Goal: Task Accomplishment & Management: Use online tool/utility

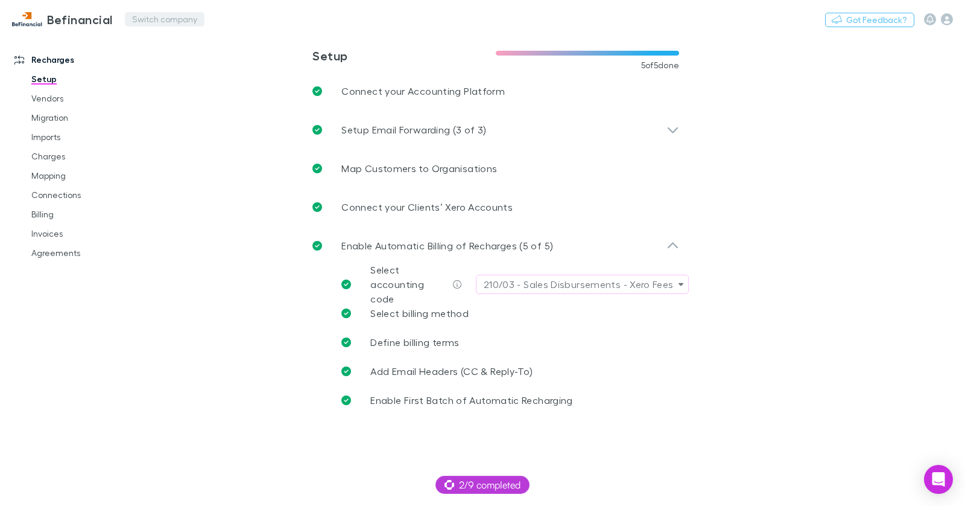
click at [167, 24] on button "Switch company" at bounding box center [165, 19] width 80 height 14
type input "****"
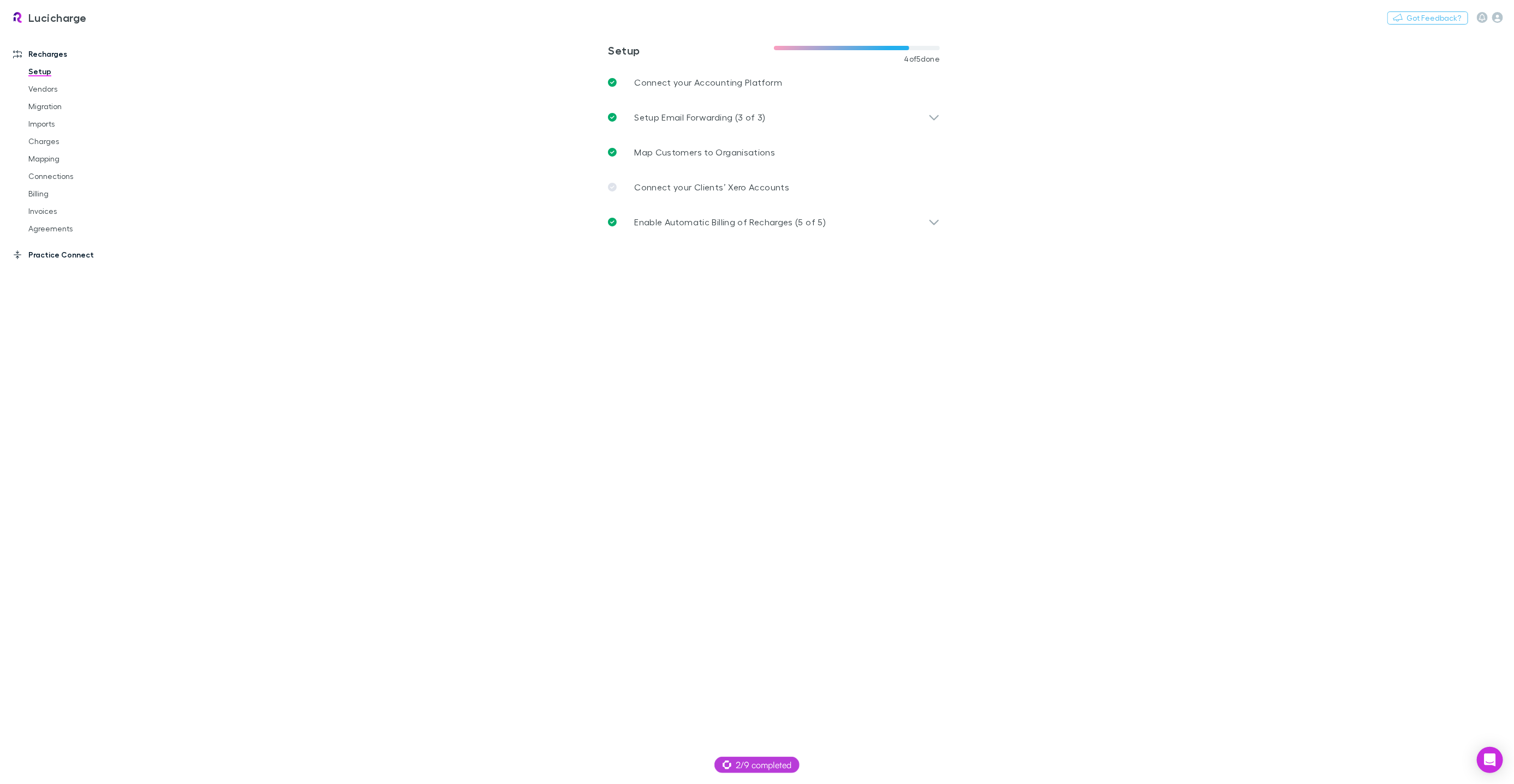
drag, startPoint x: 71, startPoint y: 258, endPoint x: 82, endPoint y: 253, distance: 12.1
click at [72, 258] on link "Practice Connect" at bounding box center [73, 254] width 144 height 17
click at [64, 118] on link "Clients Mapping" at bounding box center [81, 115] width 128 height 17
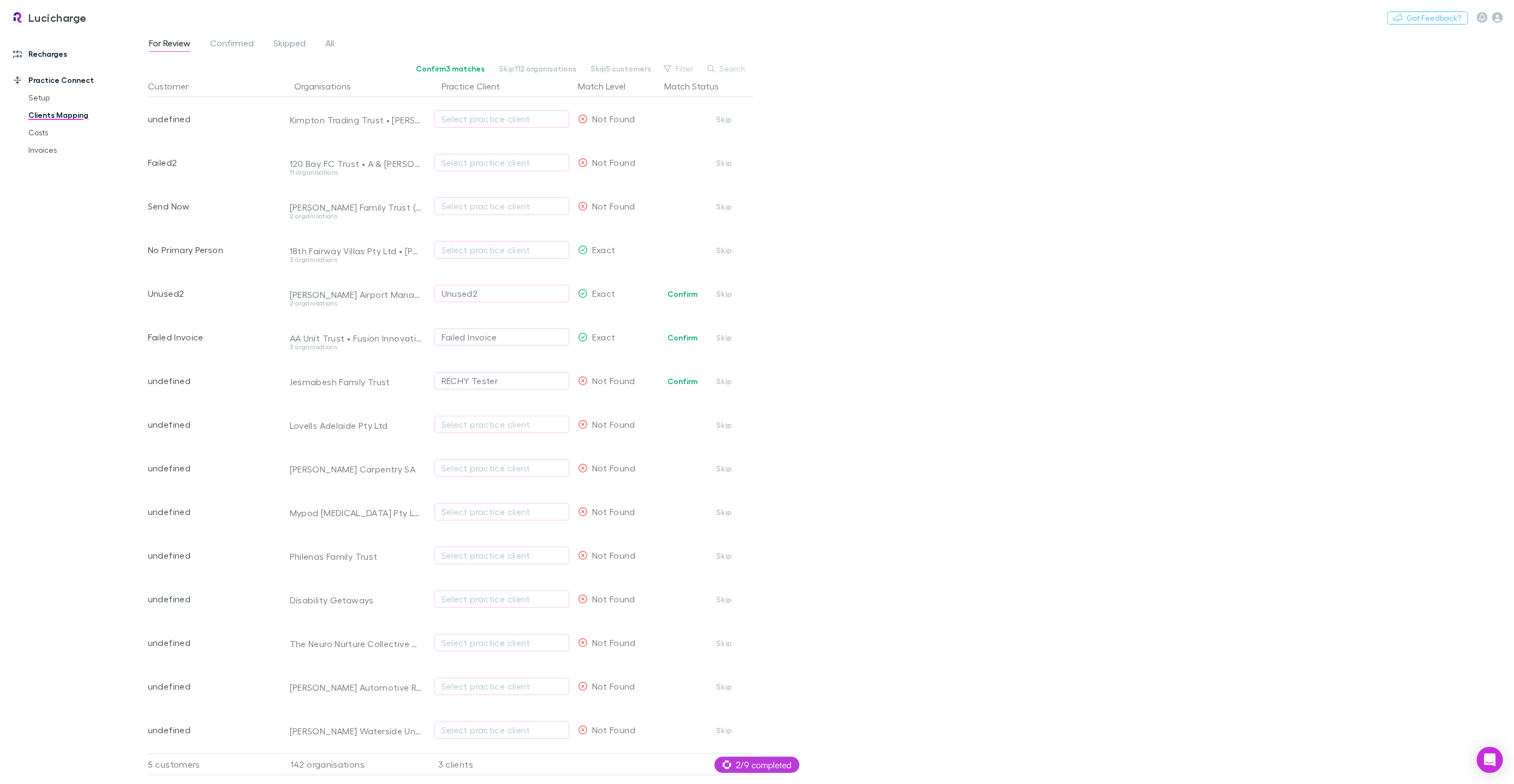
click at [52, 52] on link "Recharges" at bounding box center [73, 53] width 144 height 17
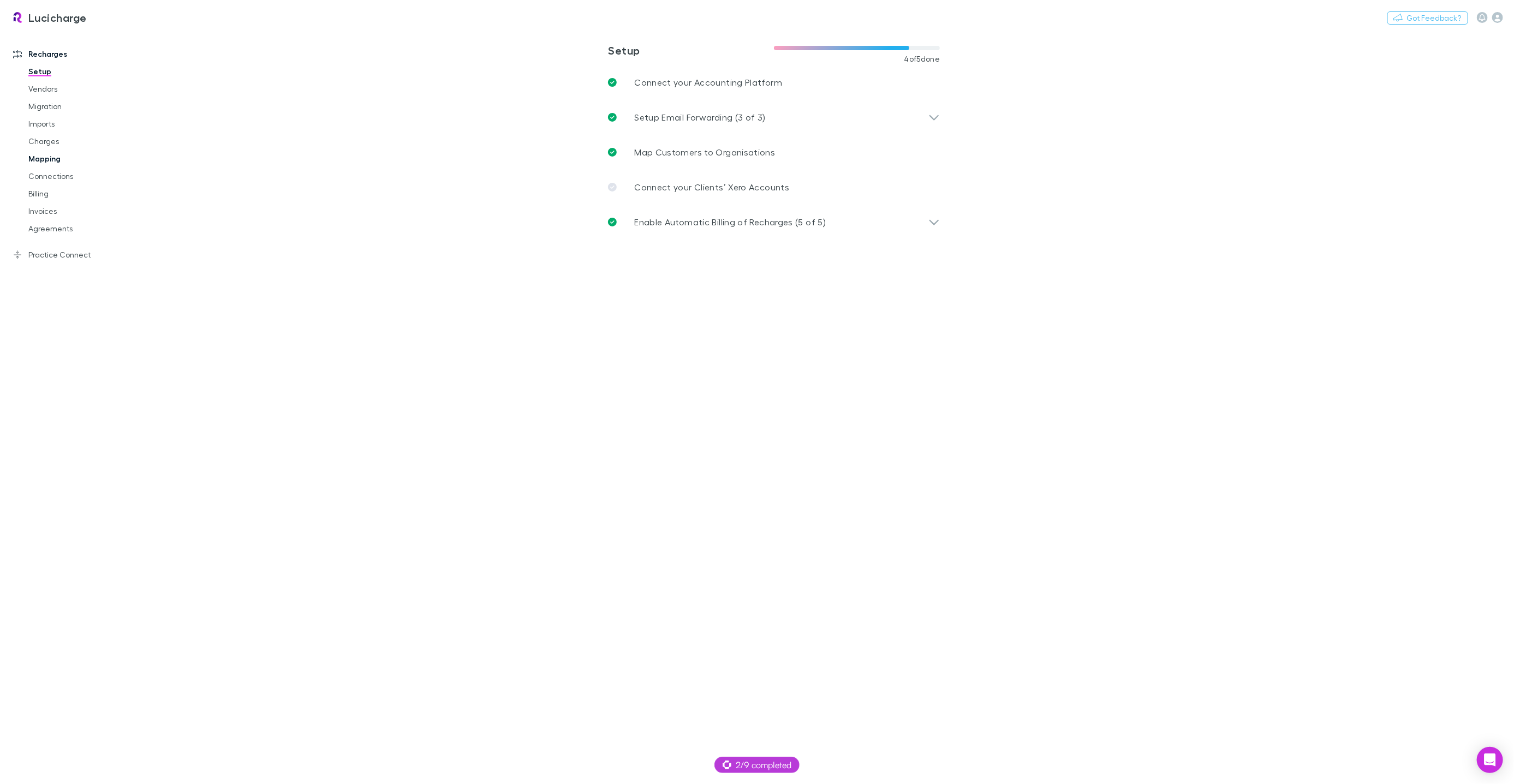
click at [52, 156] on link "Mapping" at bounding box center [81, 158] width 128 height 17
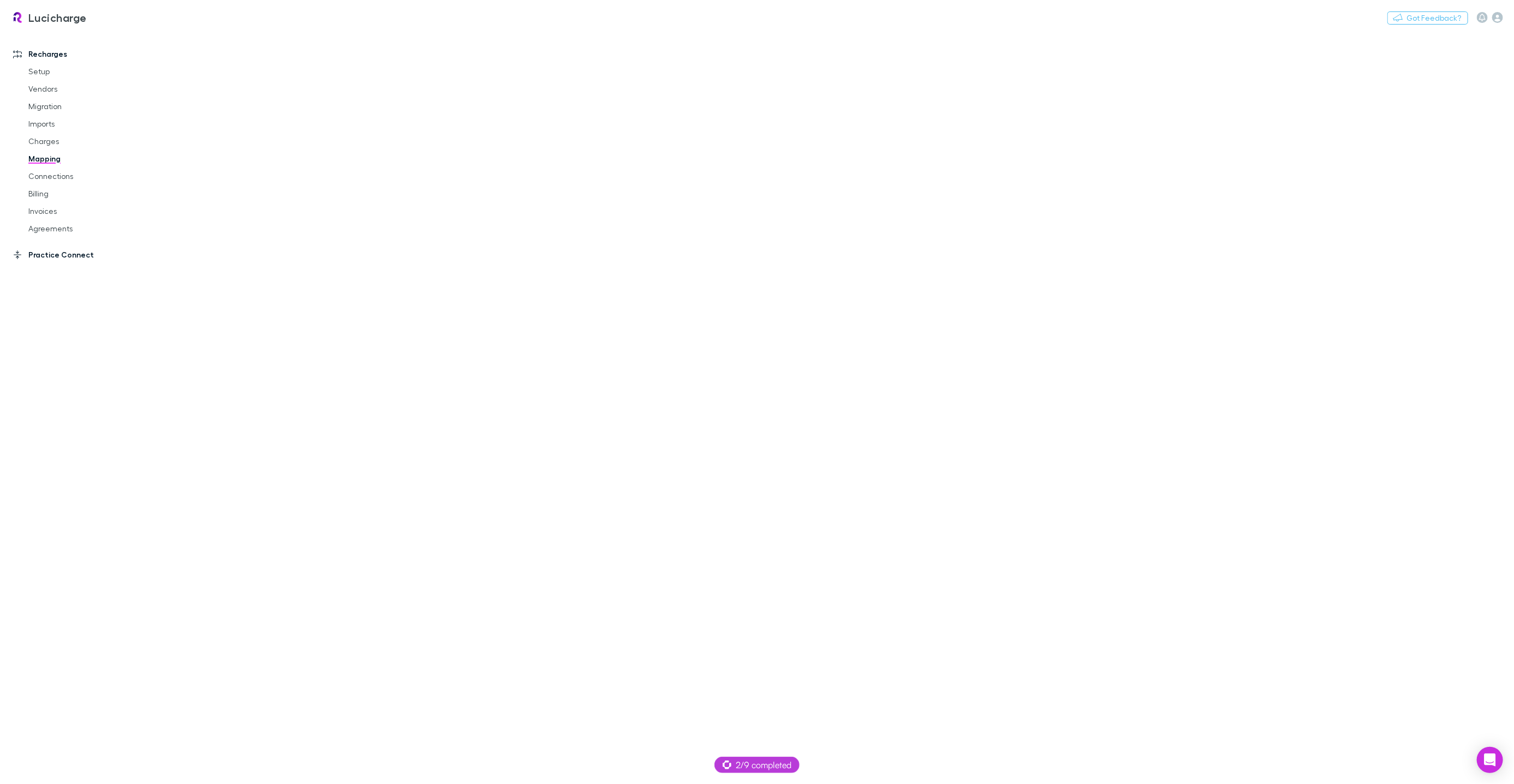
click at [75, 255] on link "Practice Connect" at bounding box center [73, 254] width 144 height 17
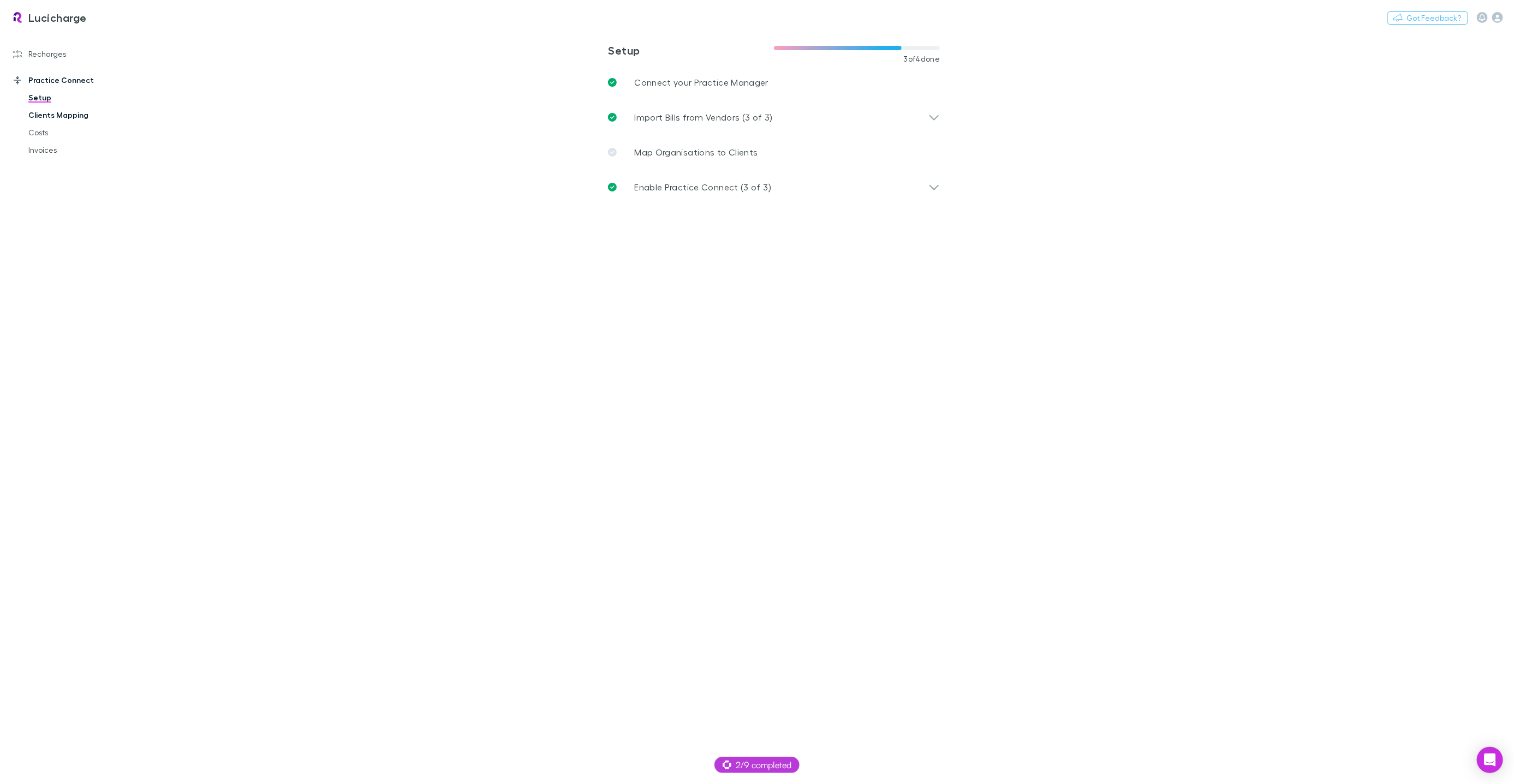
click at [59, 113] on link "Clients Mapping" at bounding box center [81, 115] width 128 height 17
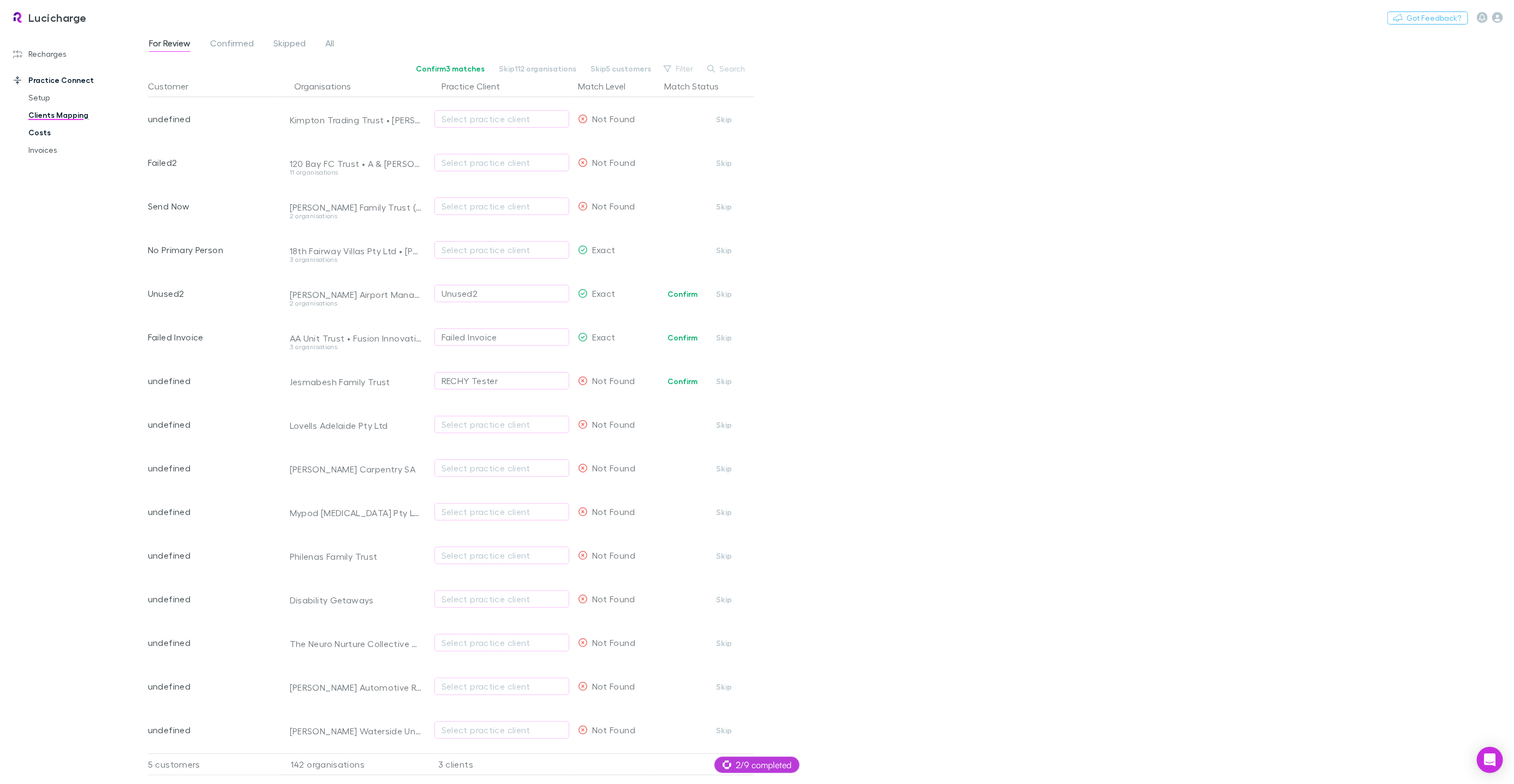
click at [41, 134] on link "Costs" at bounding box center [81, 132] width 128 height 17
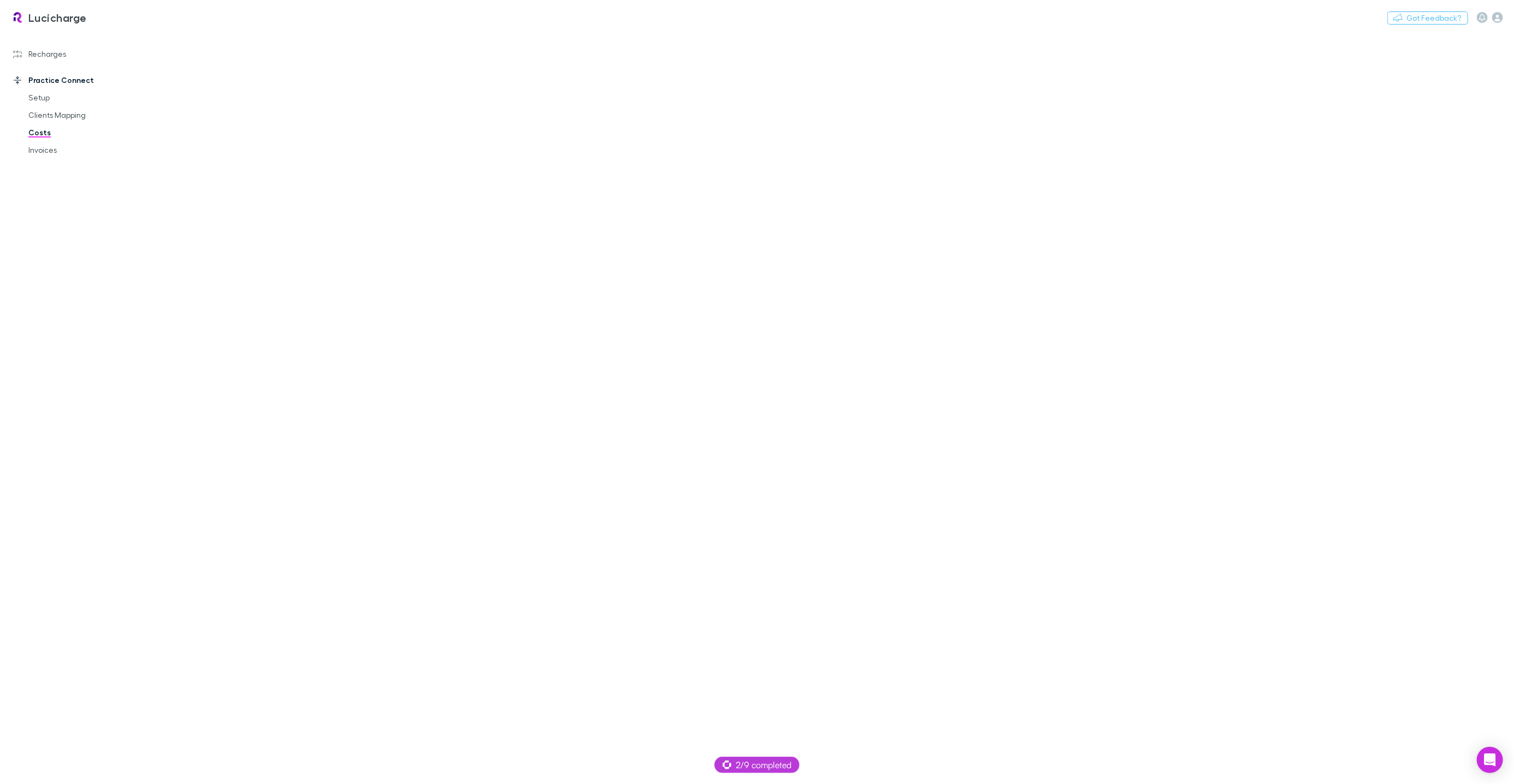
click at [52, 114] on div "Lucicharge Switch company Nothing Got Feedback? Recharges Setup Vendors Migrati…" at bounding box center [757, 392] width 1514 height 784
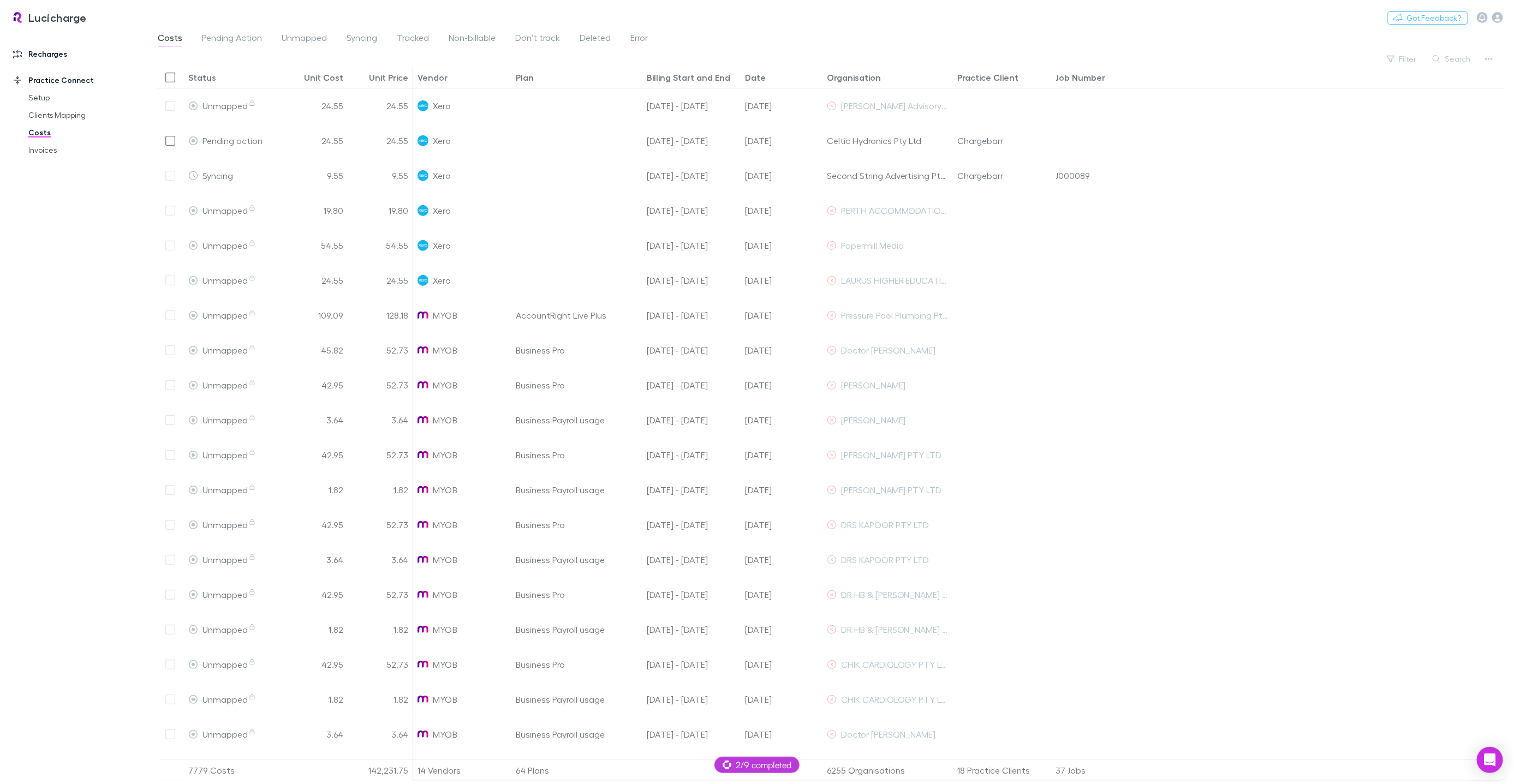
click at [53, 52] on link "Recharges" at bounding box center [73, 53] width 144 height 17
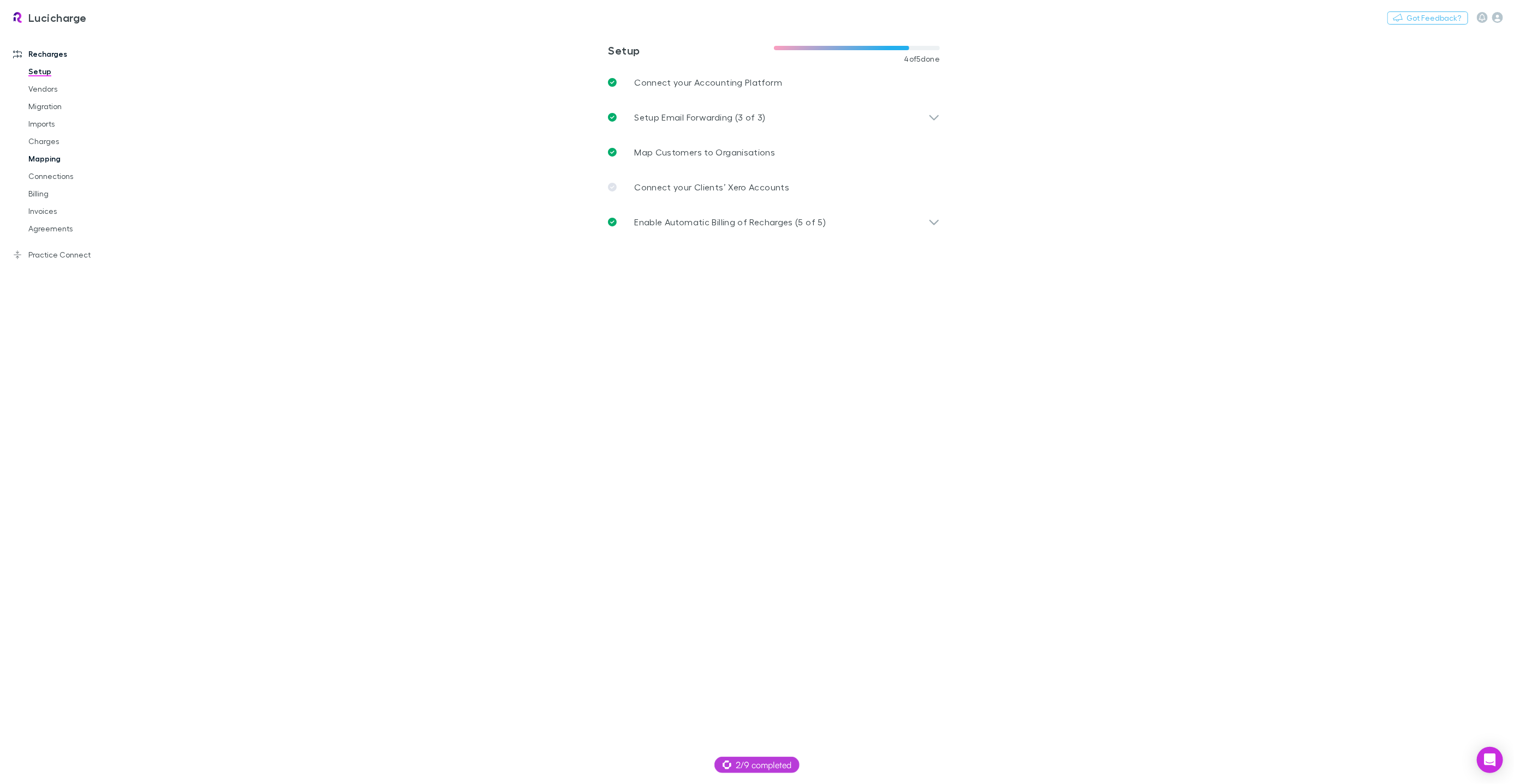
click at [51, 156] on link "Mapping" at bounding box center [81, 158] width 128 height 17
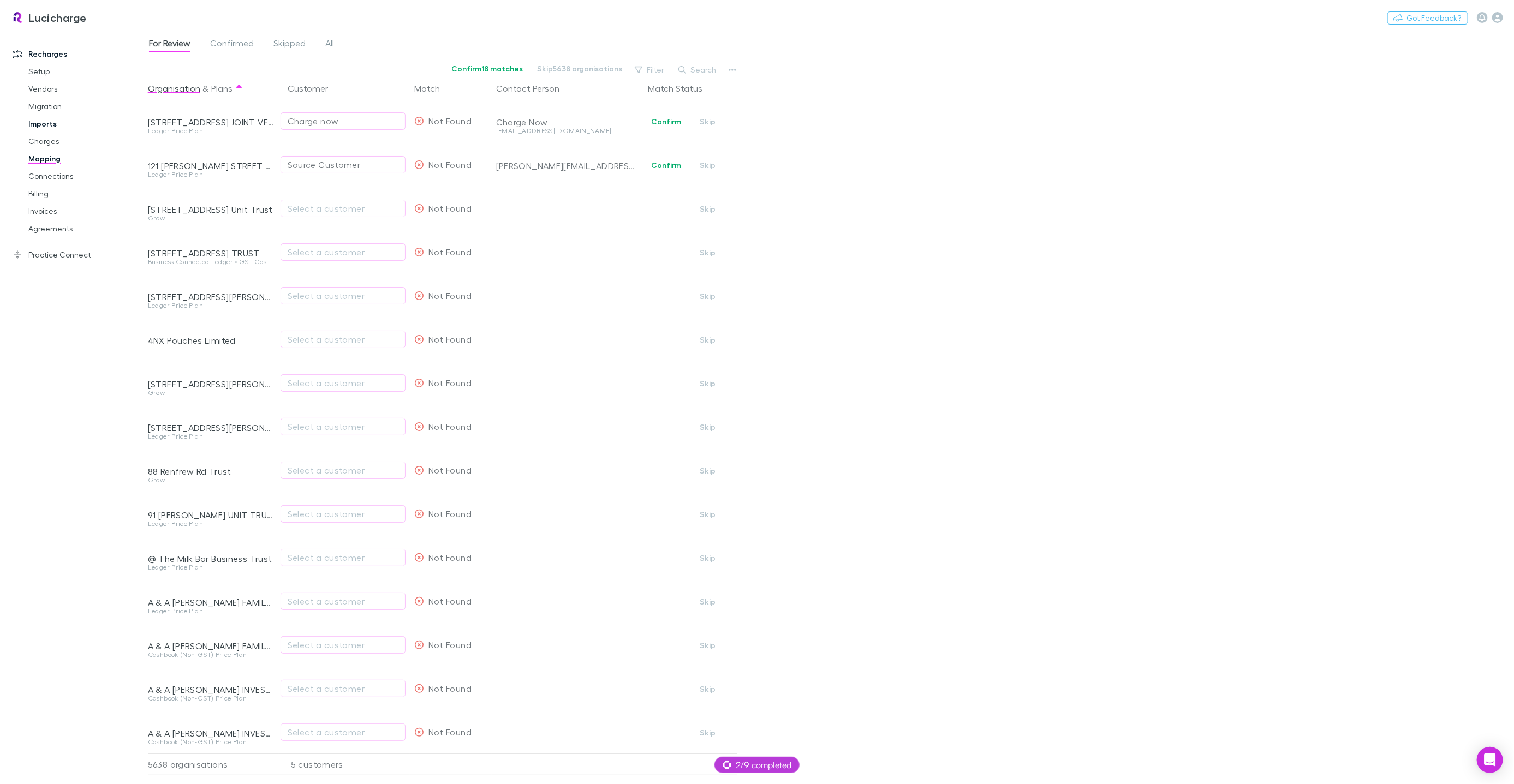
click at [51, 128] on link "Imports" at bounding box center [81, 123] width 128 height 17
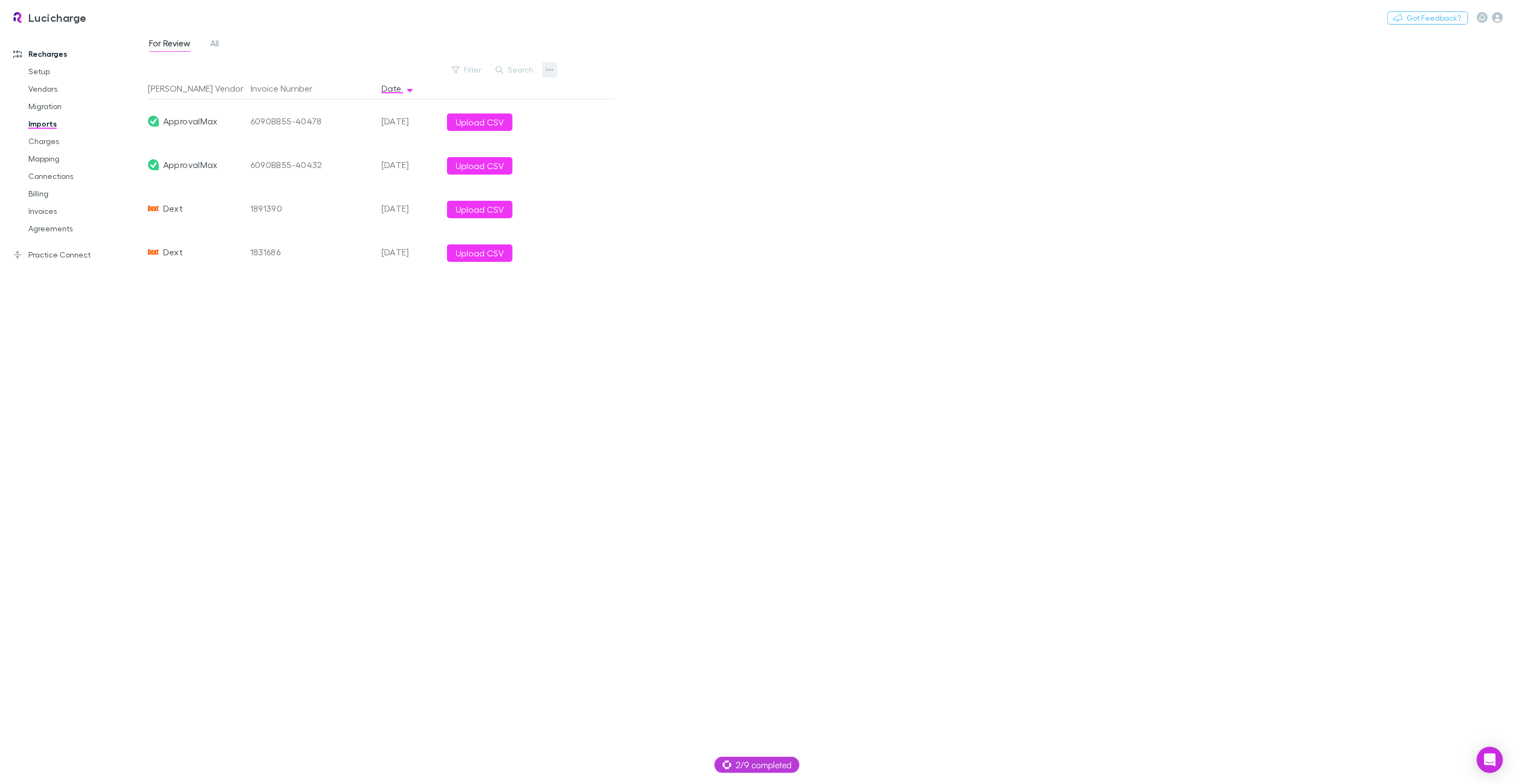
click at [548, 71] on icon "button" at bounding box center [549, 70] width 7 height 9
click at [492, 91] on p "Custom CSV Import" at bounding box center [482, 91] width 133 height 13
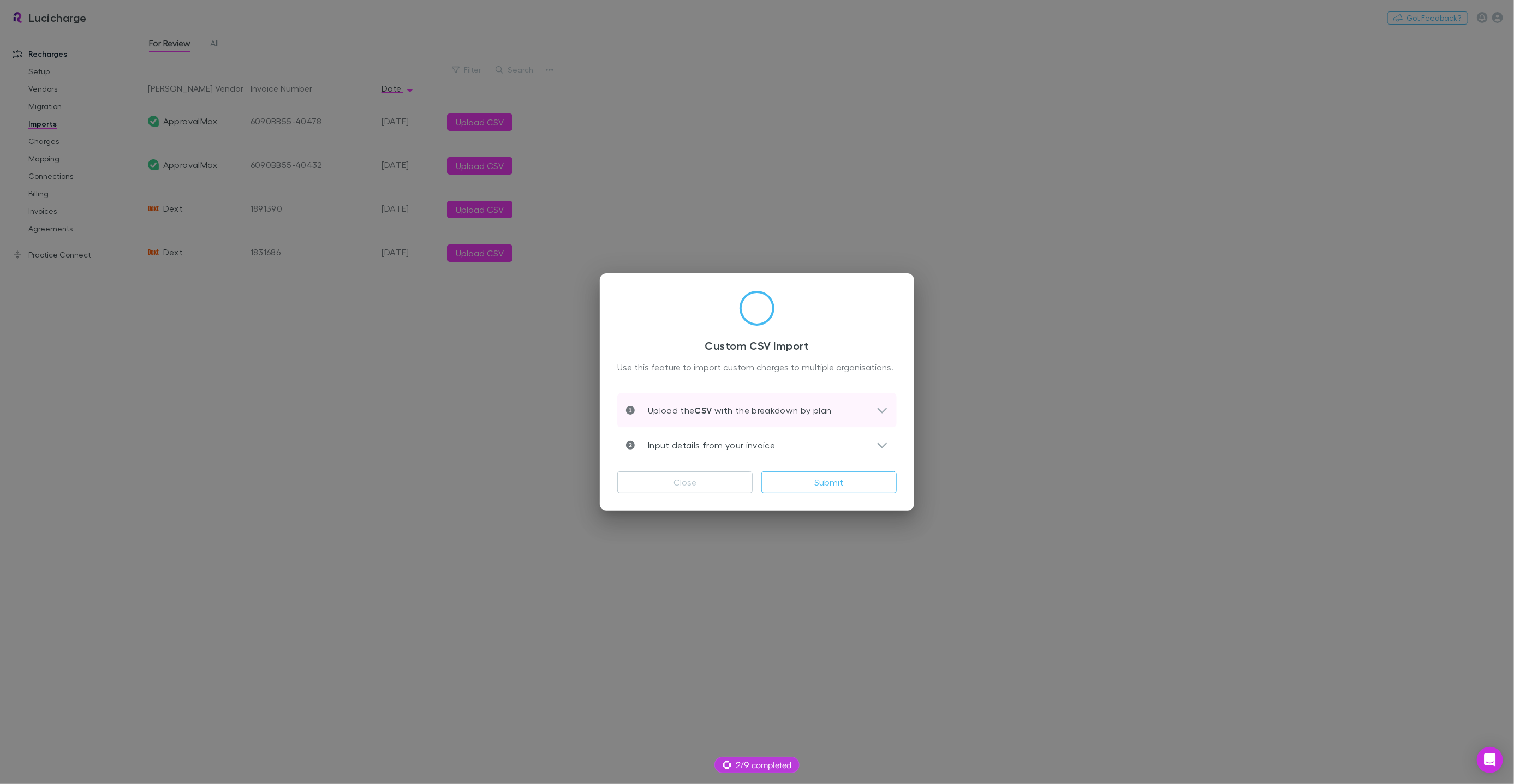
click at [678, 403] on p "Upload the CSV with the breakdown by plan" at bounding box center [733, 410] width 197 height 13
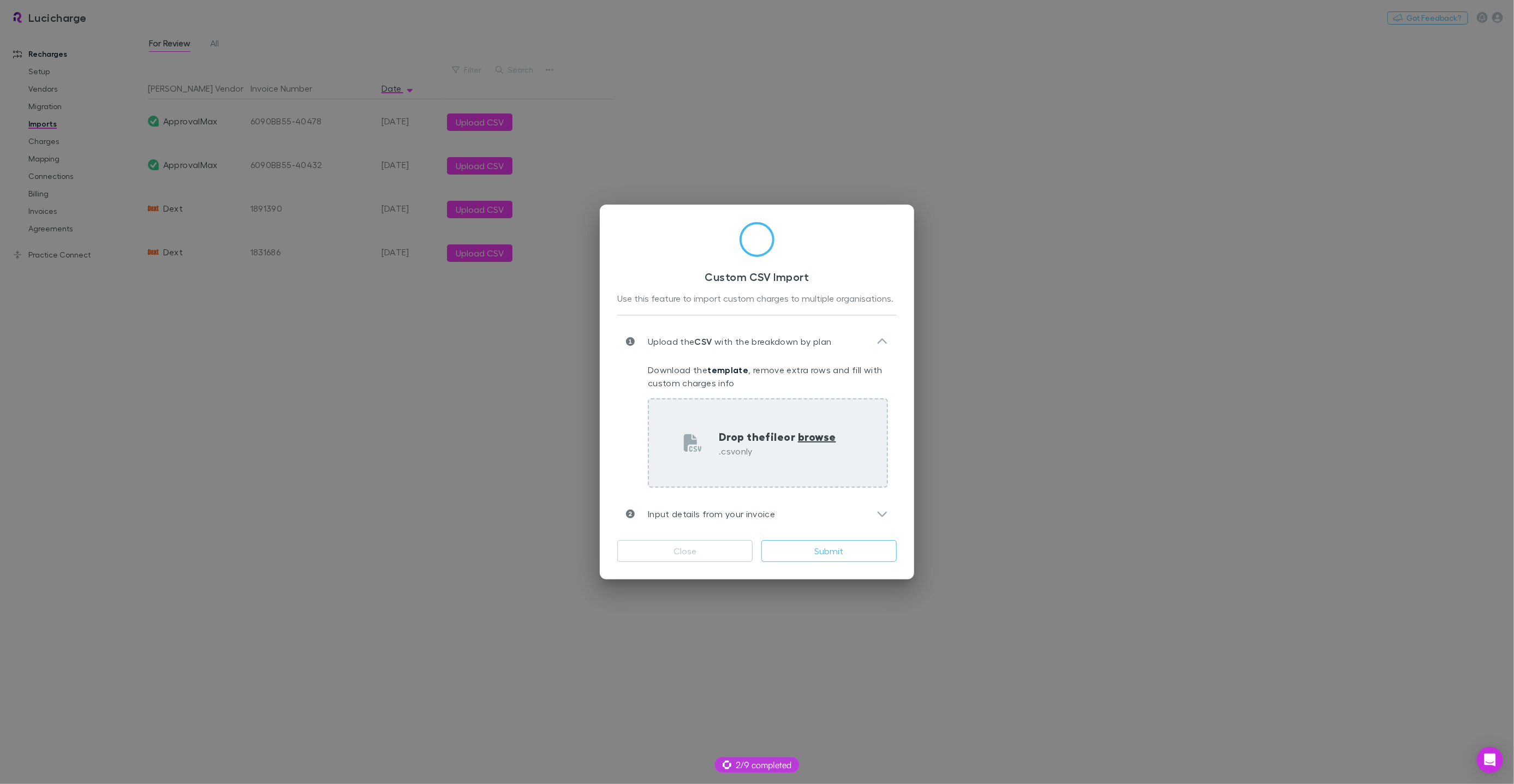
click at [753, 463] on div "Drop the file or browse .csv only" at bounding box center [767, 442] width 240 height 90
type input "**********"
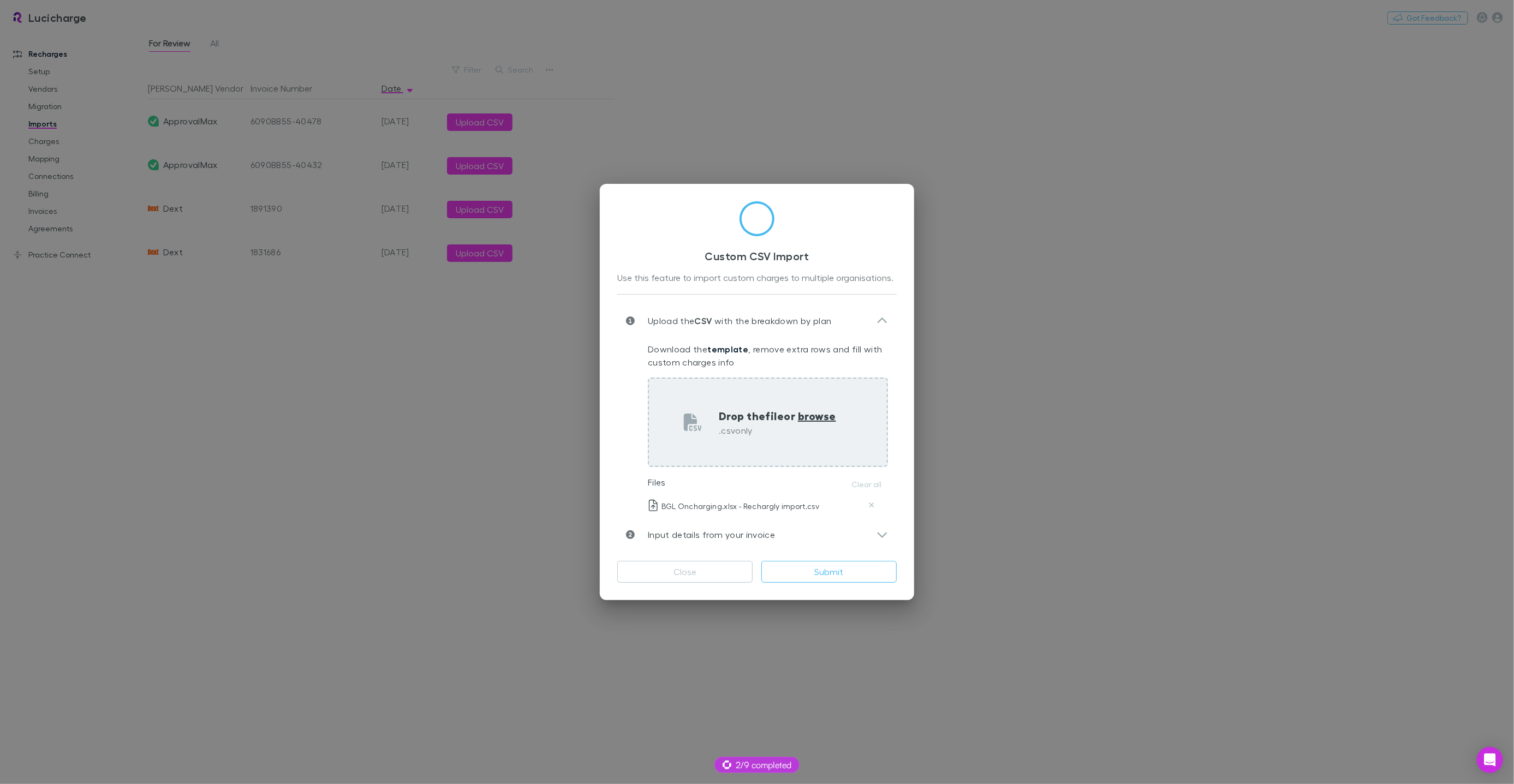
click at [739, 450] on div "Drop the file or browse .csv only" at bounding box center [767, 421] width 240 height 90
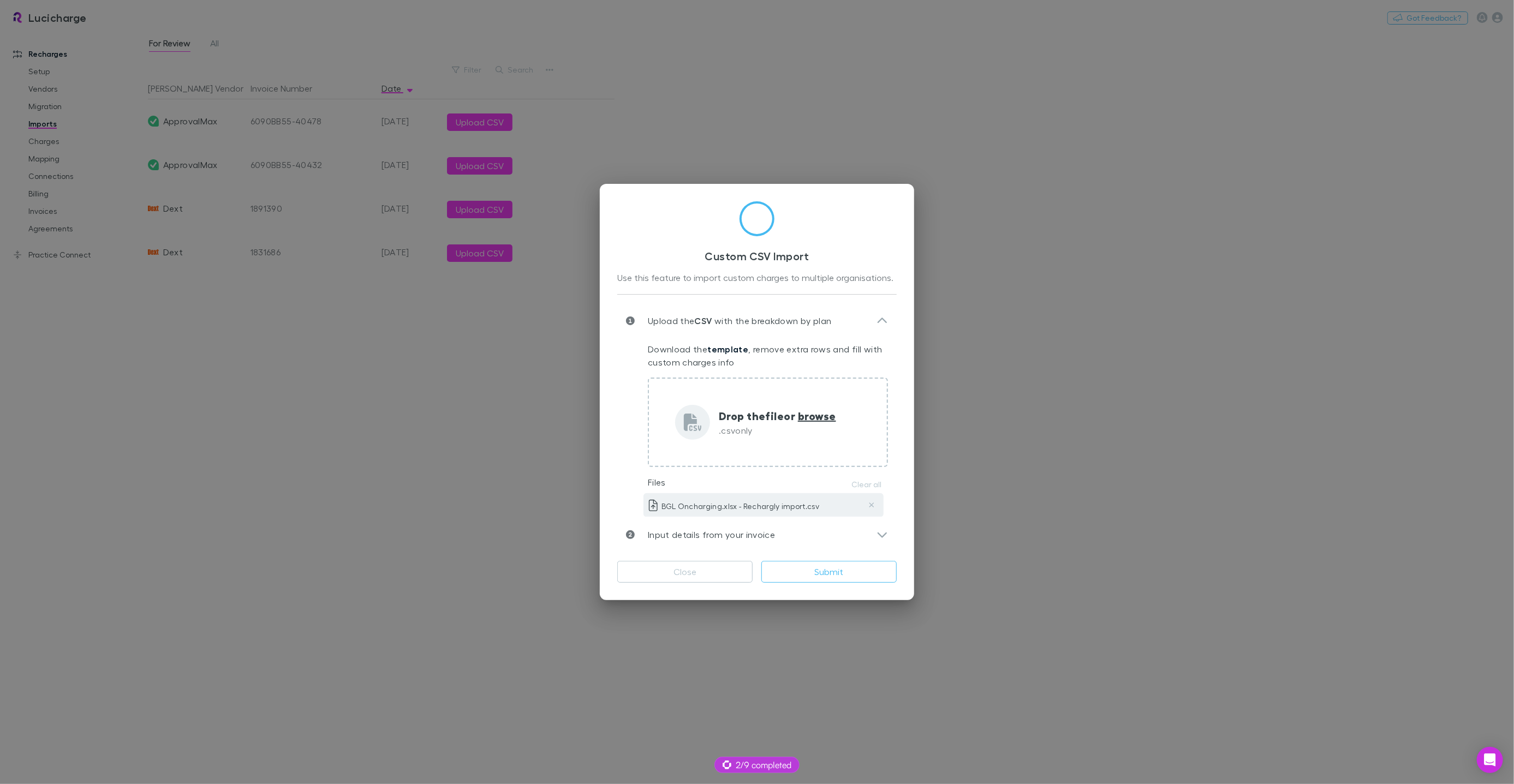
drag, startPoint x: 789, startPoint y: 532, endPoint x: 791, endPoint y: 479, distance: 53.0
click at [789, 532] on div "Input details from your invoice" at bounding box center [751, 534] width 251 height 13
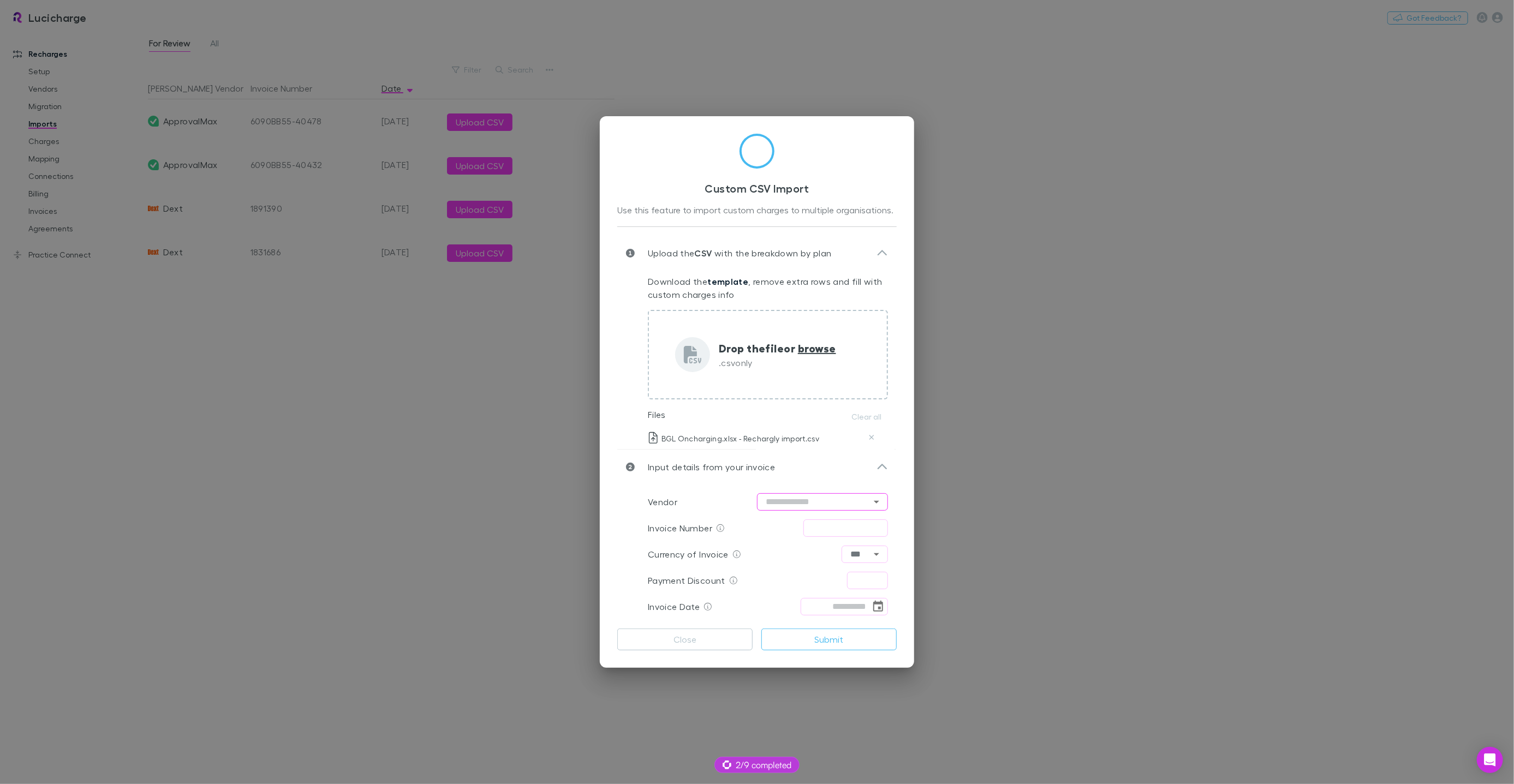
click at [804, 499] on input "text" at bounding box center [822, 501] width 131 height 17
type input "***"
type input "****"
type input "**********"
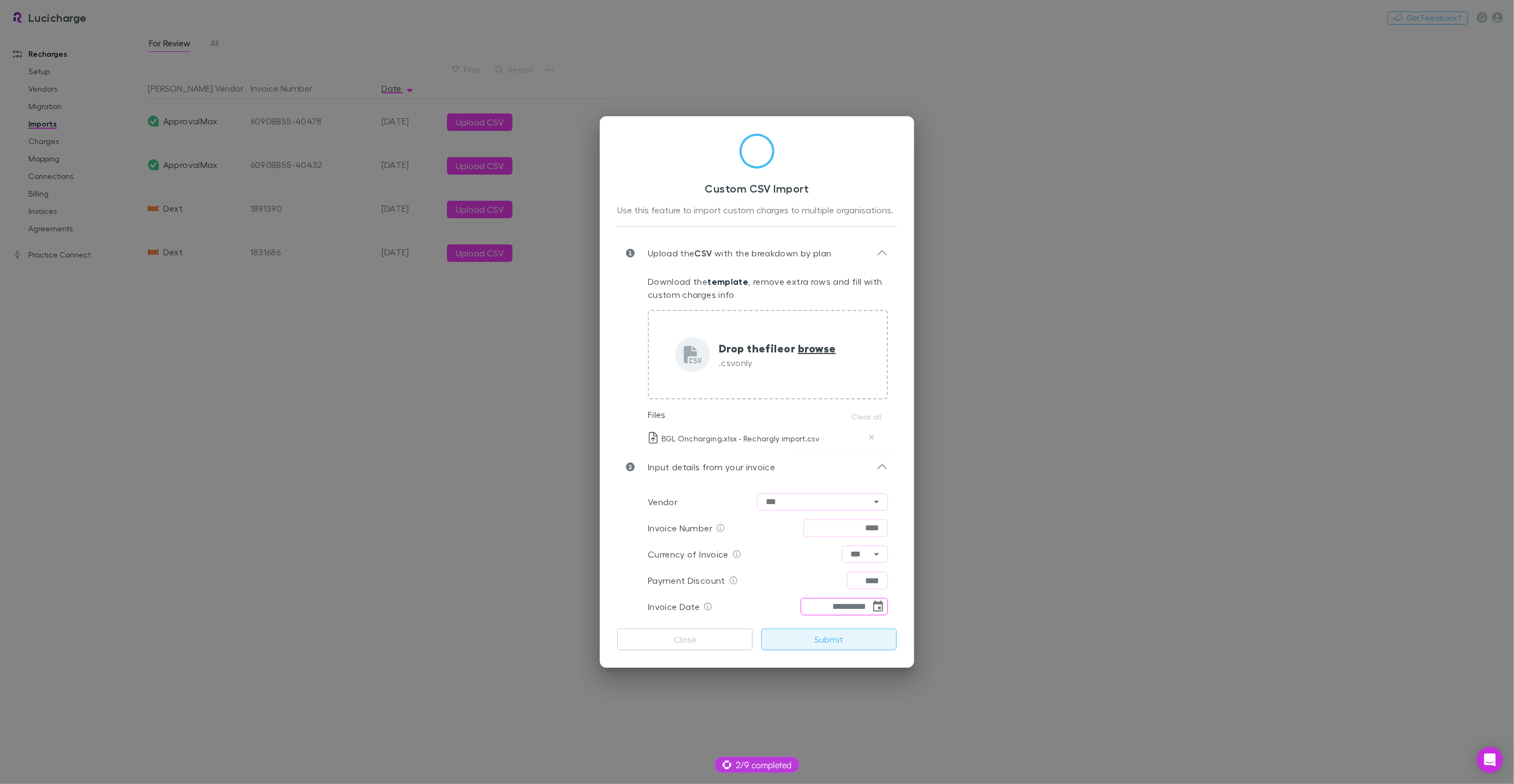
click at [839, 638] on button "Submit" at bounding box center [829, 639] width 136 height 22
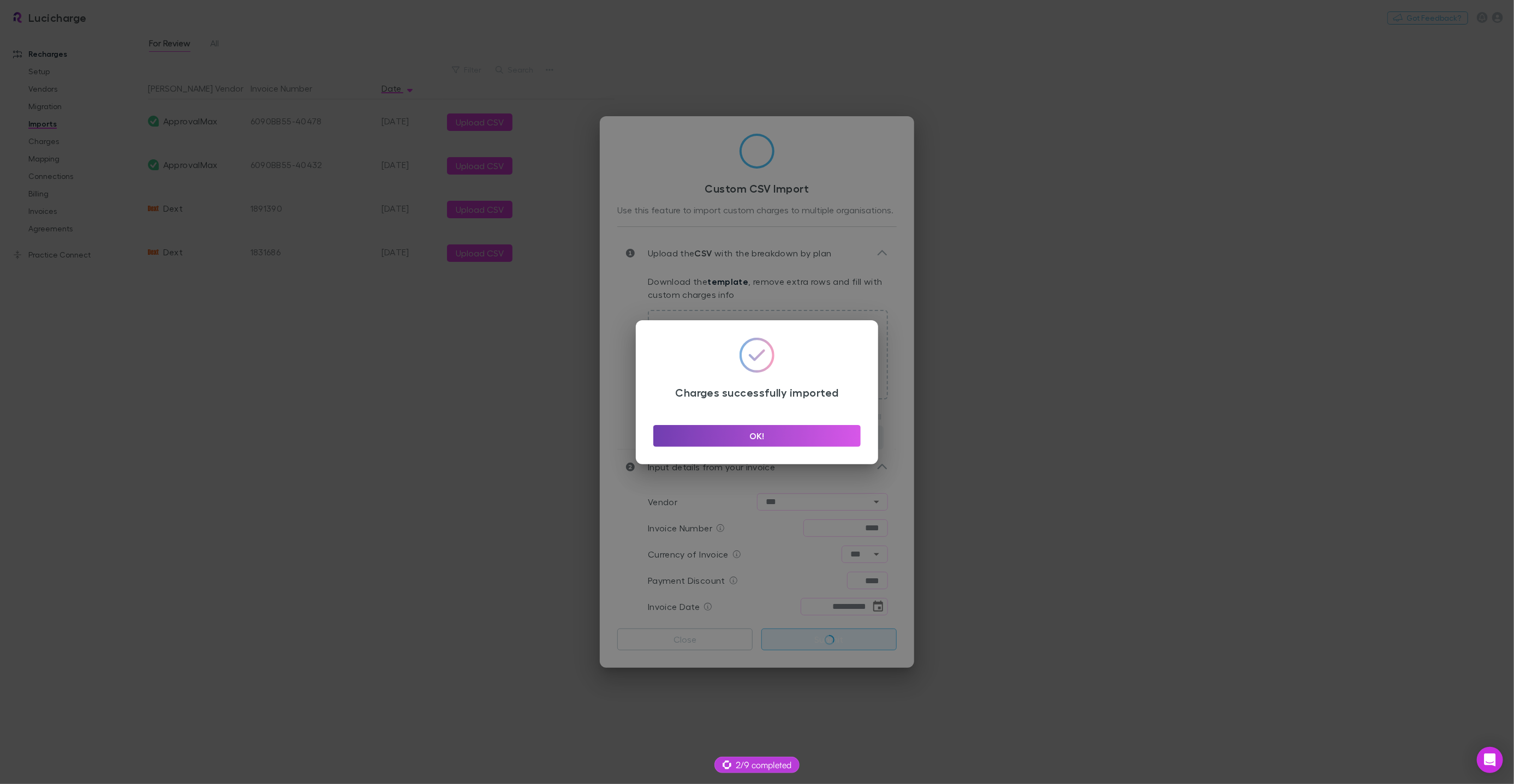
click at [754, 435] on button "OK!" at bounding box center [756, 436] width 207 height 22
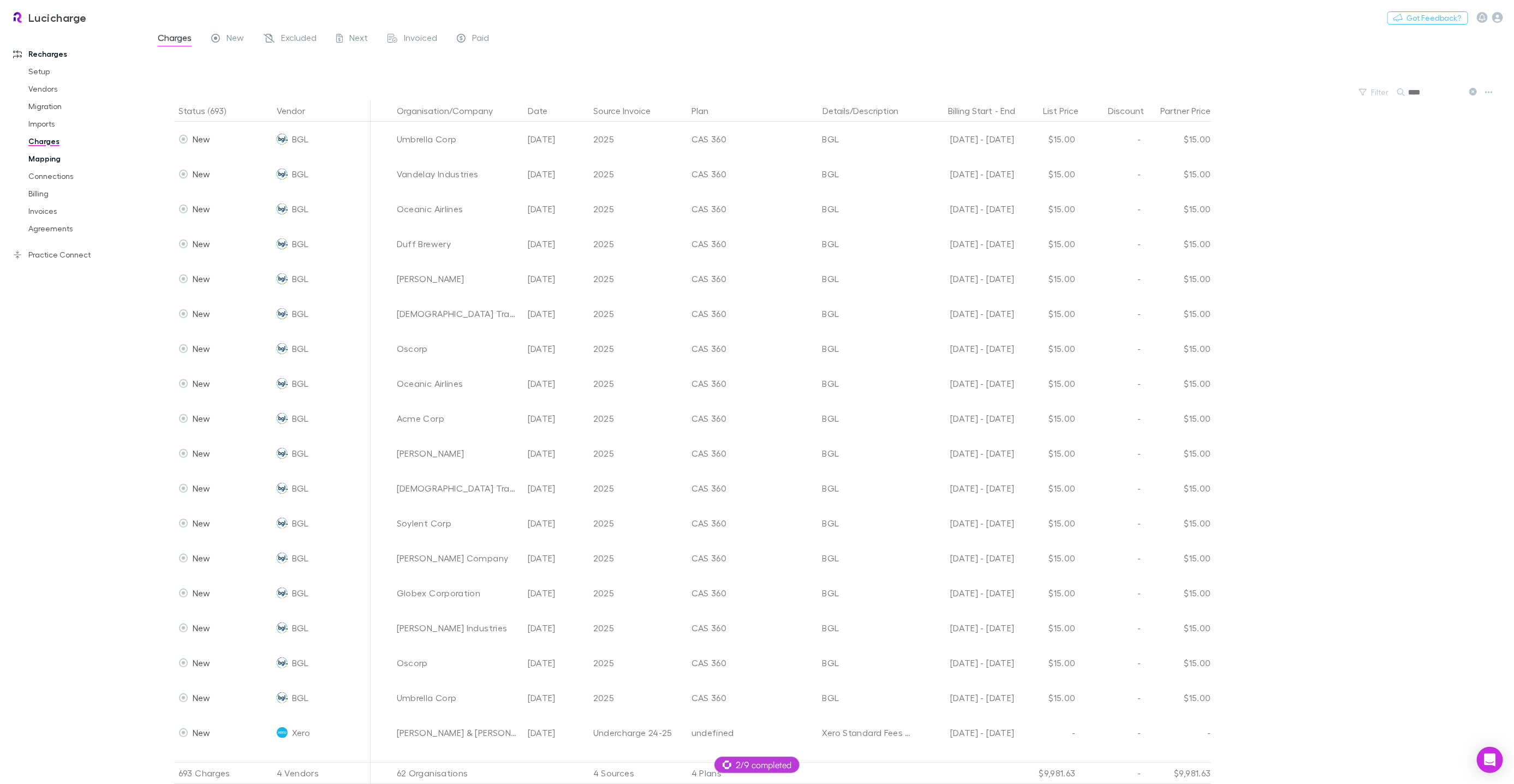
click at [59, 159] on link "Mapping" at bounding box center [81, 158] width 128 height 17
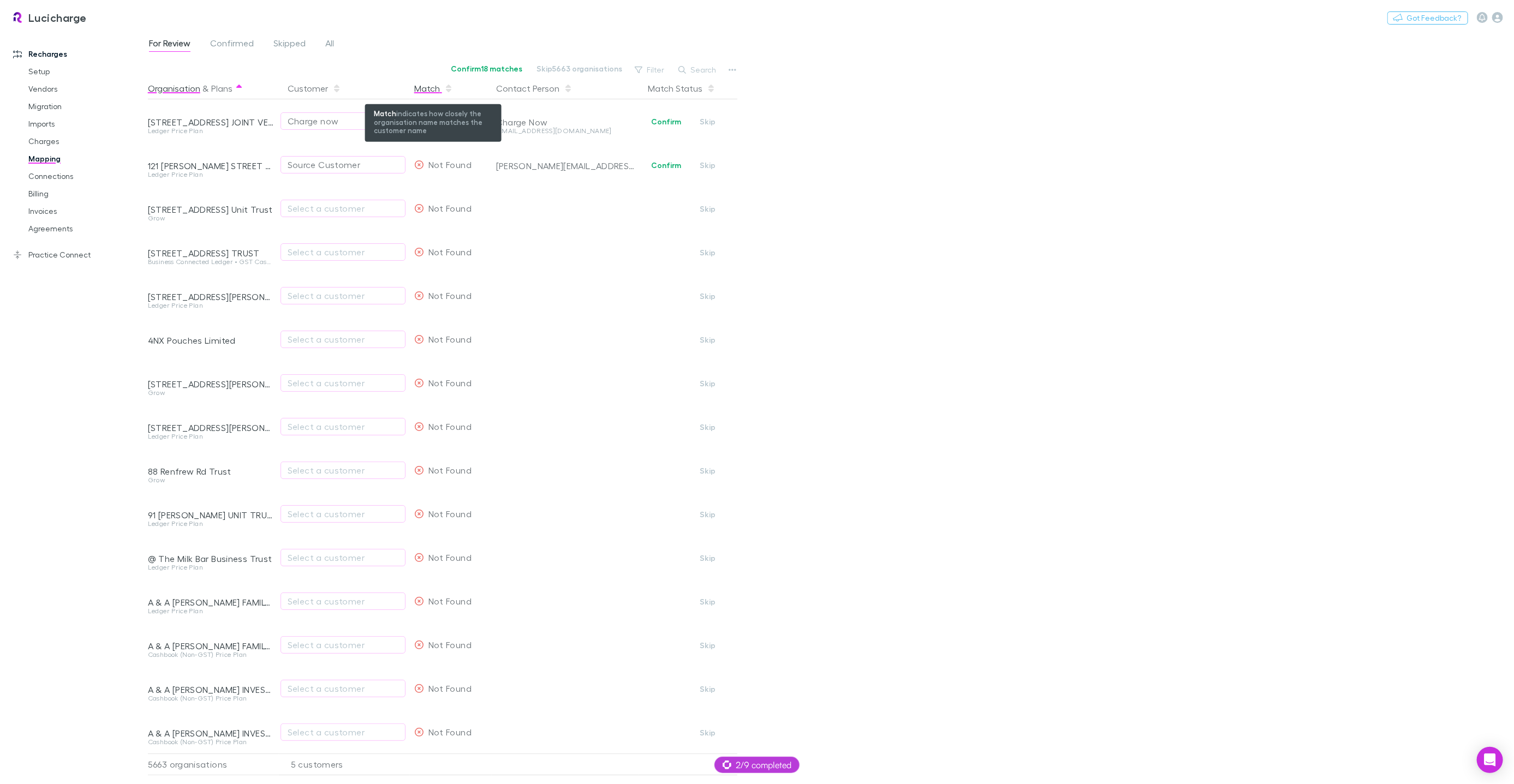
click at [432, 90] on div "Match" at bounding box center [433, 89] width 39 height 22
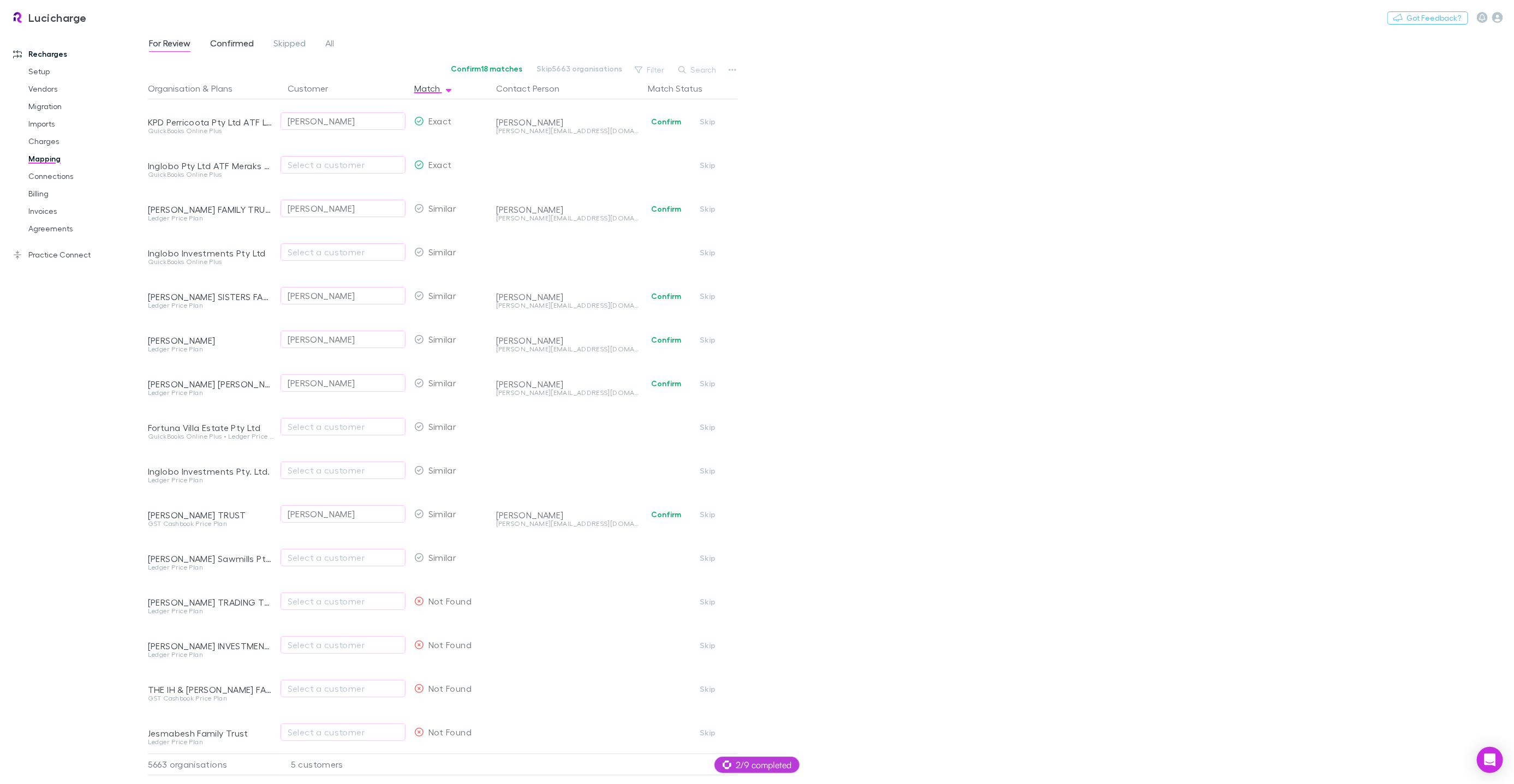
click at [230, 38] on span "Confirmed" at bounding box center [232, 45] width 43 height 14
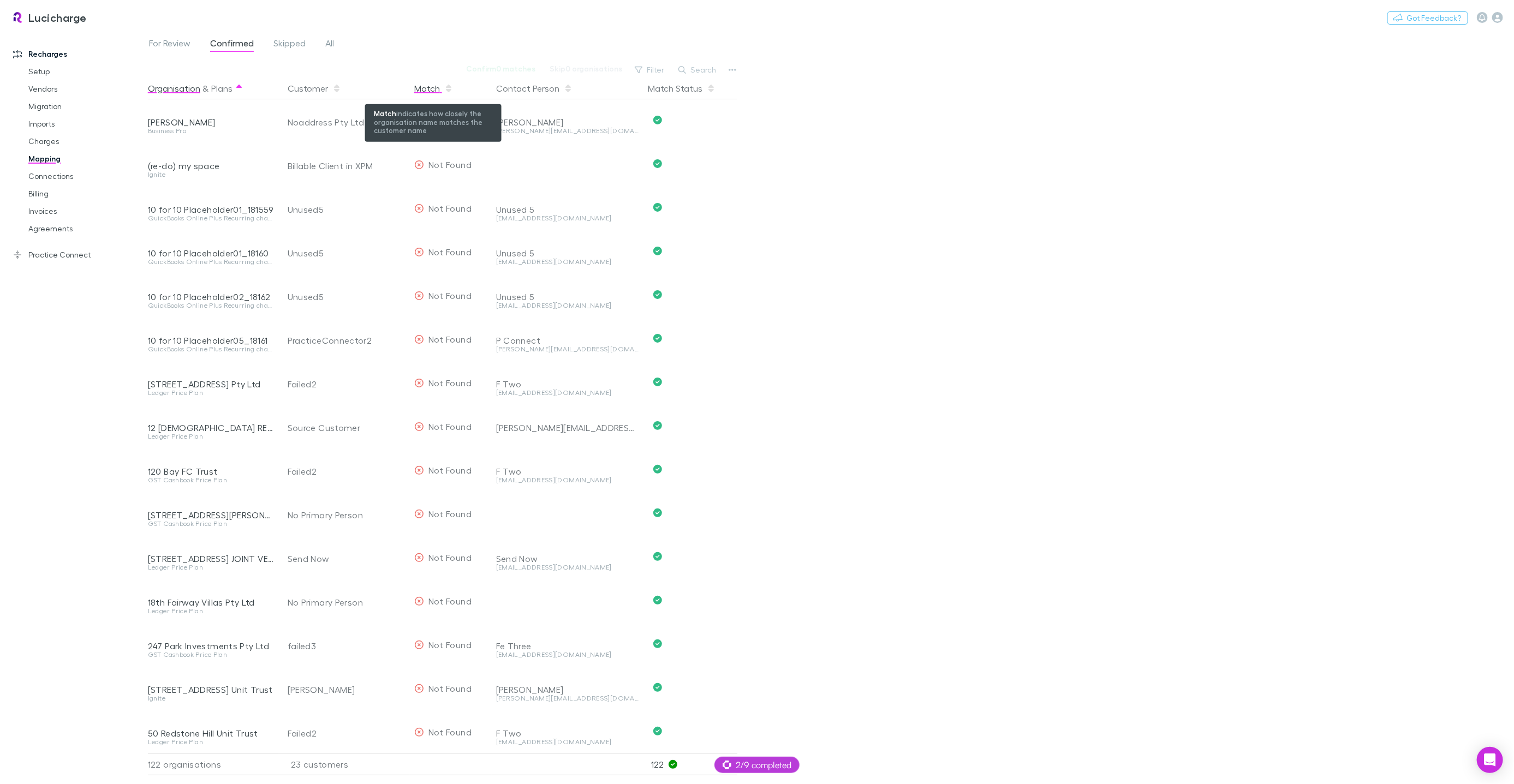
click at [434, 85] on div "Match" at bounding box center [433, 89] width 39 height 22
click at [432, 88] on div "Match" at bounding box center [433, 89] width 39 height 22
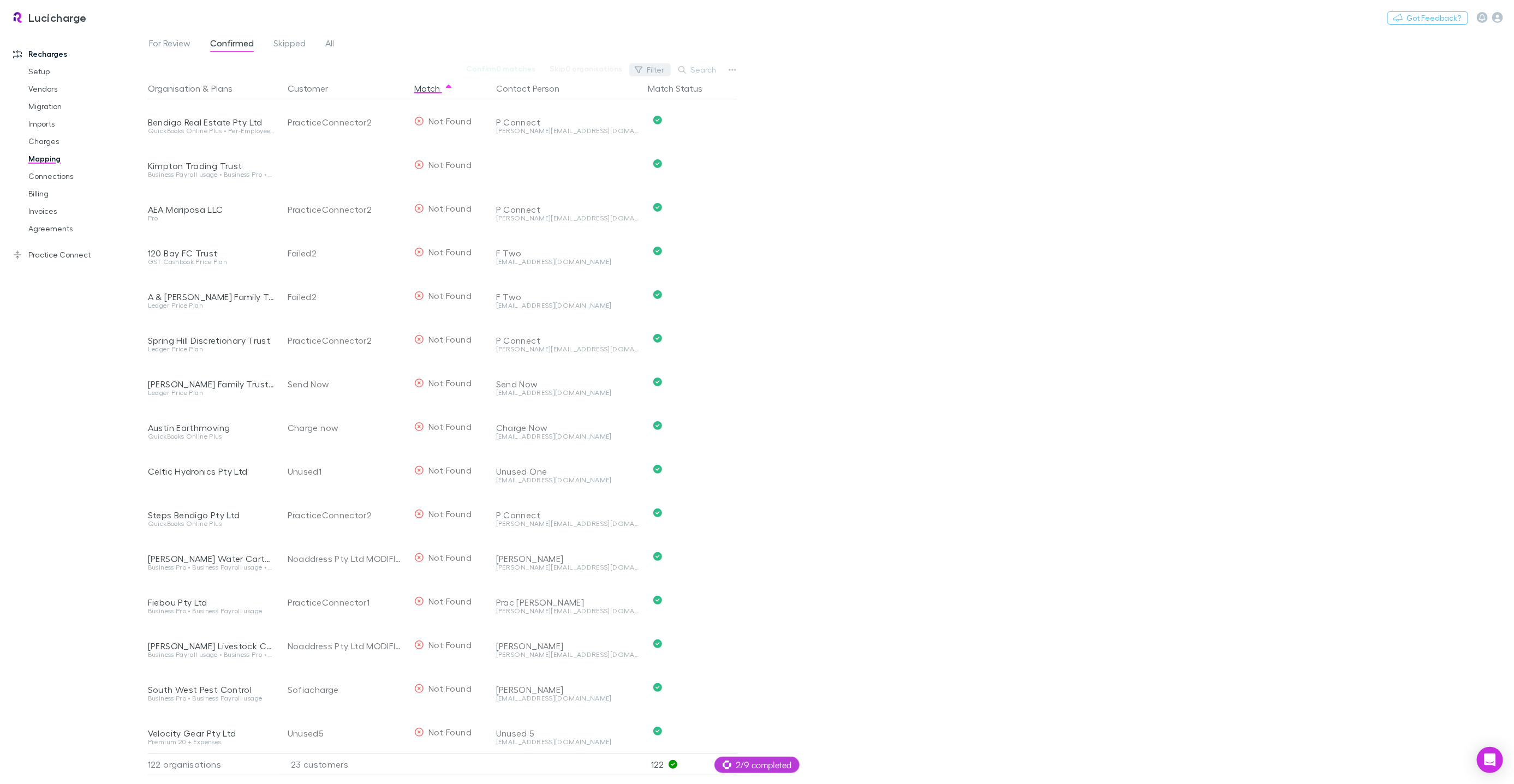
click at [642, 71] on icon "button" at bounding box center [639, 70] width 7 height 7
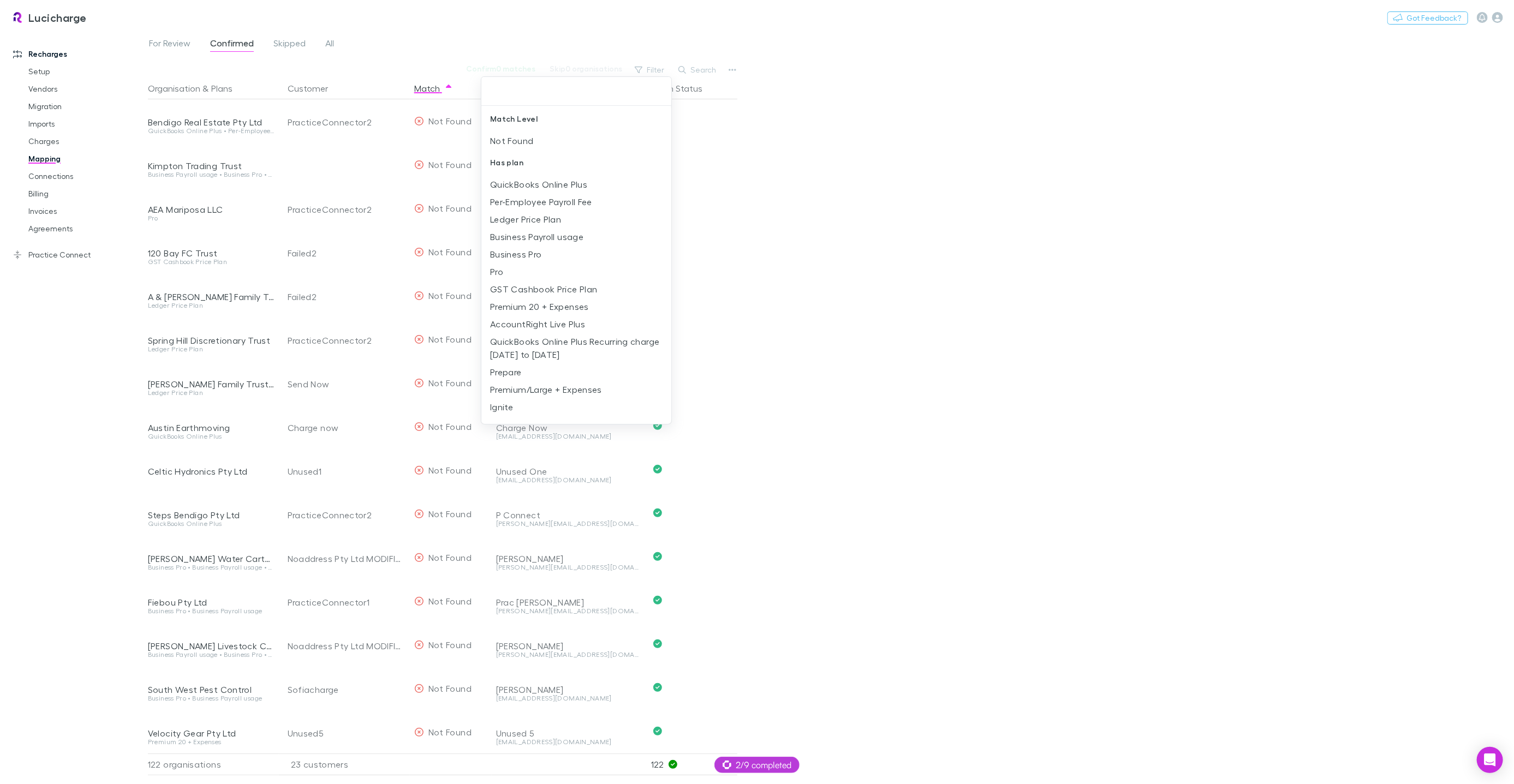
click at [759, 146] on div at bounding box center [757, 392] width 1514 height 784
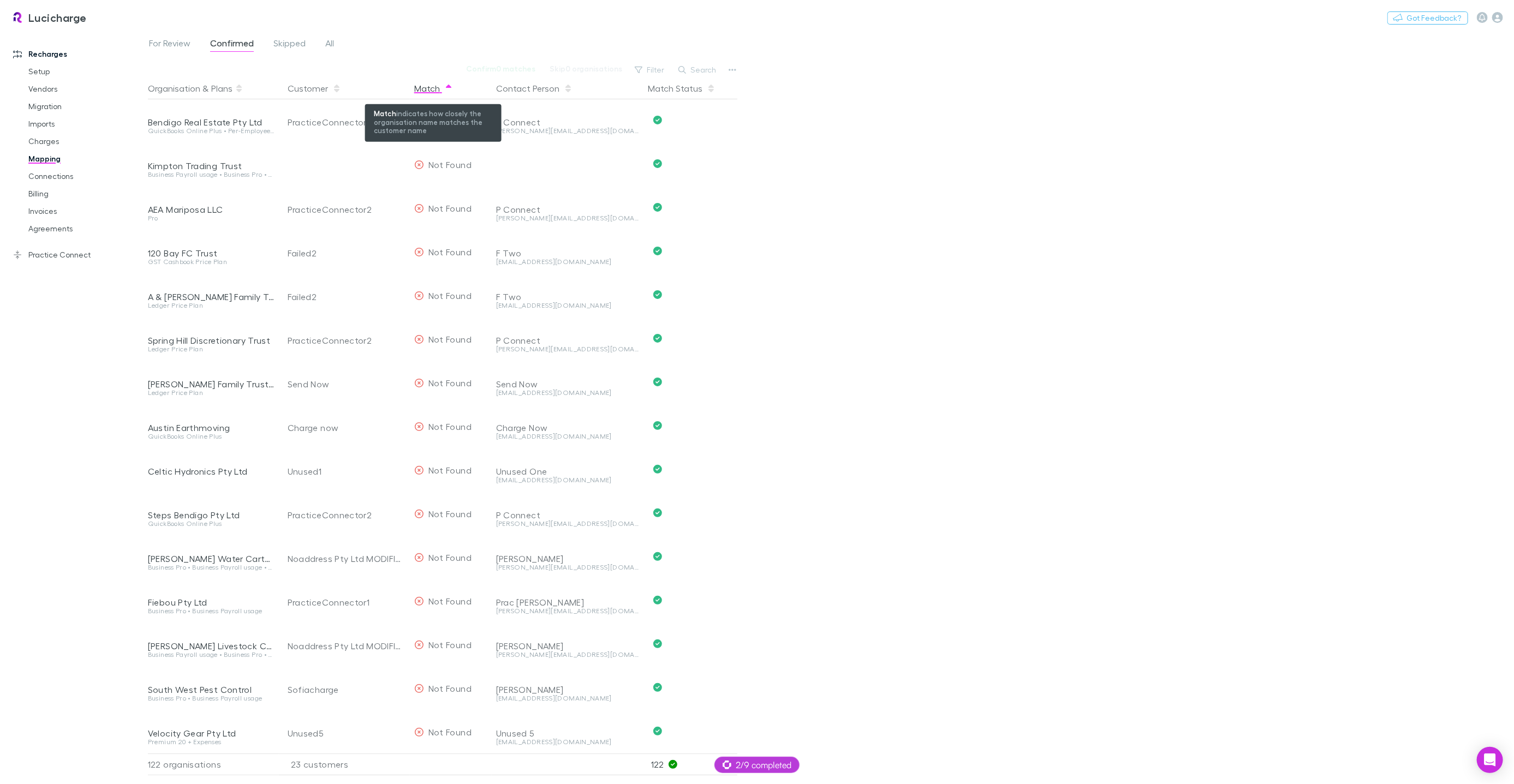
click at [425, 88] on div "Match" at bounding box center [433, 89] width 39 height 22
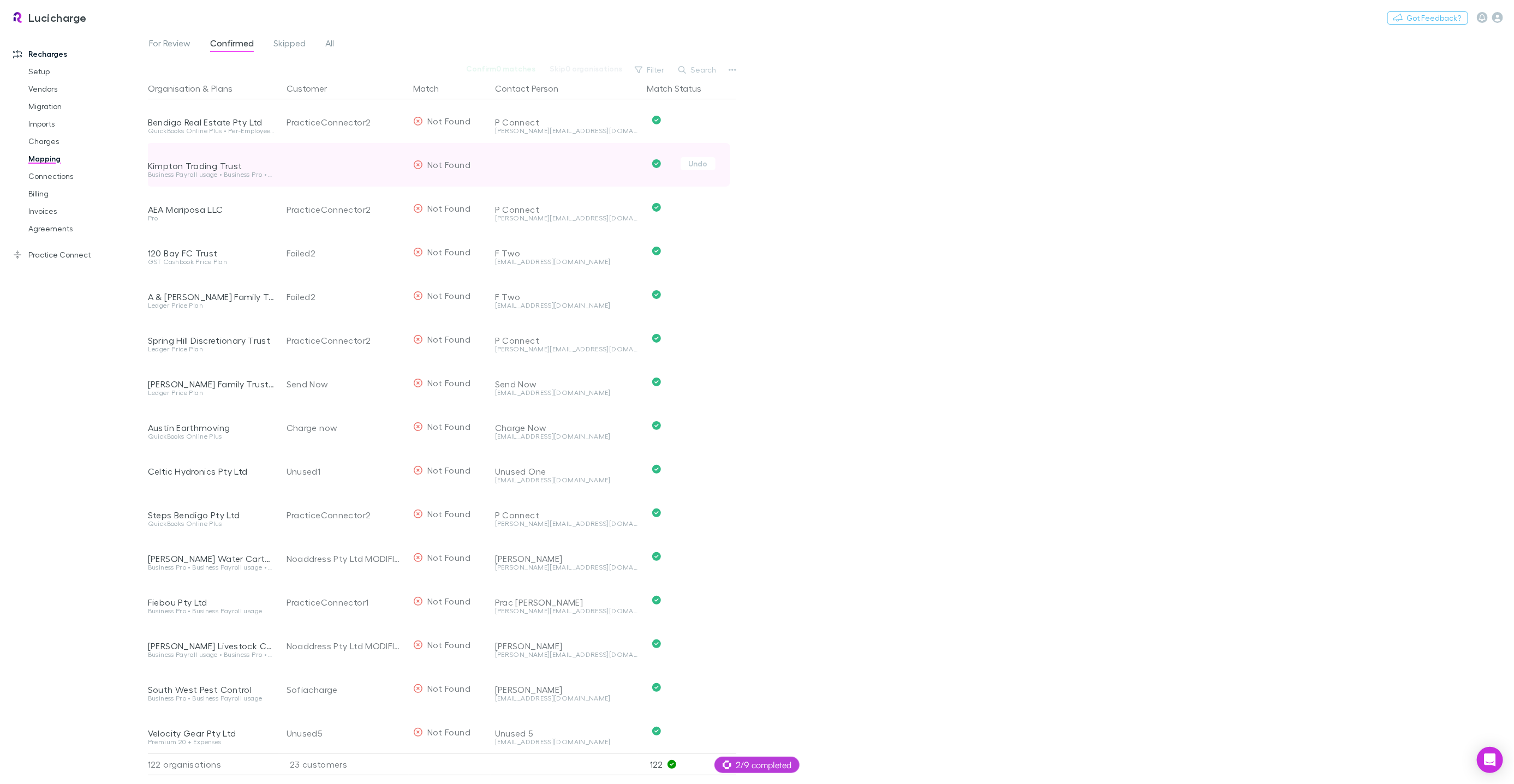
scroll to position [2, 1]
click at [57, 142] on link "Charges" at bounding box center [81, 141] width 128 height 17
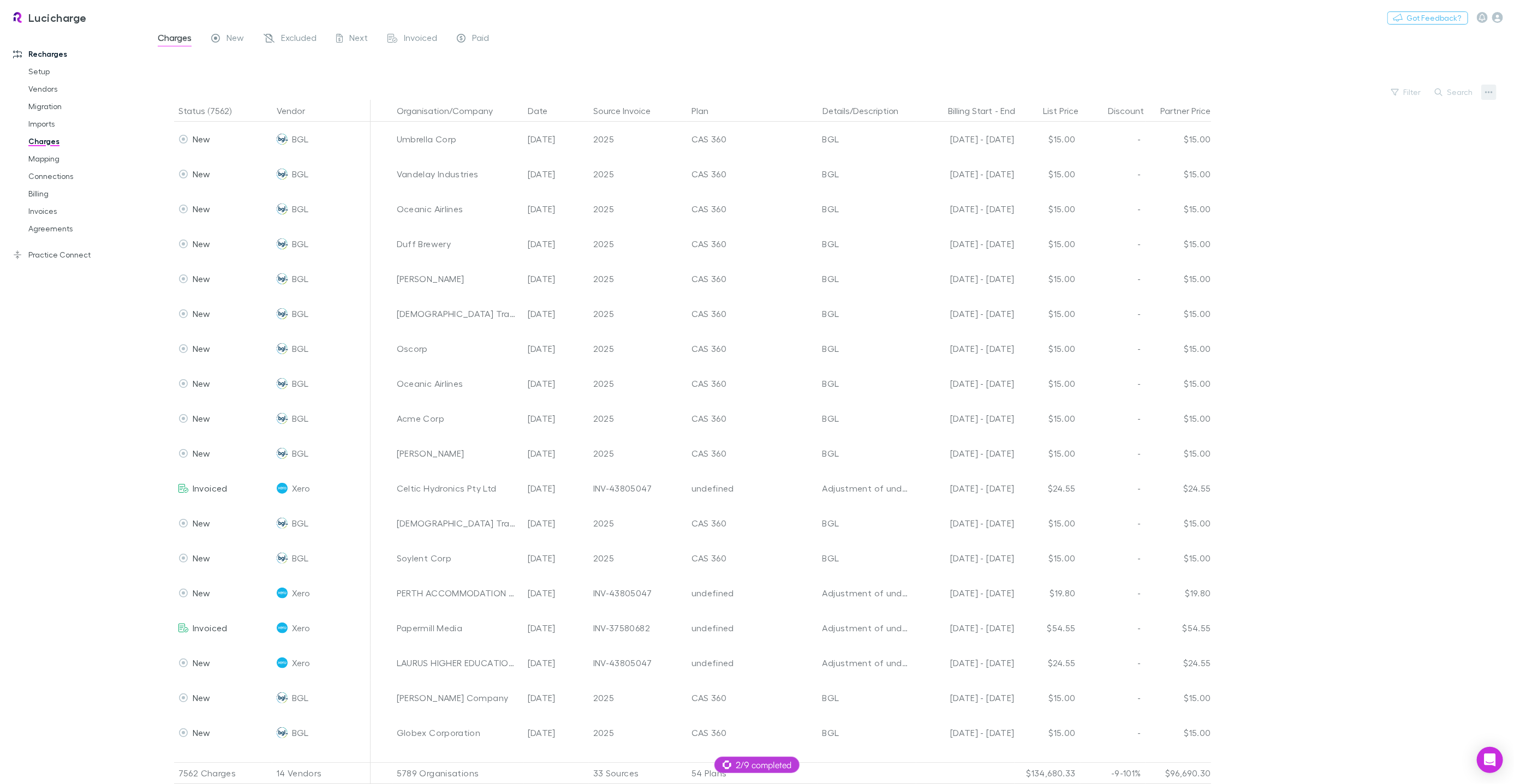
click at [1489, 94] on icon "button" at bounding box center [1489, 92] width 7 height 9
click at [1405, 137] on p "Plan exclusions" at bounding box center [1421, 134] width 133 height 13
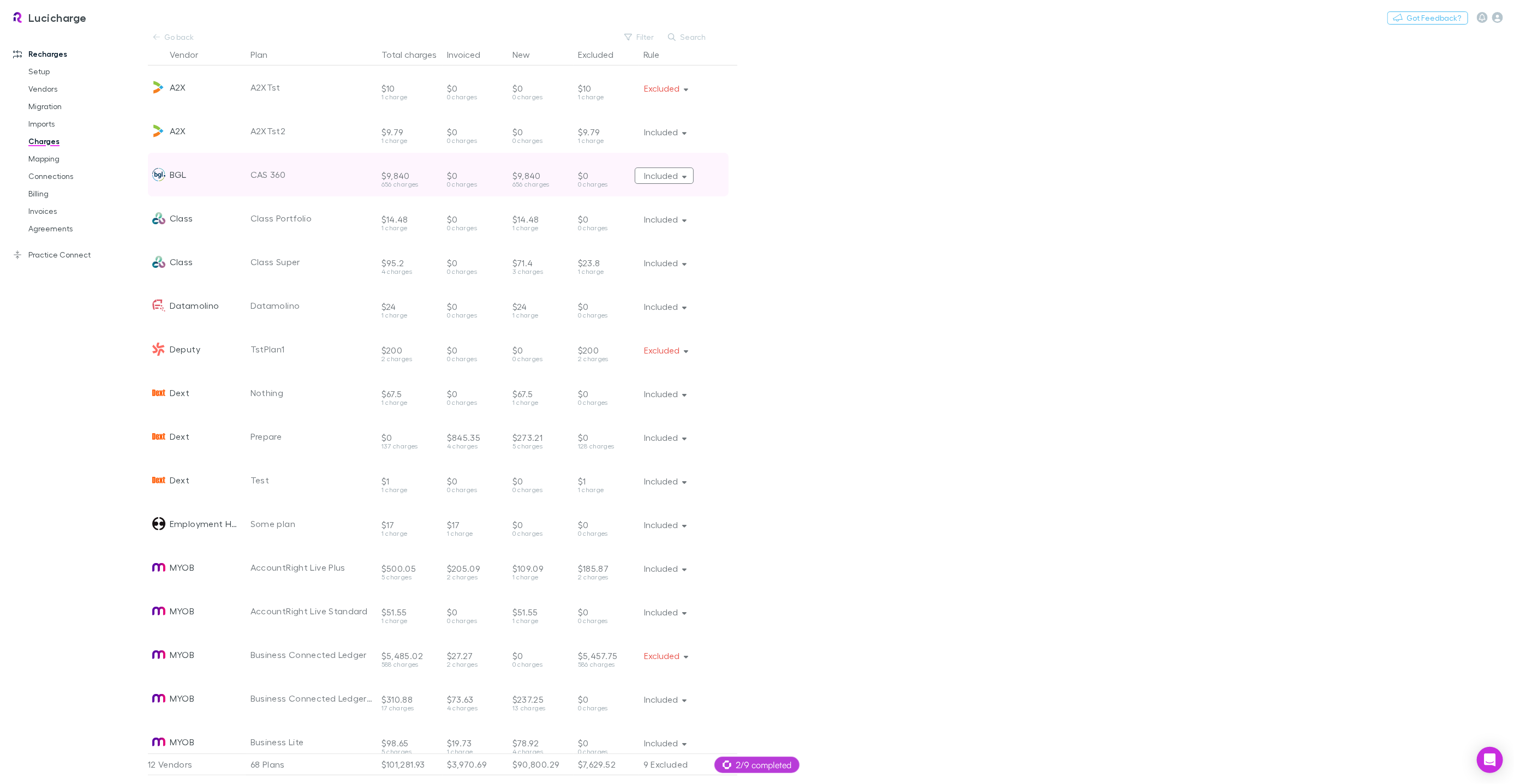
click at [667, 175] on button "Included" at bounding box center [665, 175] width 60 height 16
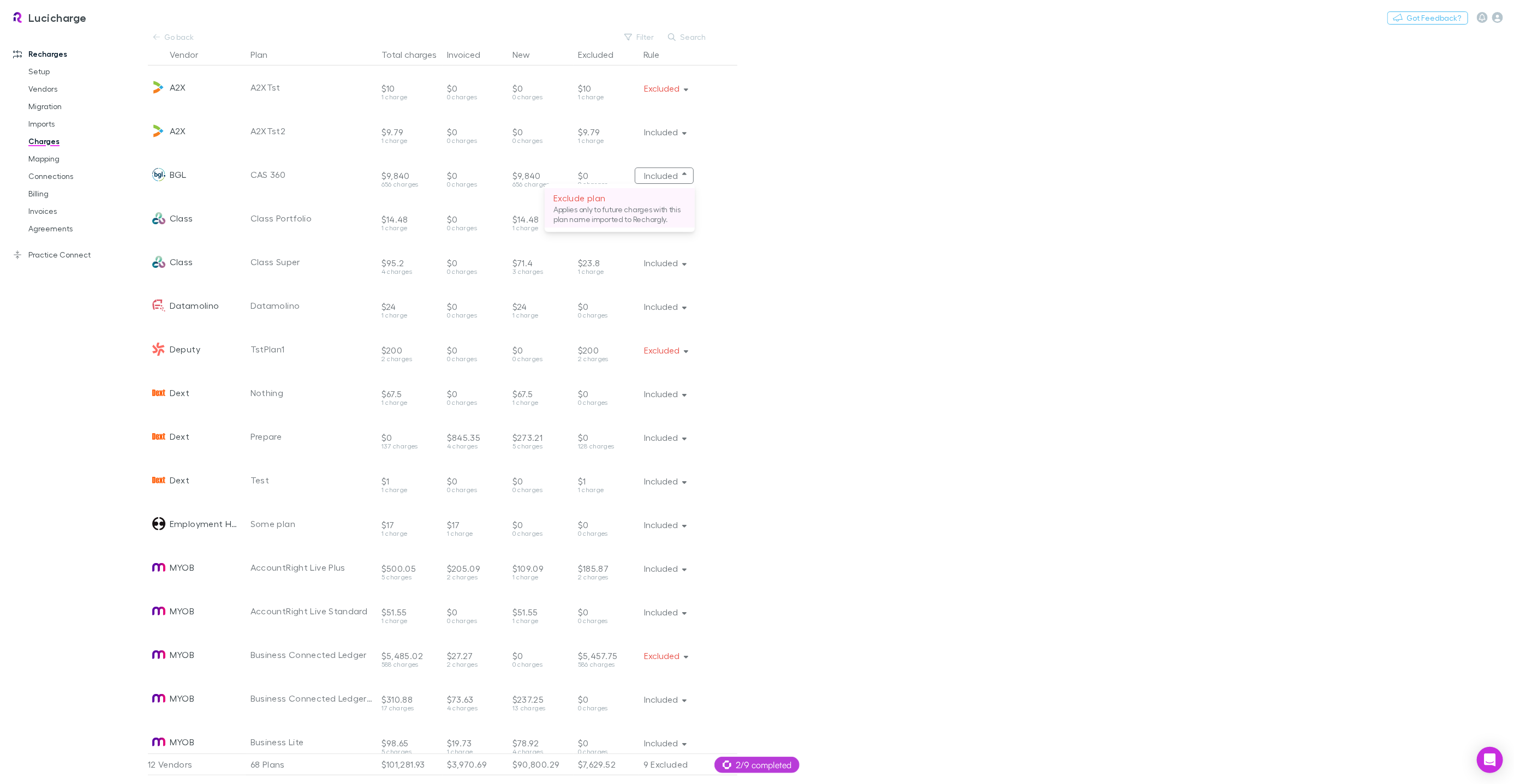
click at [631, 197] on p "Exclude plan" at bounding box center [620, 198] width 133 height 13
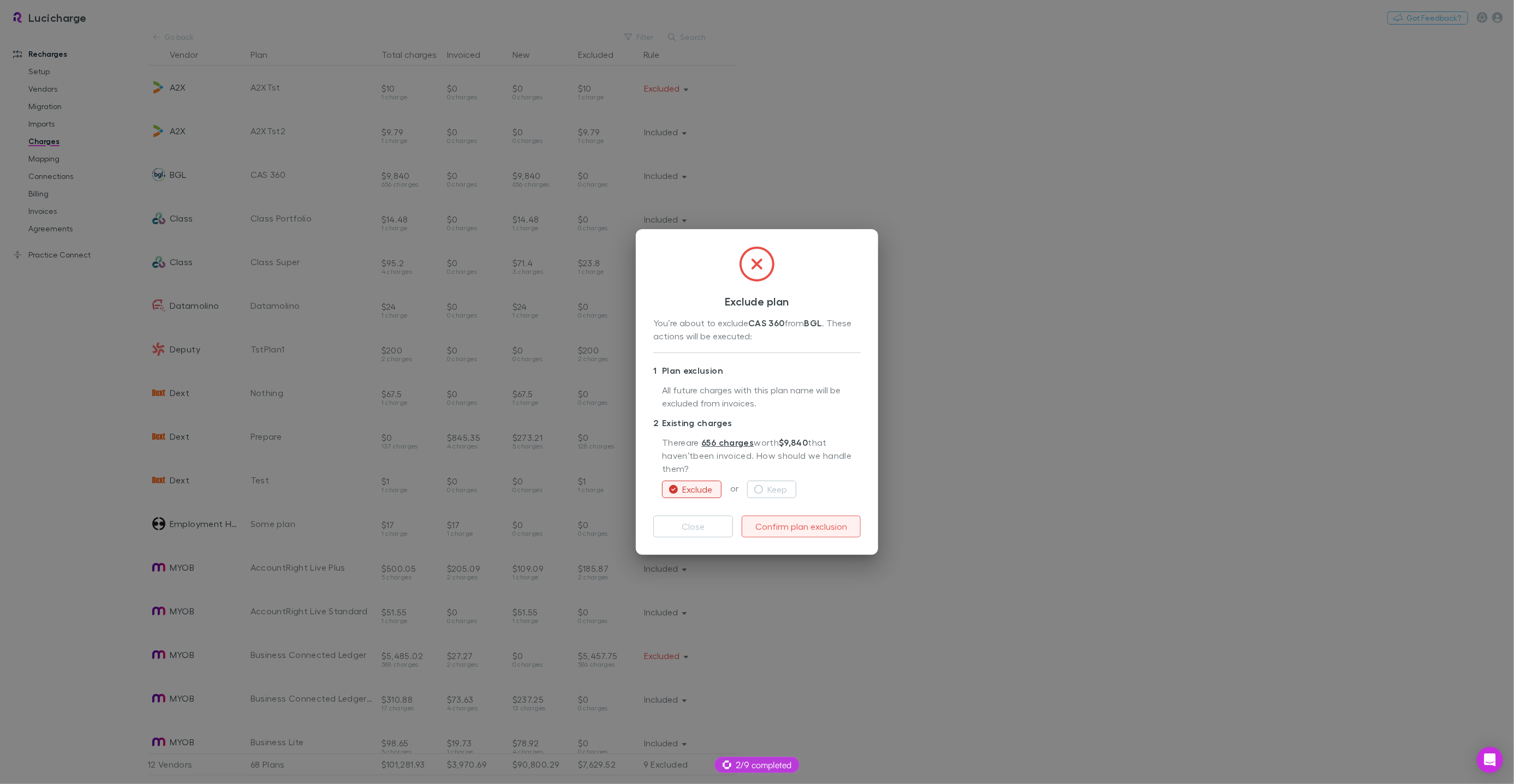
click at [783, 531] on button "Confirm plan exclusion" at bounding box center [801, 526] width 119 height 22
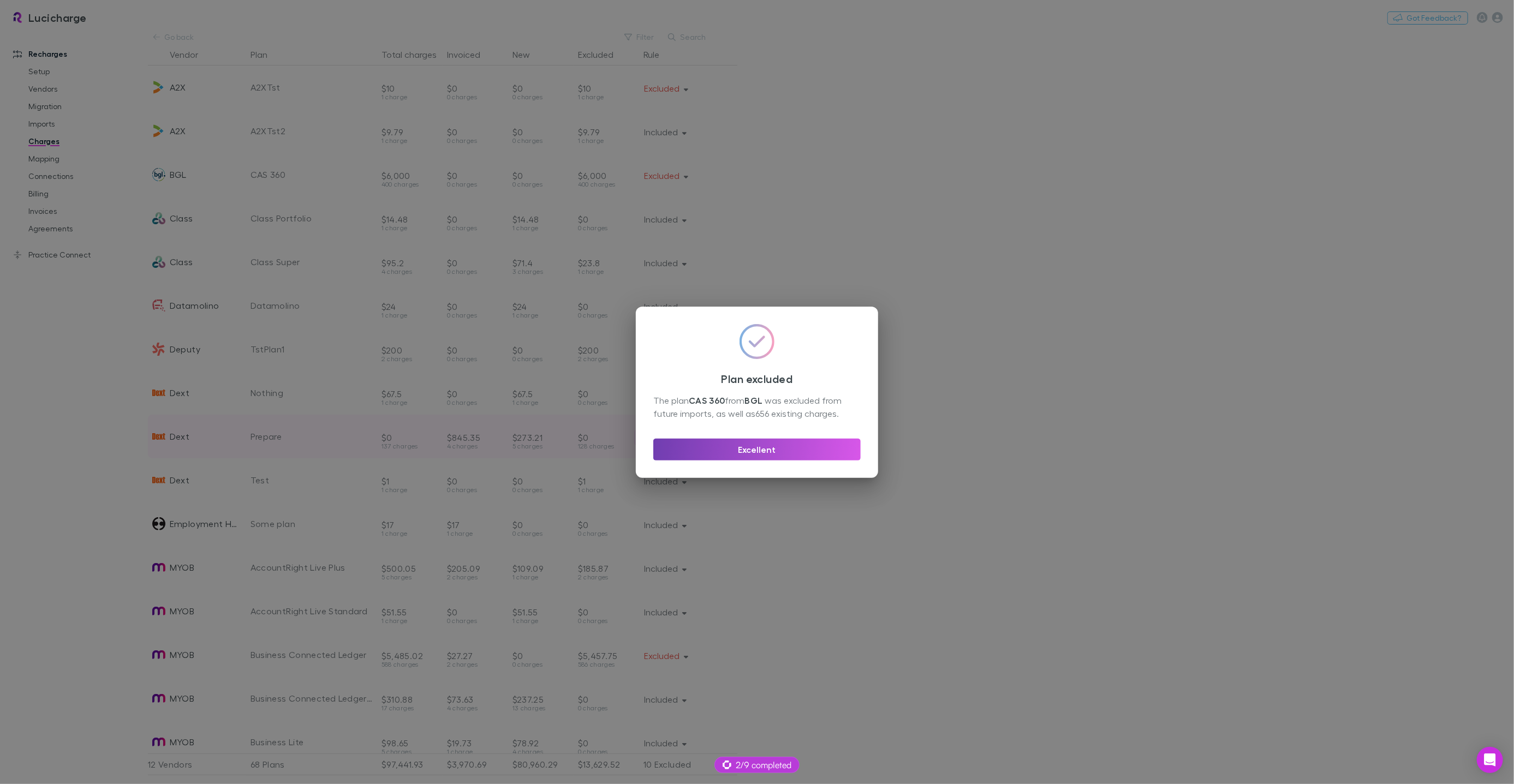
click at [733, 447] on button "Excellent" at bounding box center [756, 449] width 207 height 22
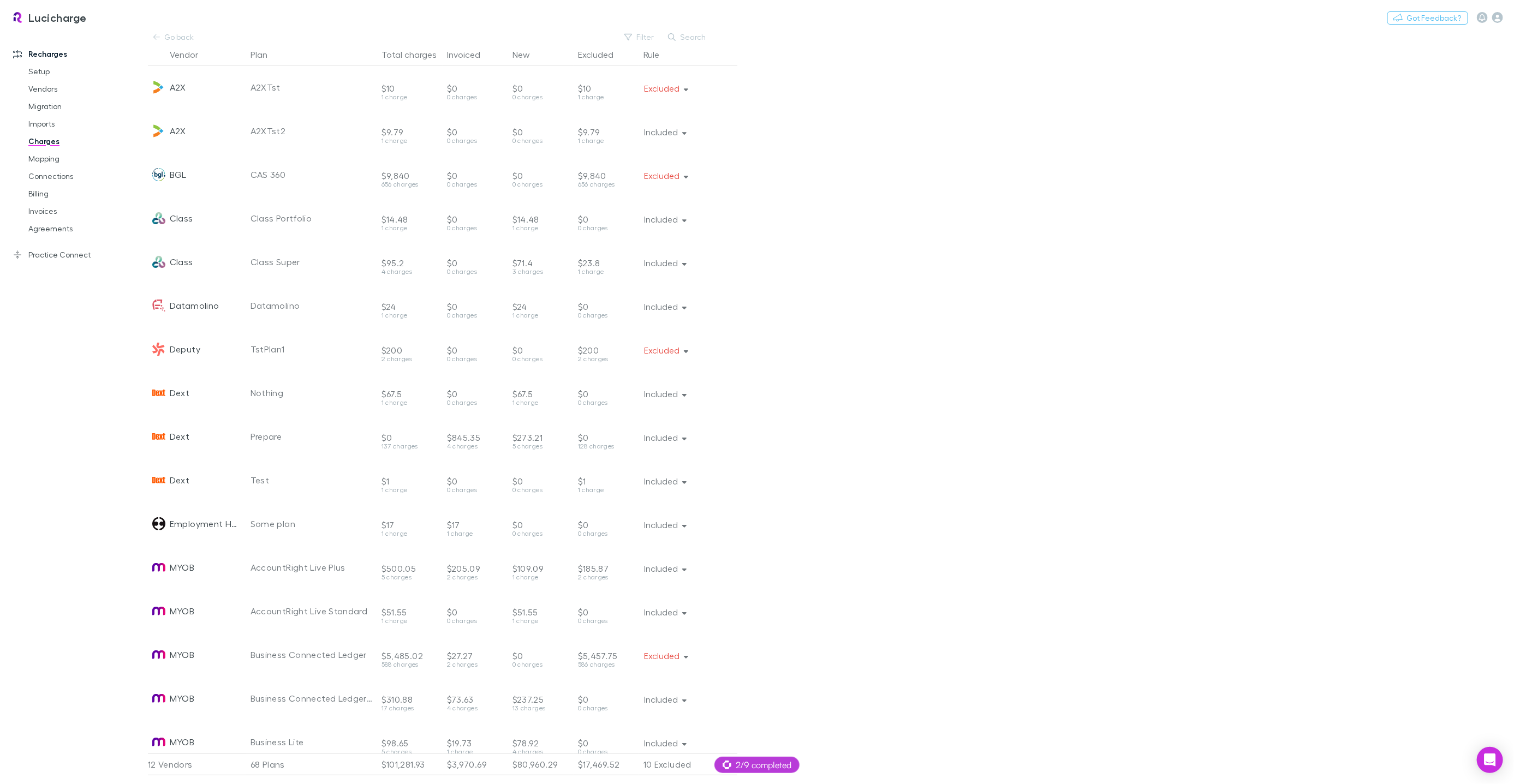
click at [62, 254] on link "Practice Connect" at bounding box center [73, 254] width 144 height 17
click at [135, 15] on button "Switch company" at bounding box center [134, 17] width 72 height 13
click at [154, 77] on p "542 Partners" at bounding box center [133, 71] width 53 height 13
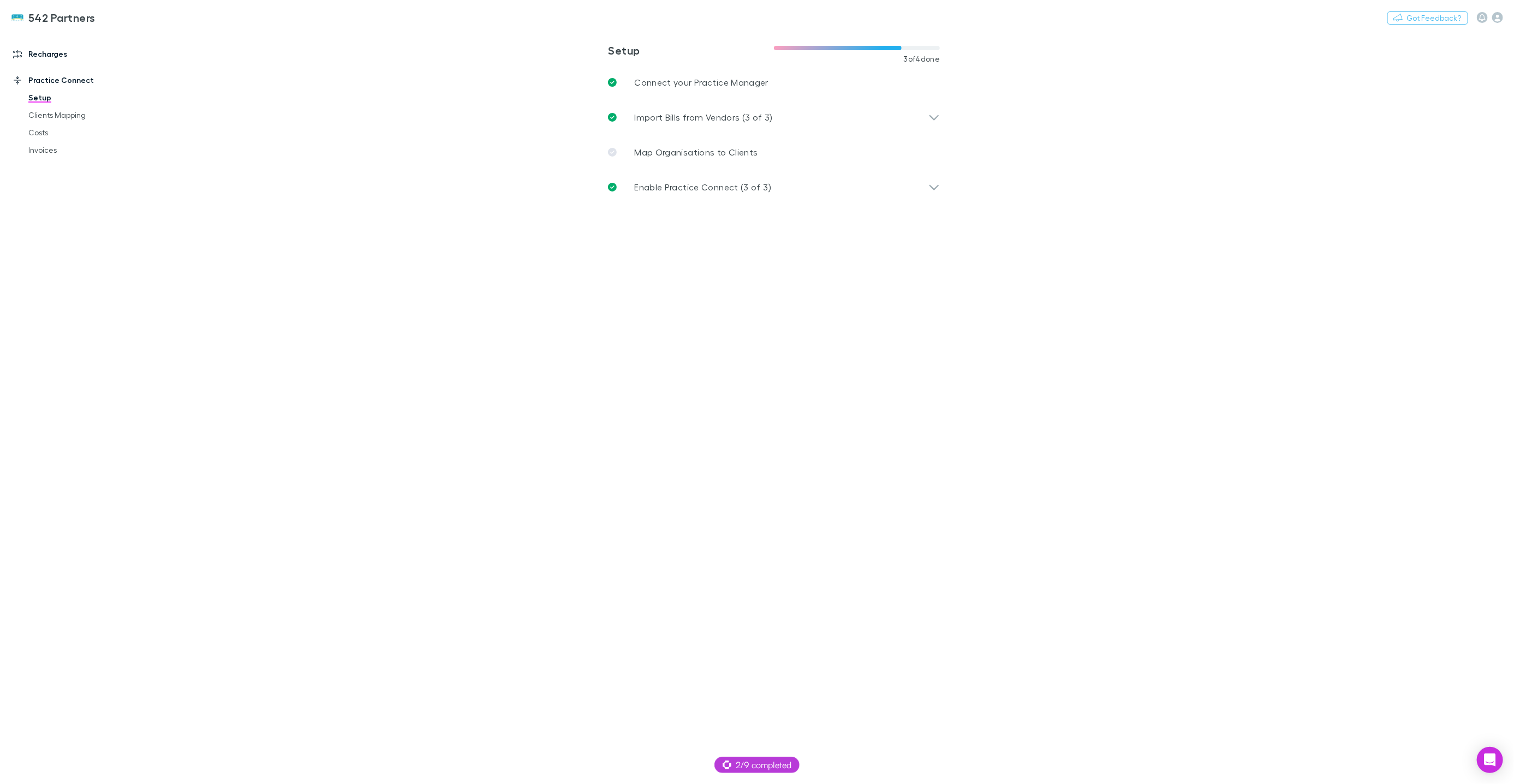
click at [46, 59] on link "Recharges" at bounding box center [73, 53] width 144 height 17
click at [47, 123] on link "Imports" at bounding box center [81, 123] width 128 height 17
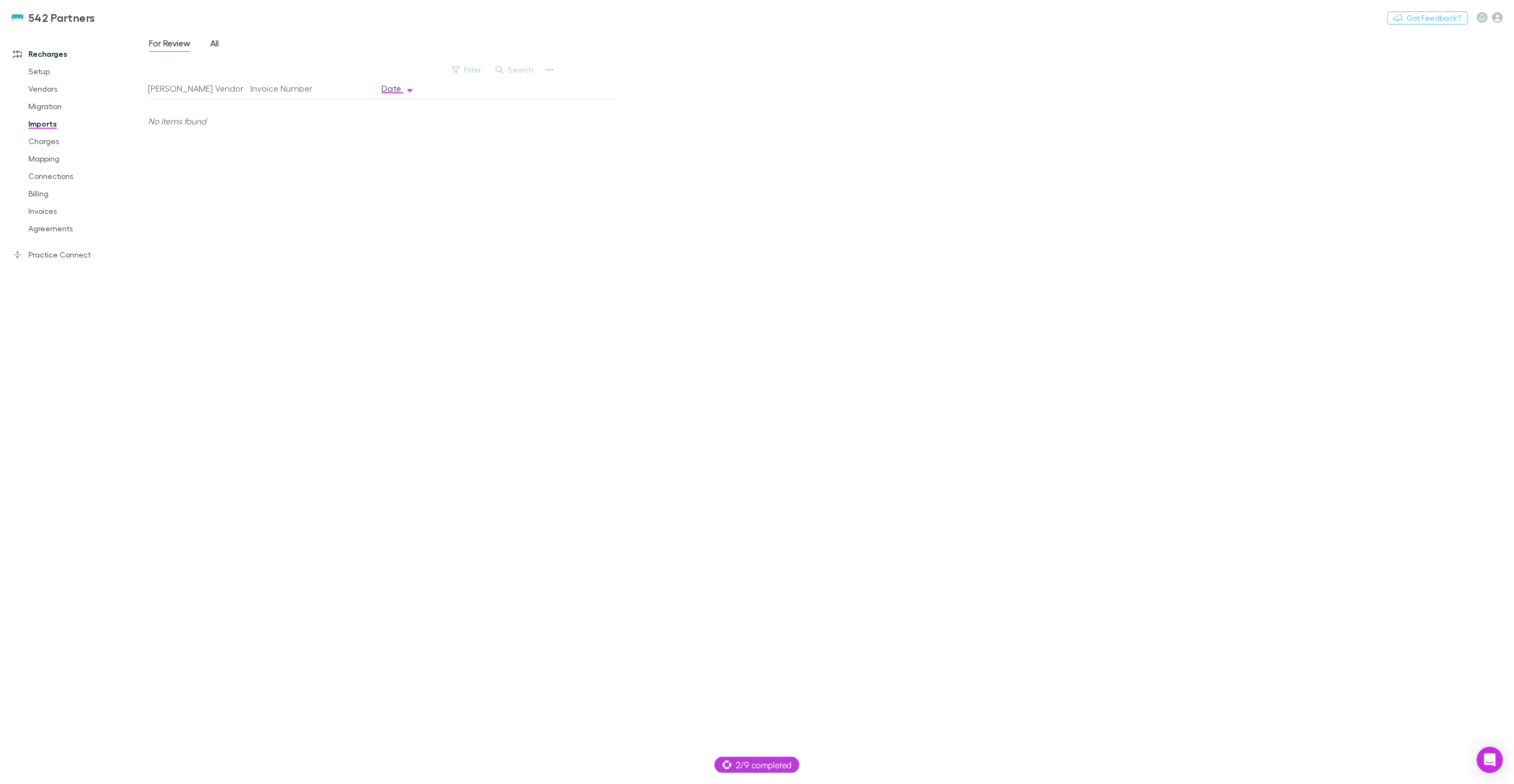
click at [208, 46] on div "For Review All" at bounding box center [187, 44] width 80 height 17
click at [216, 44] on span "All" at bounding box center [214, 45] width 9 height 14
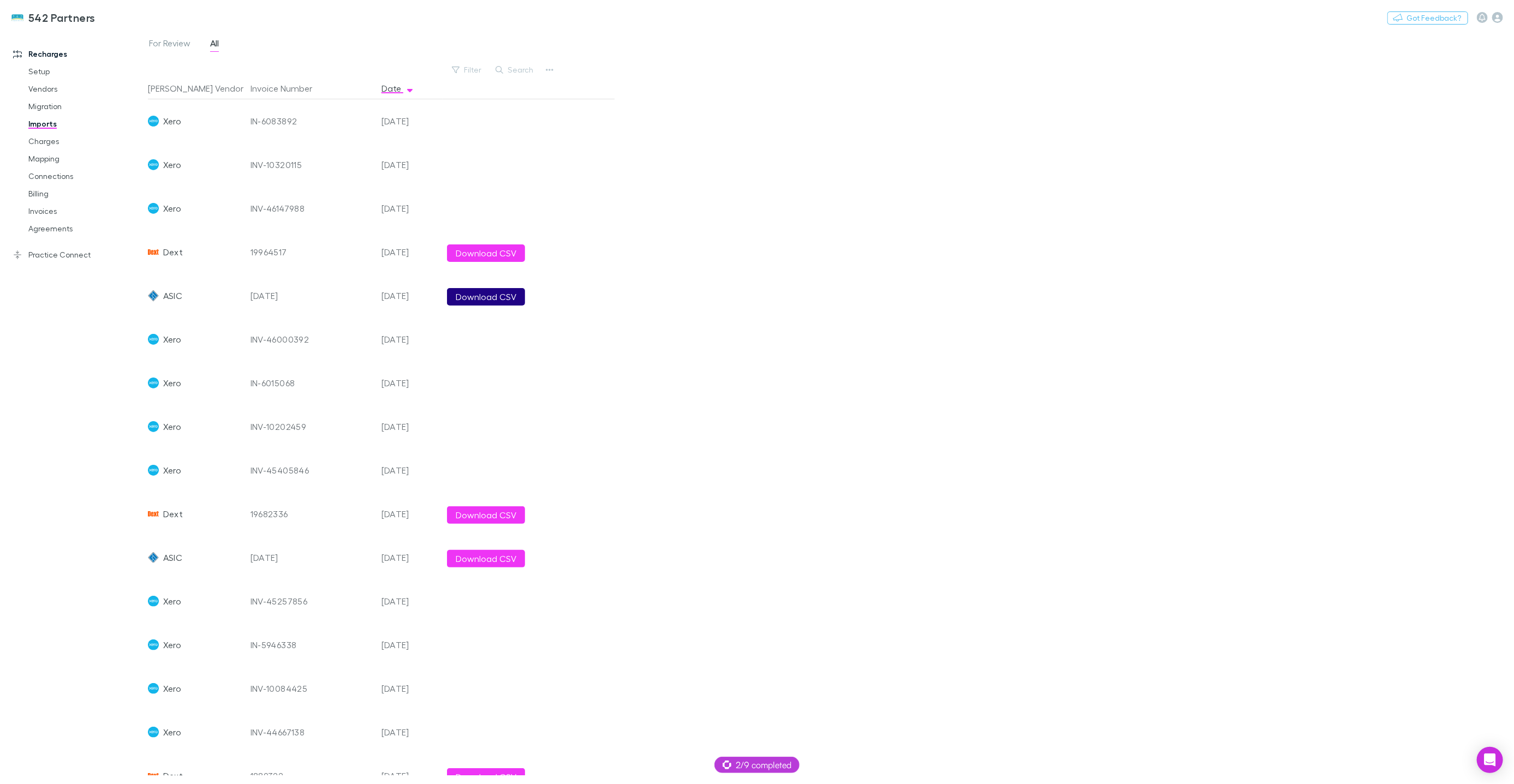
click at [477, 295] on button "Download CSV" at bounding box center [486, 297] width 78 height 17
click at [179, 19] on div "542 Partners Switch company Nothing Got Feedback?" at bounding box center [757, 17] width 1514 height 35
click at [156, 17] on button "Switch company" at bounding box center [143, 17] width 72 height 13
type input "****"
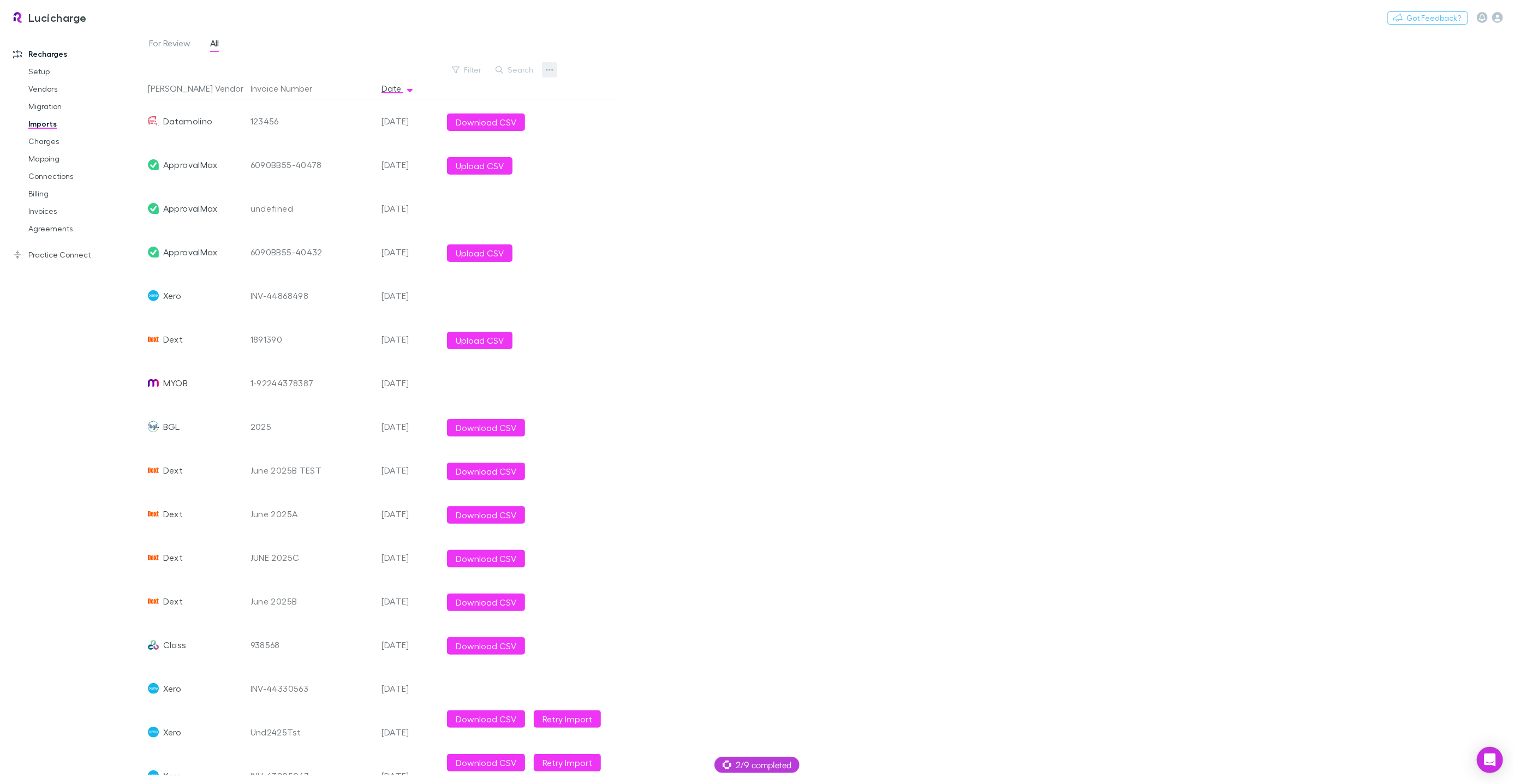
click at [544, 70] on button "button" at bounding box center [549, 70] width 15 height 15
click at [498, 97] on p "Custom CSV Import" at bounding box center [482, 91] width 133 height 13
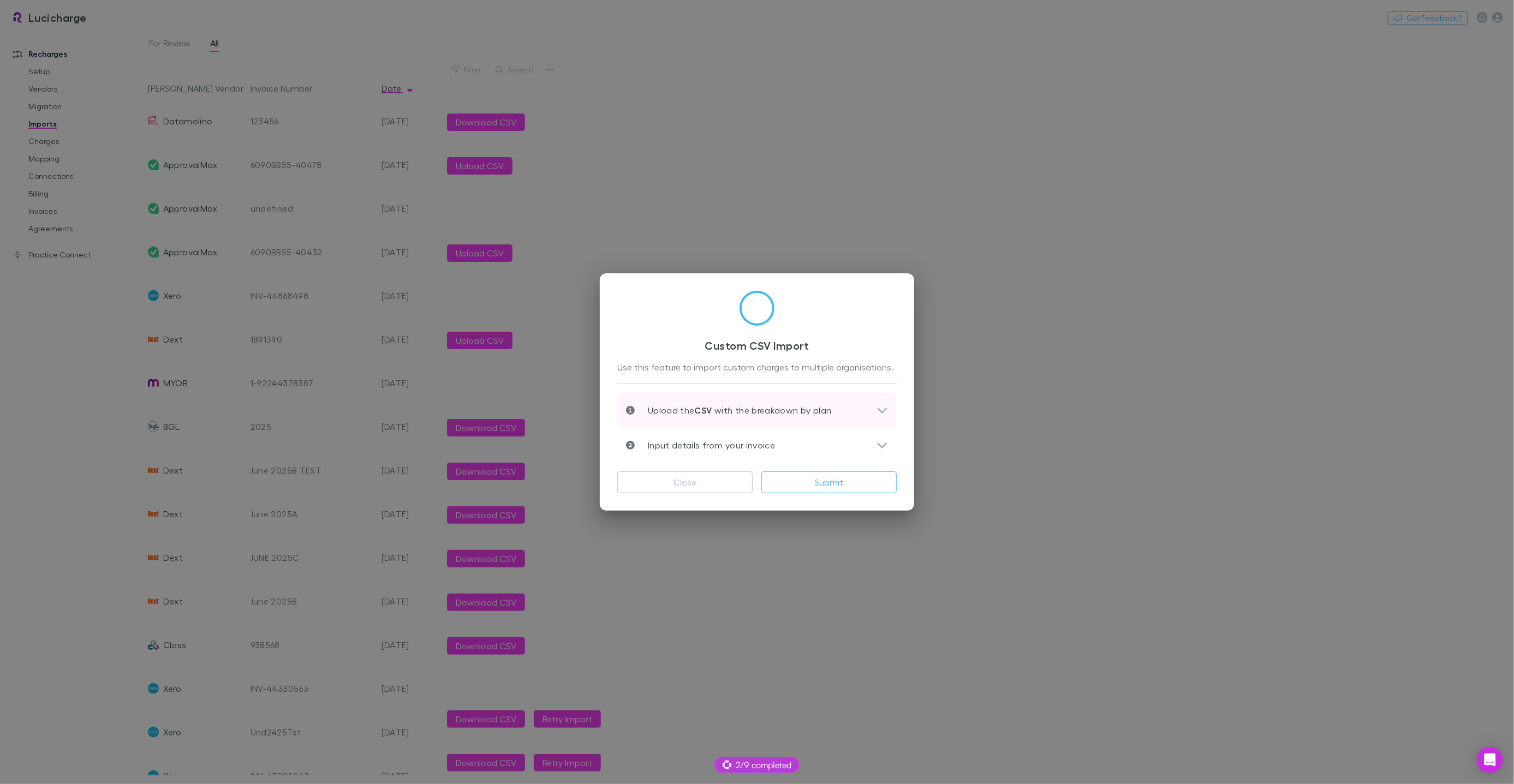
click at [719, 406] on p "Upload the CSV with the breakdown by plan" at bounding box center [733, 410] width 197 height 13
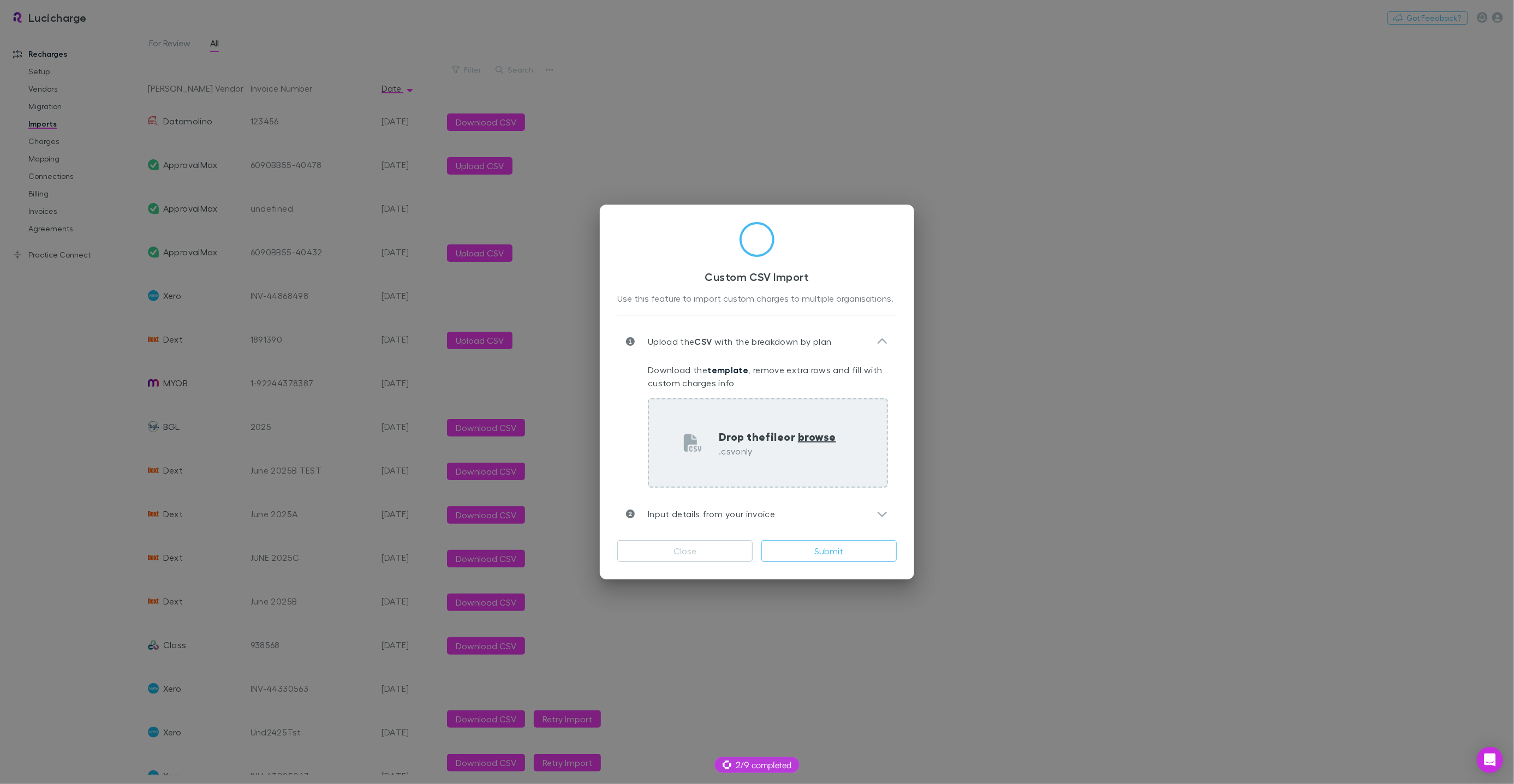
click at [779, 435] on p "Drop the file or browse" at bounding box center [778, 437] width 118 height 16
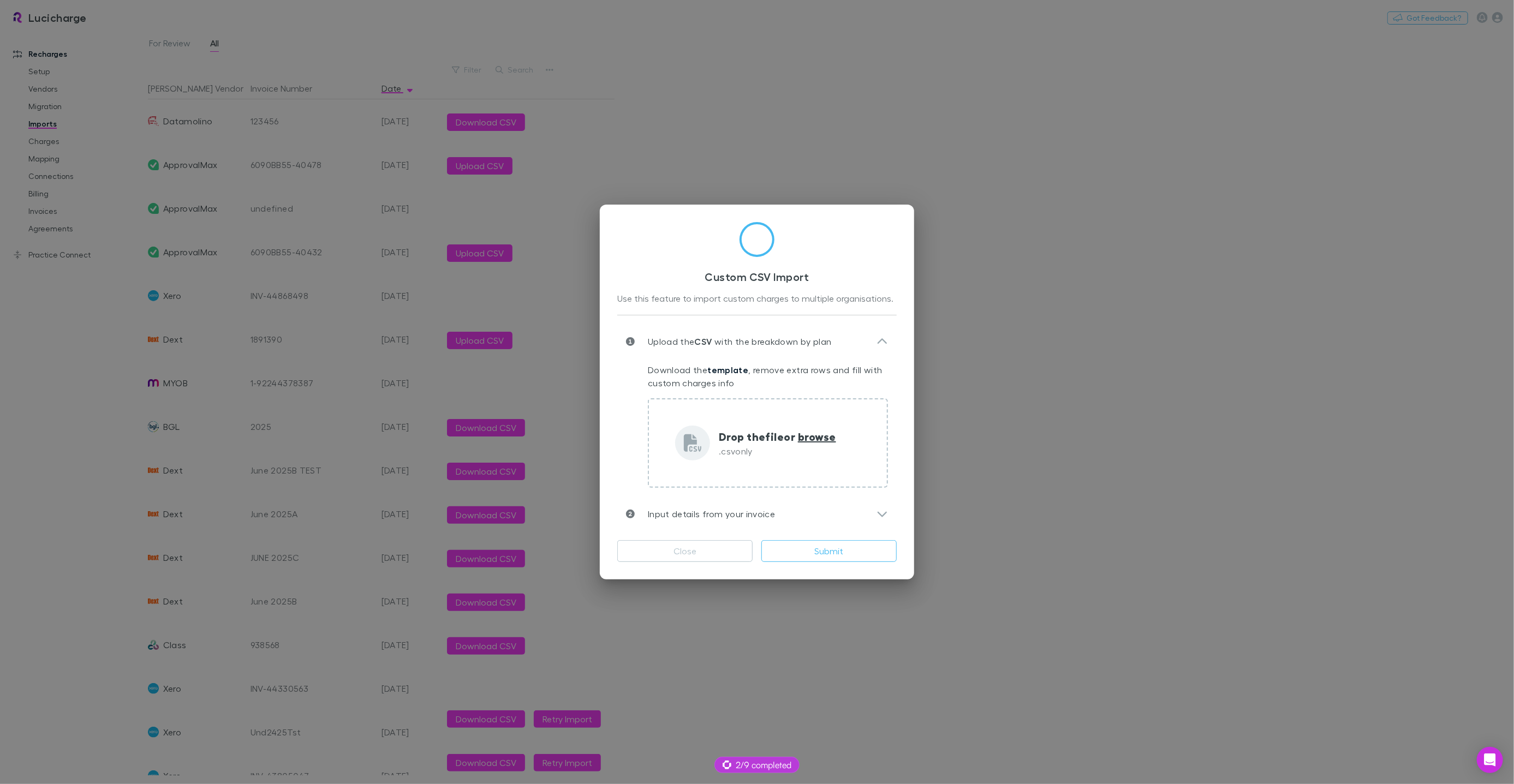
type input "**********"
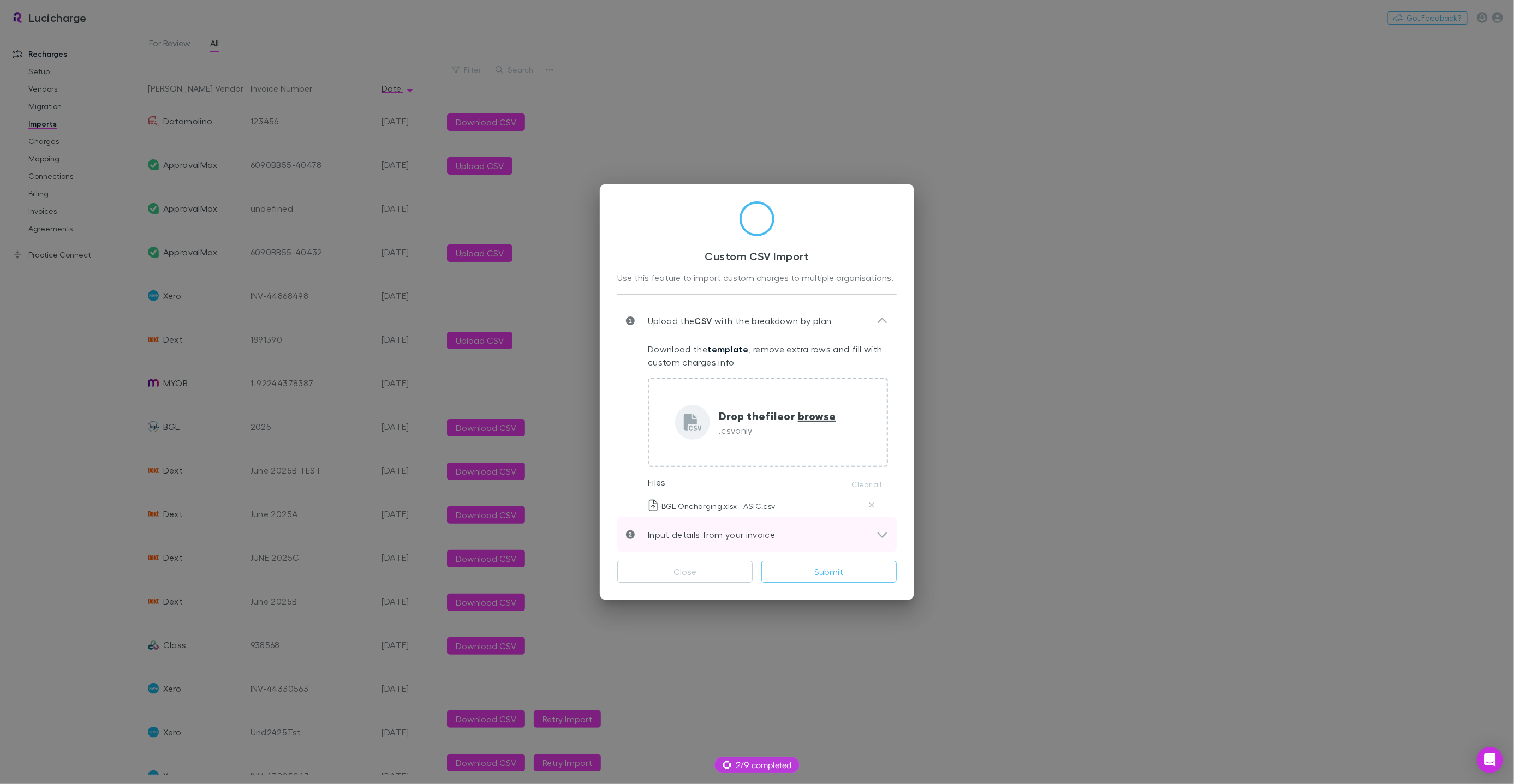
click at [754, 533] on p "Input details from your invoice" at bounding box center [705, 534] width 140 height 13
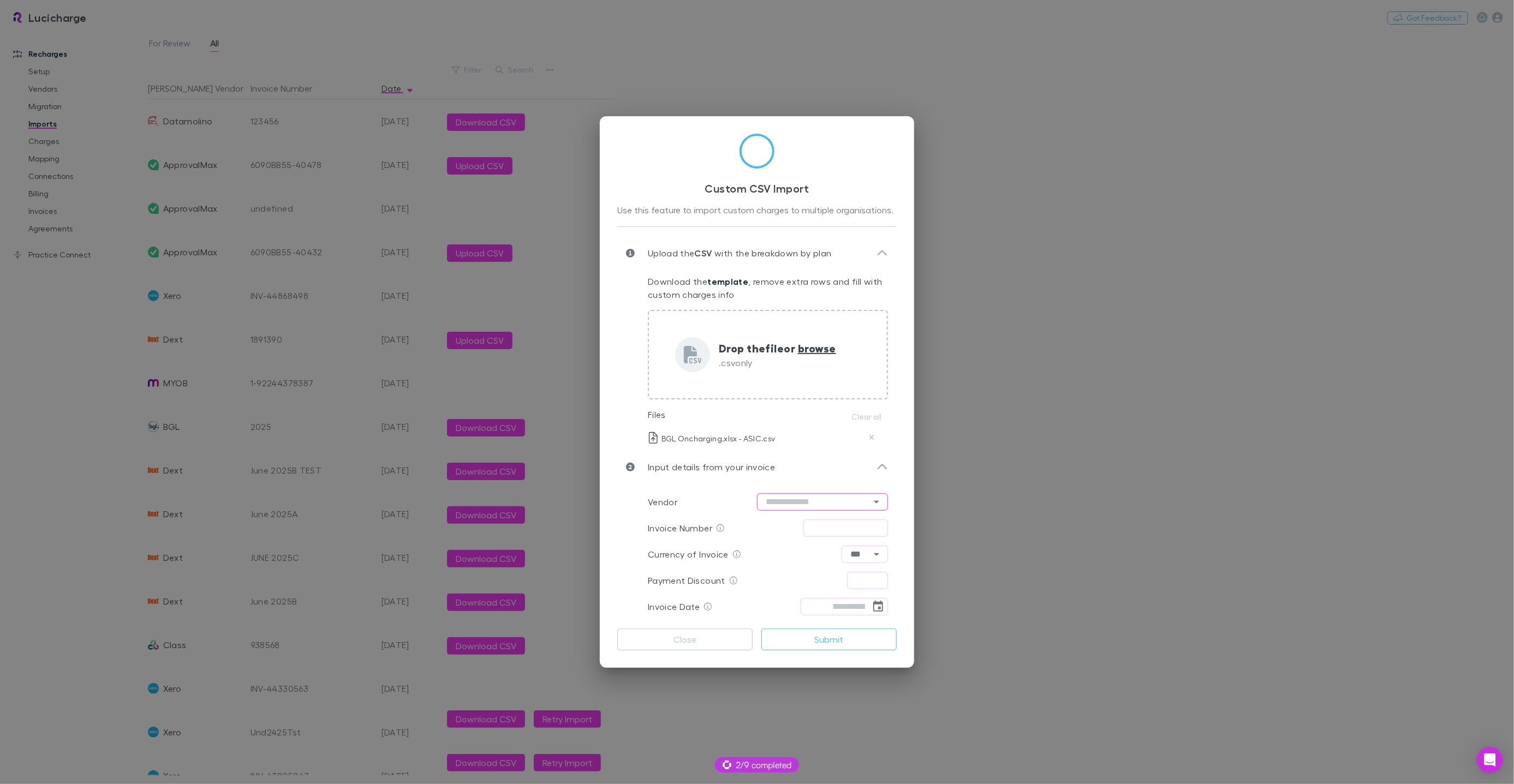
click at [788, 497] on input "text" at bounding box center [822, 501] width 131 height 17
click at [789, 519] on li "ASIC" at bounding box center [822, 525] width 131 height 20
type input "****"
click at [812, 525] on input "text" at bounding box center [846, 527] width 85 height 17
type input "******"
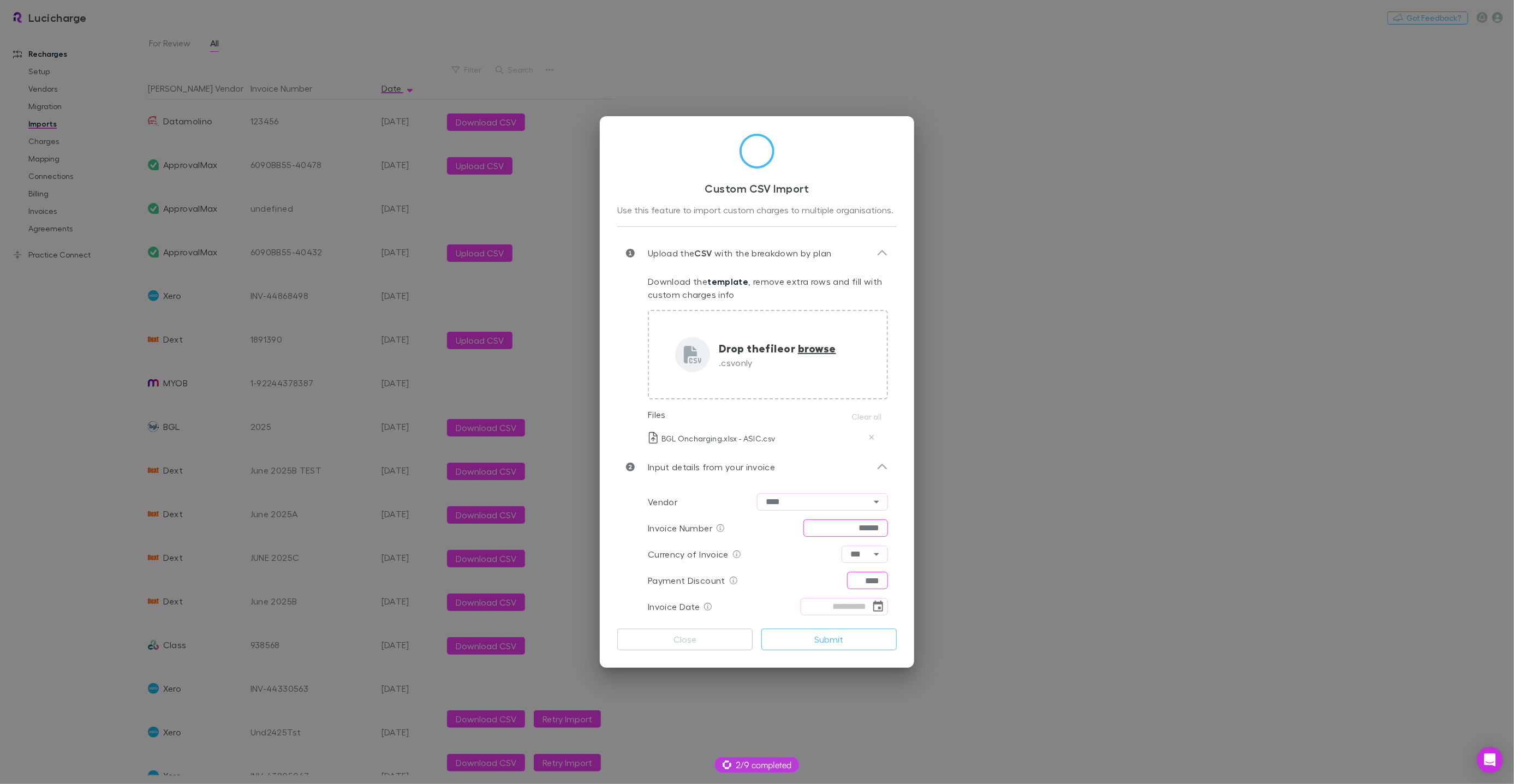
type input "****"
type input "**********"
drag, startPoint x: 836, startPoint y: 638, endPoint x: 837, endPoint y: 629, distance: 9.1
click at [836, 638] on button "Submit" at bounding box center [829, 639] width 136 height 22
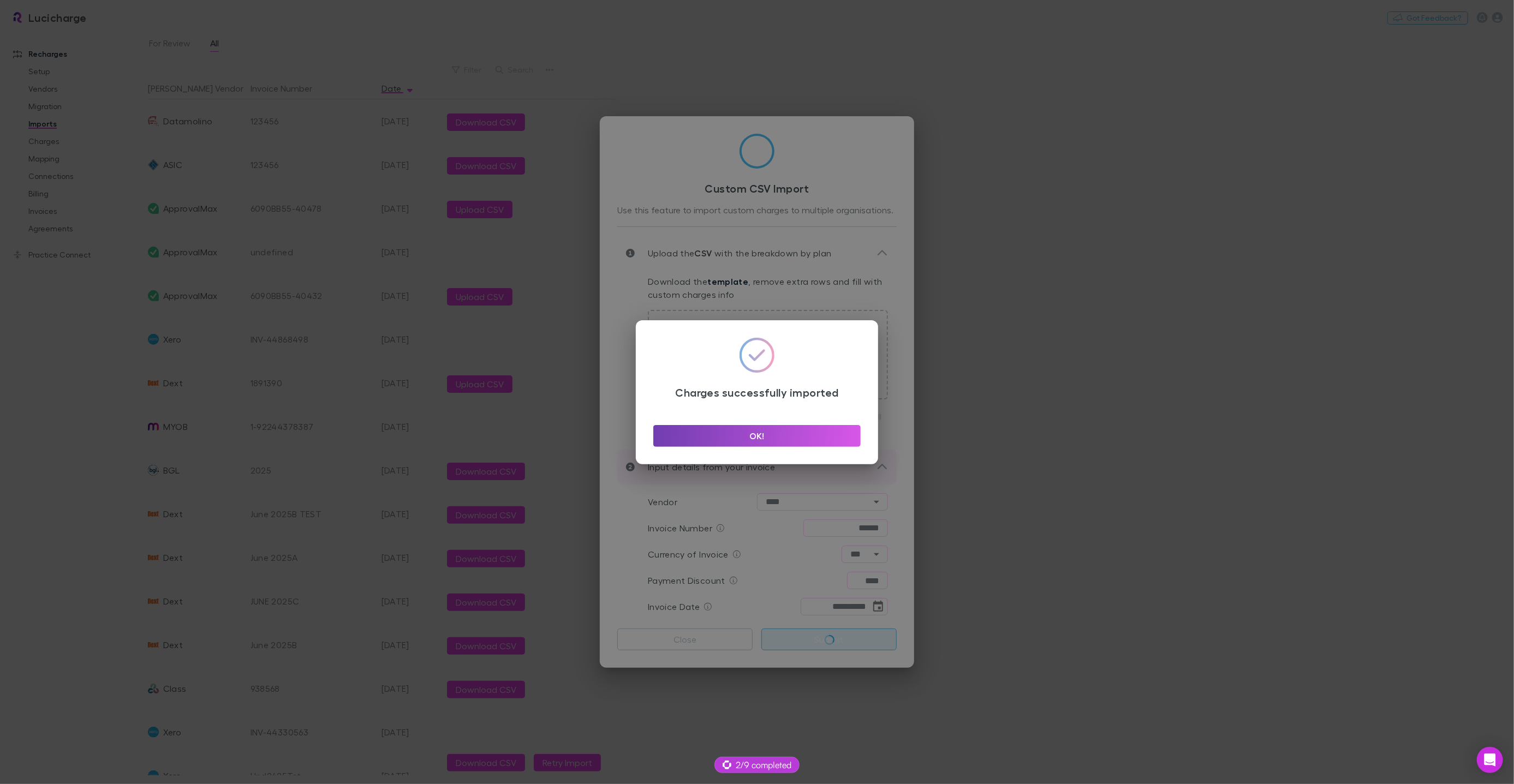
drag, startPoint x: 813, startPoint y: 430, endPoint x: 711, endPoint y: 463, distance: 107.2
click at [813, 430] on button "OK!" at bounding box center [756, 436] width 207 height 22
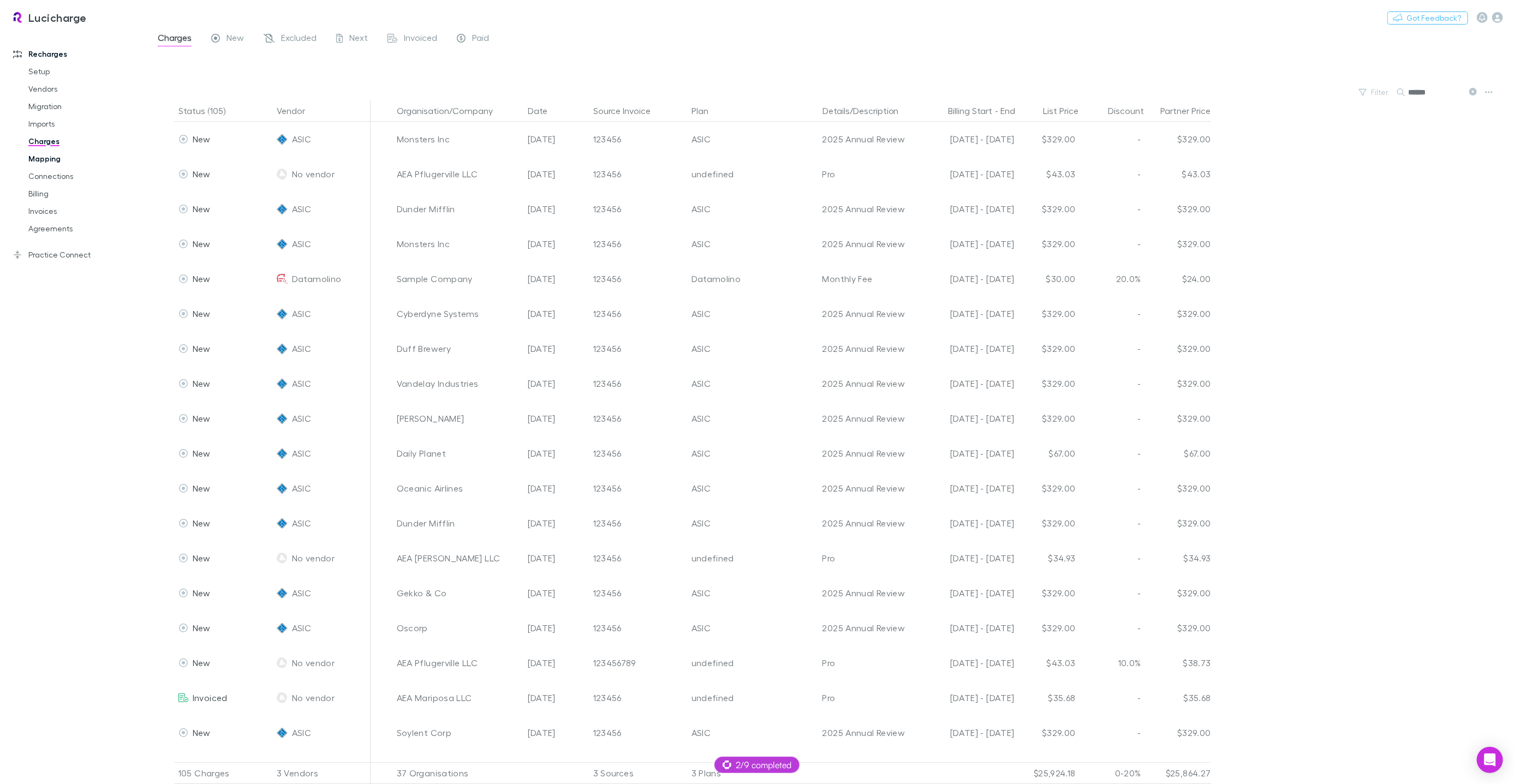
click at [52, 160] on link "Mapping" at bounding box center [81, 158] width 128 height 17
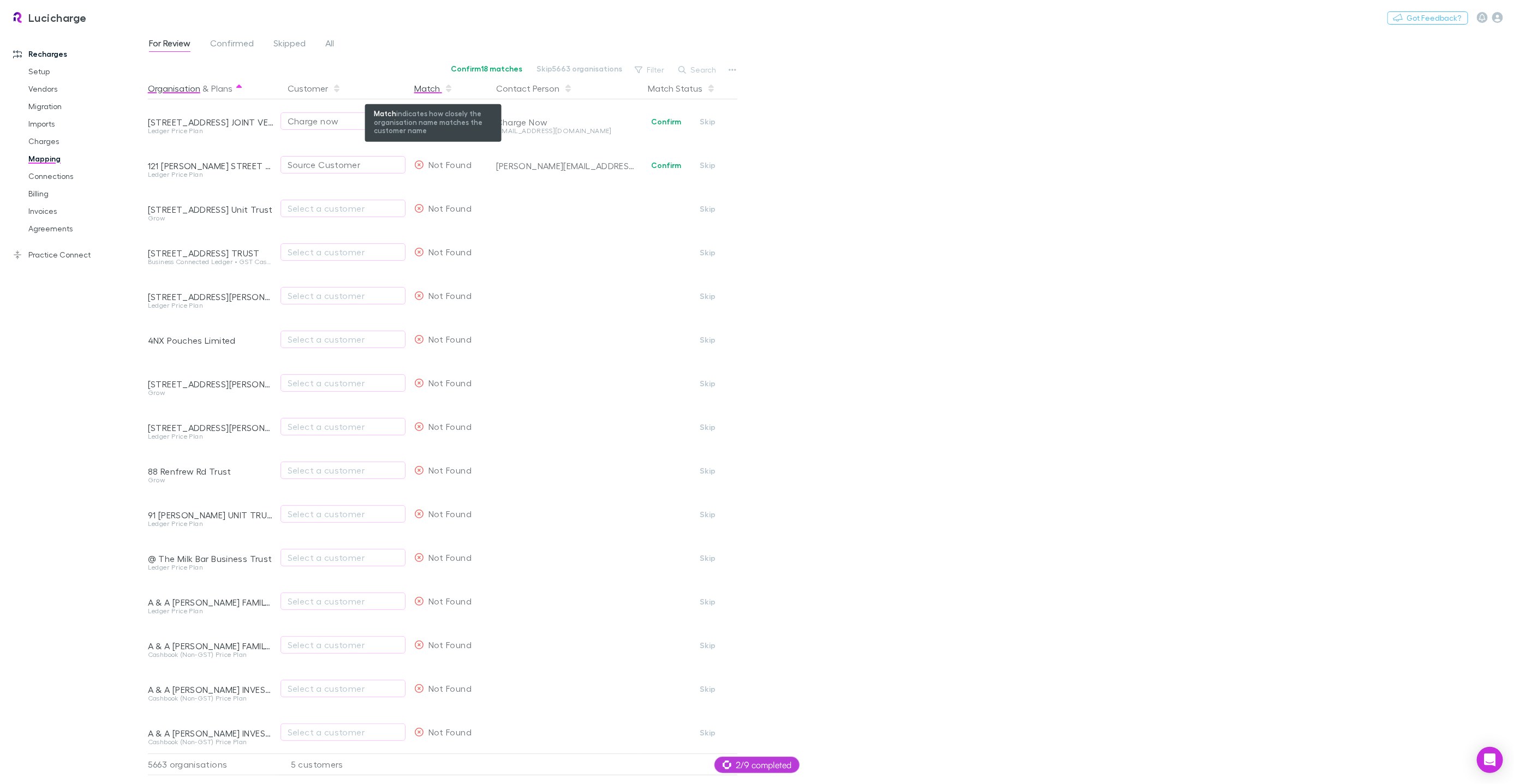
click at [431, 88] on div "Match" at bounding box center [433, 89] width 39 height 22
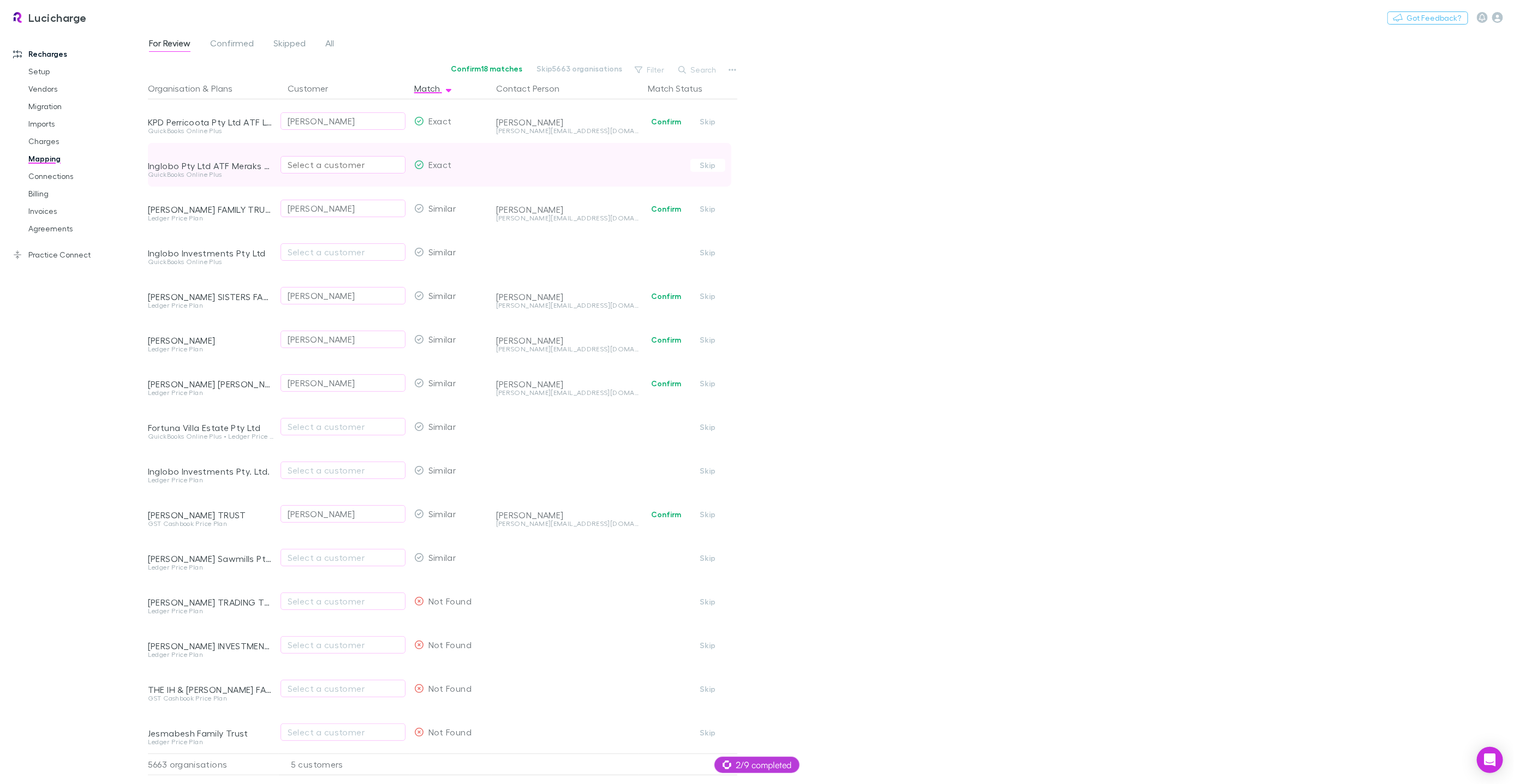
click at [301, 167] on div "Select a customer" at bounding box center [343, 165] width 110 height 13
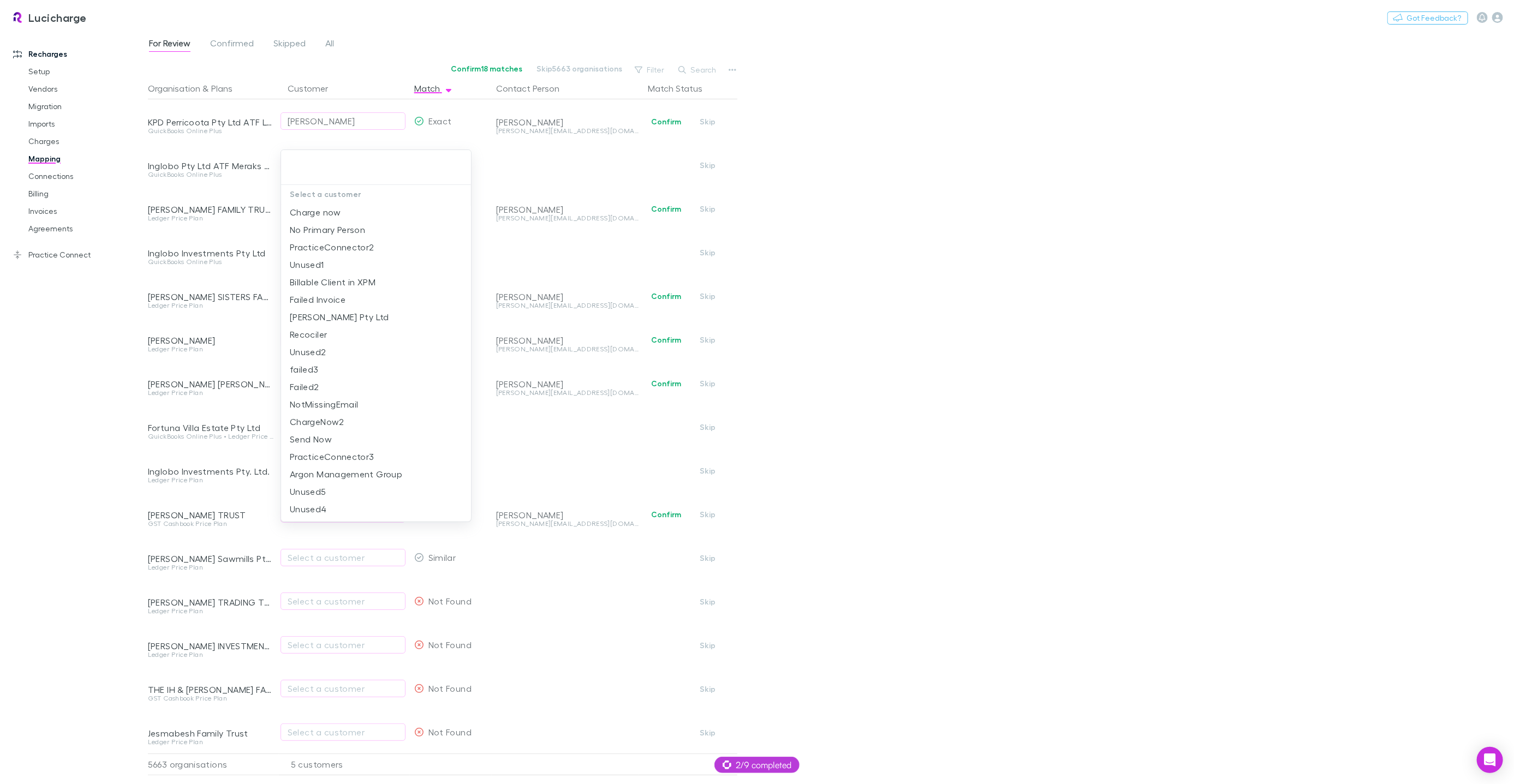
click at [195, 68] on div at bounding box center [757, 392] width 1514 height 784
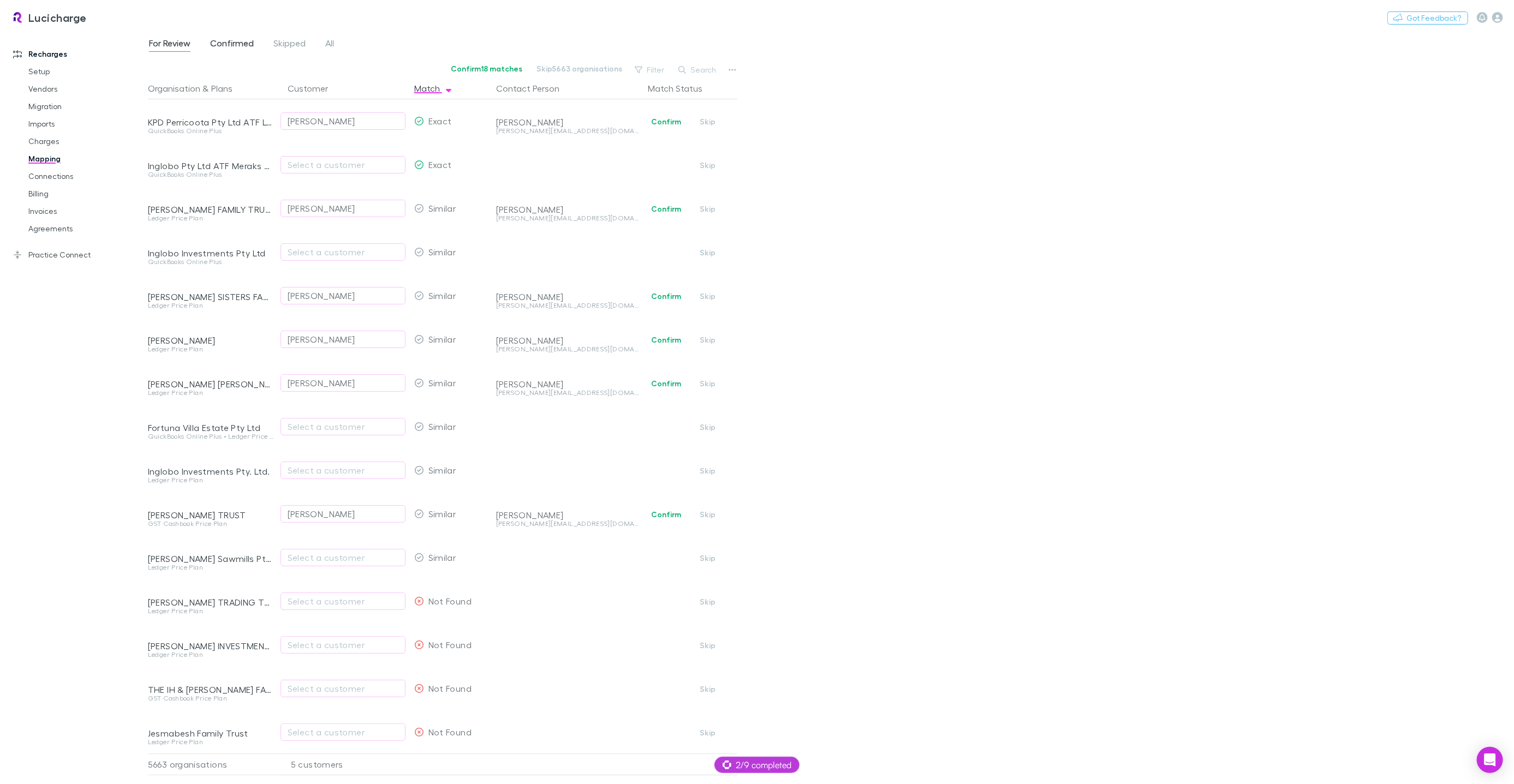
click at [220, 49] on span "Confirmed" at bounding box center [232, 45] width 43 height 14
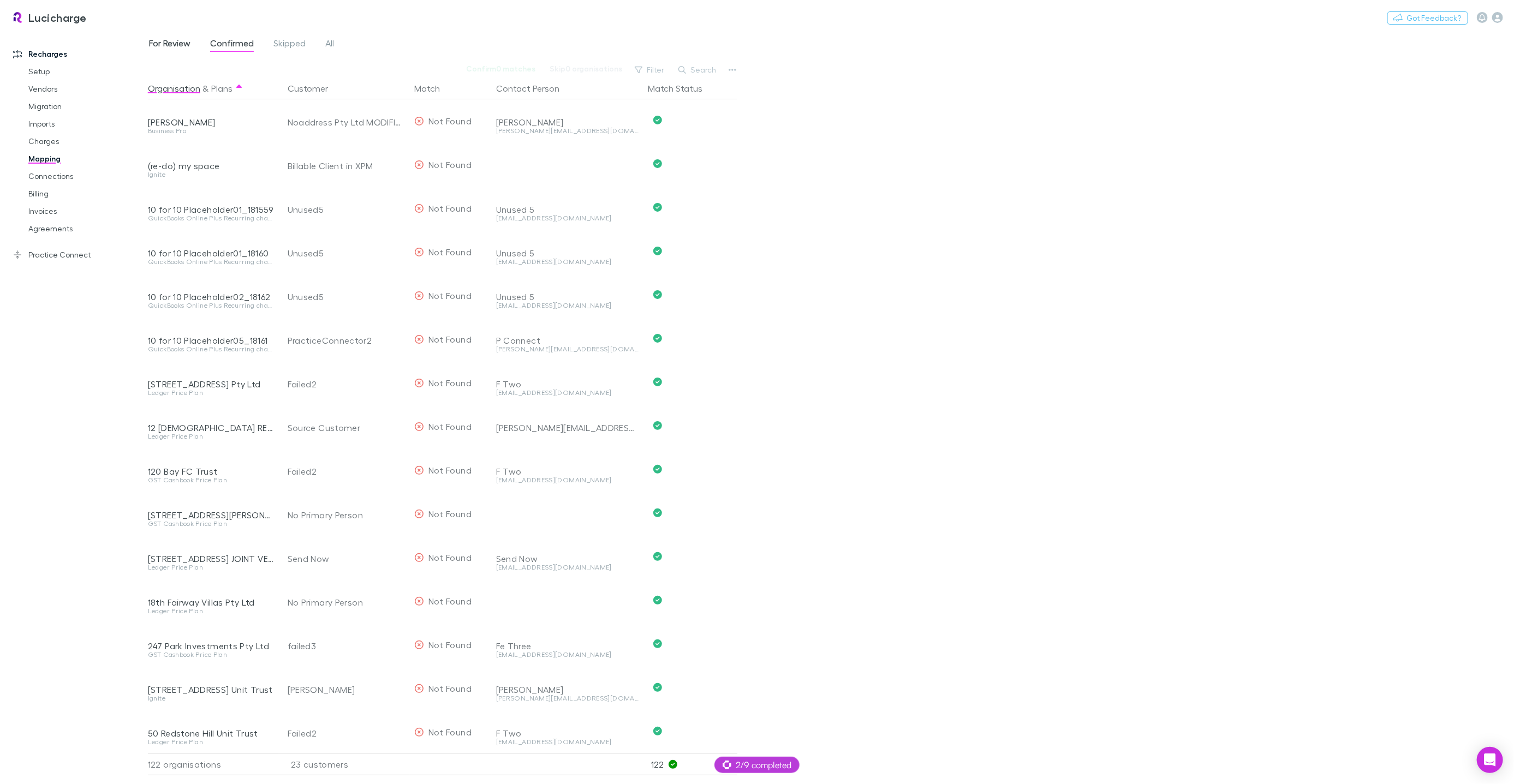
click at [183, 46] on span "For Review" at bounding box center [170, 45] width 42 height 14
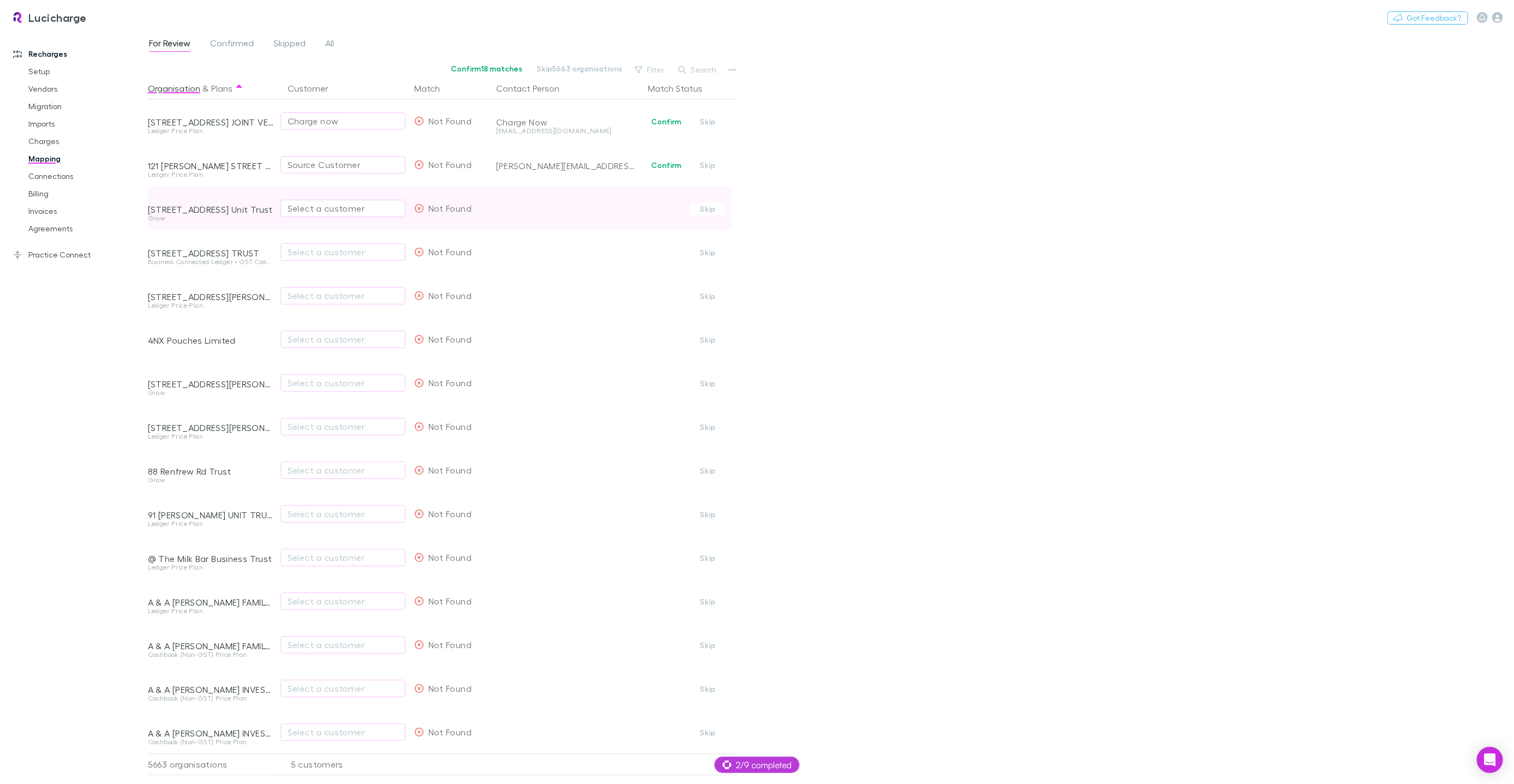
click at [330, 205] on div "Select a customer" at bounding box center [343, 208] width 110 height 13
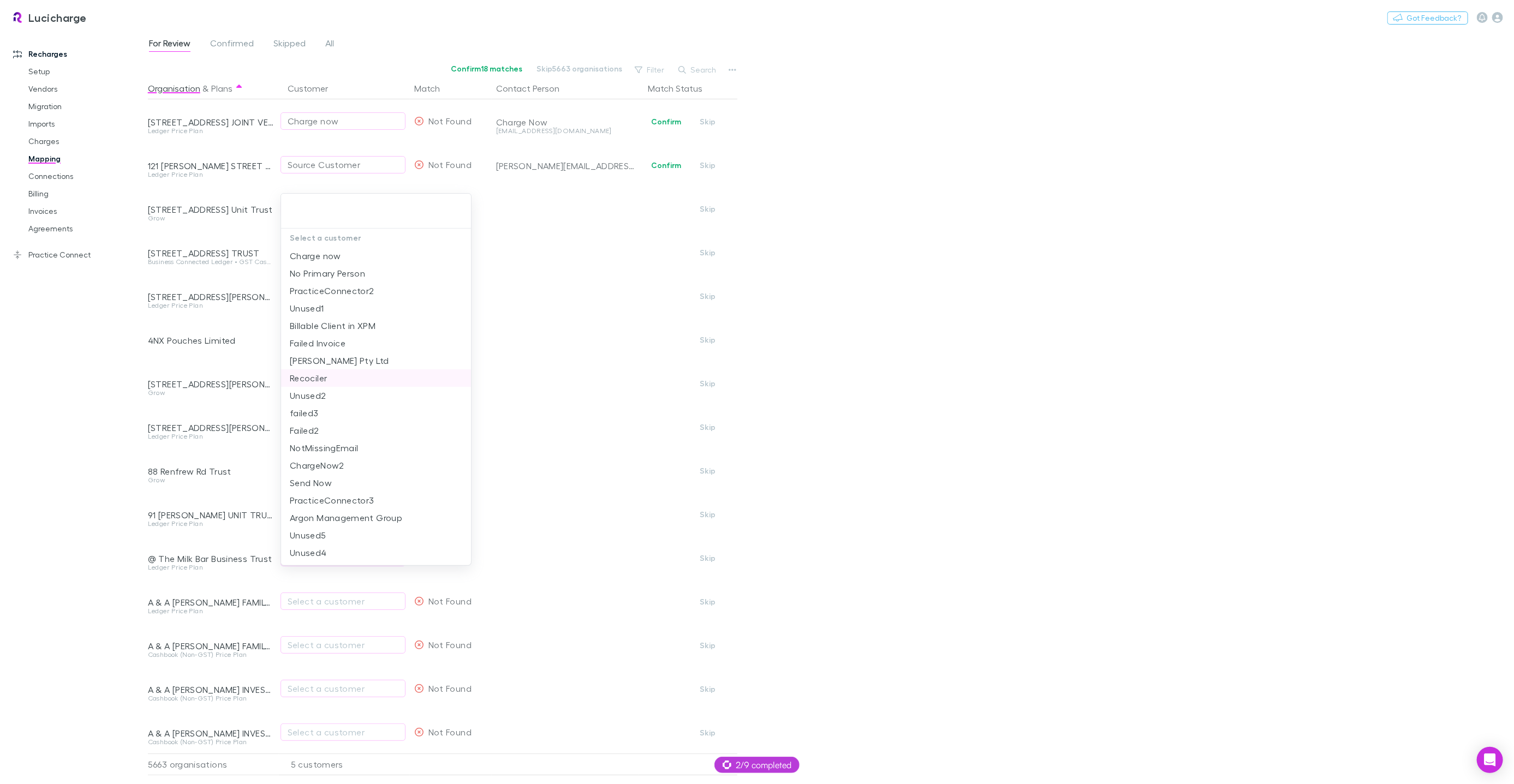
click at [335, 374] on li "Recociler" at bounding box center [376, 377] width 190 height 17
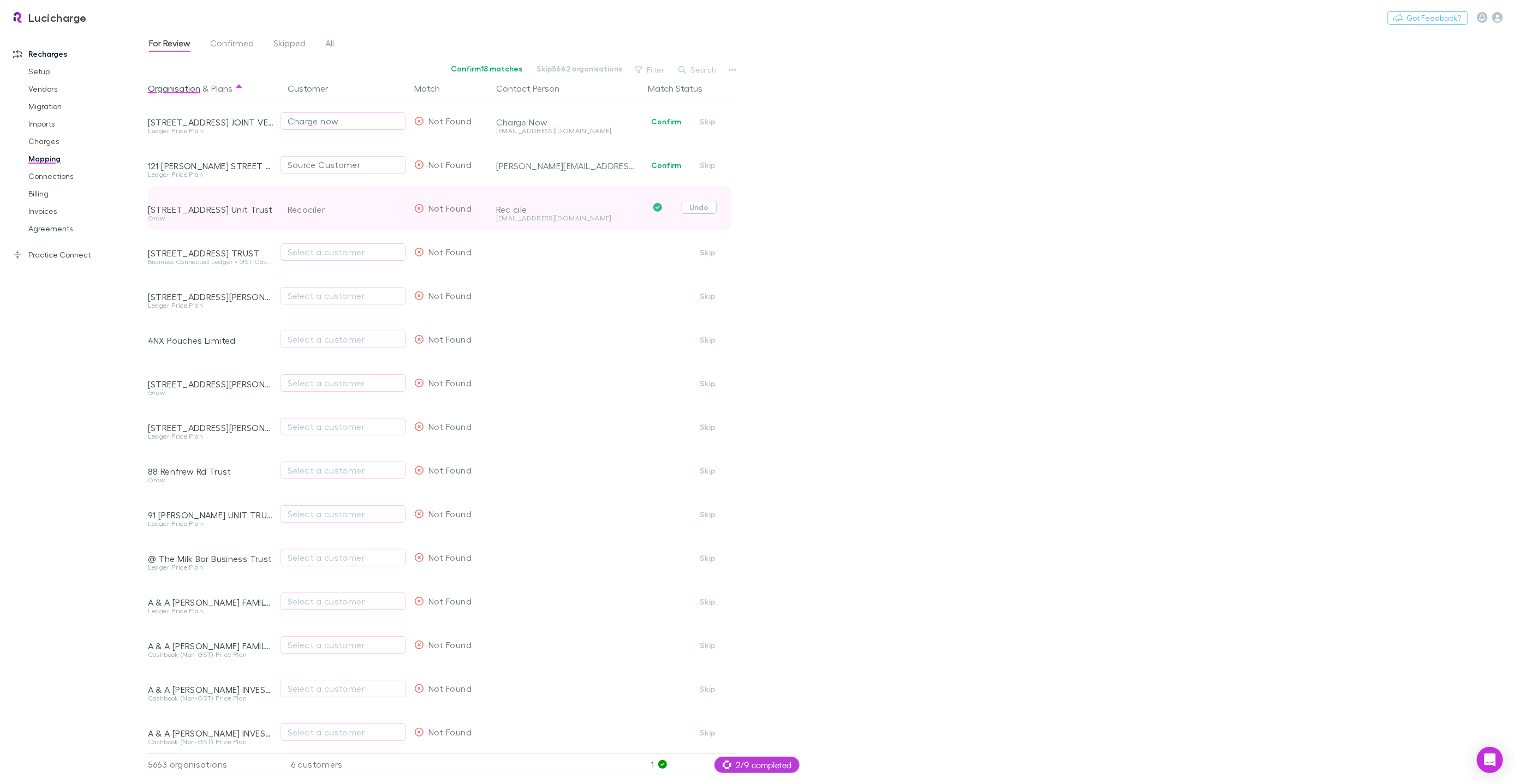
click at [694, 211] on button "Undo" at bounding box center [699, 207] width 35 height 13
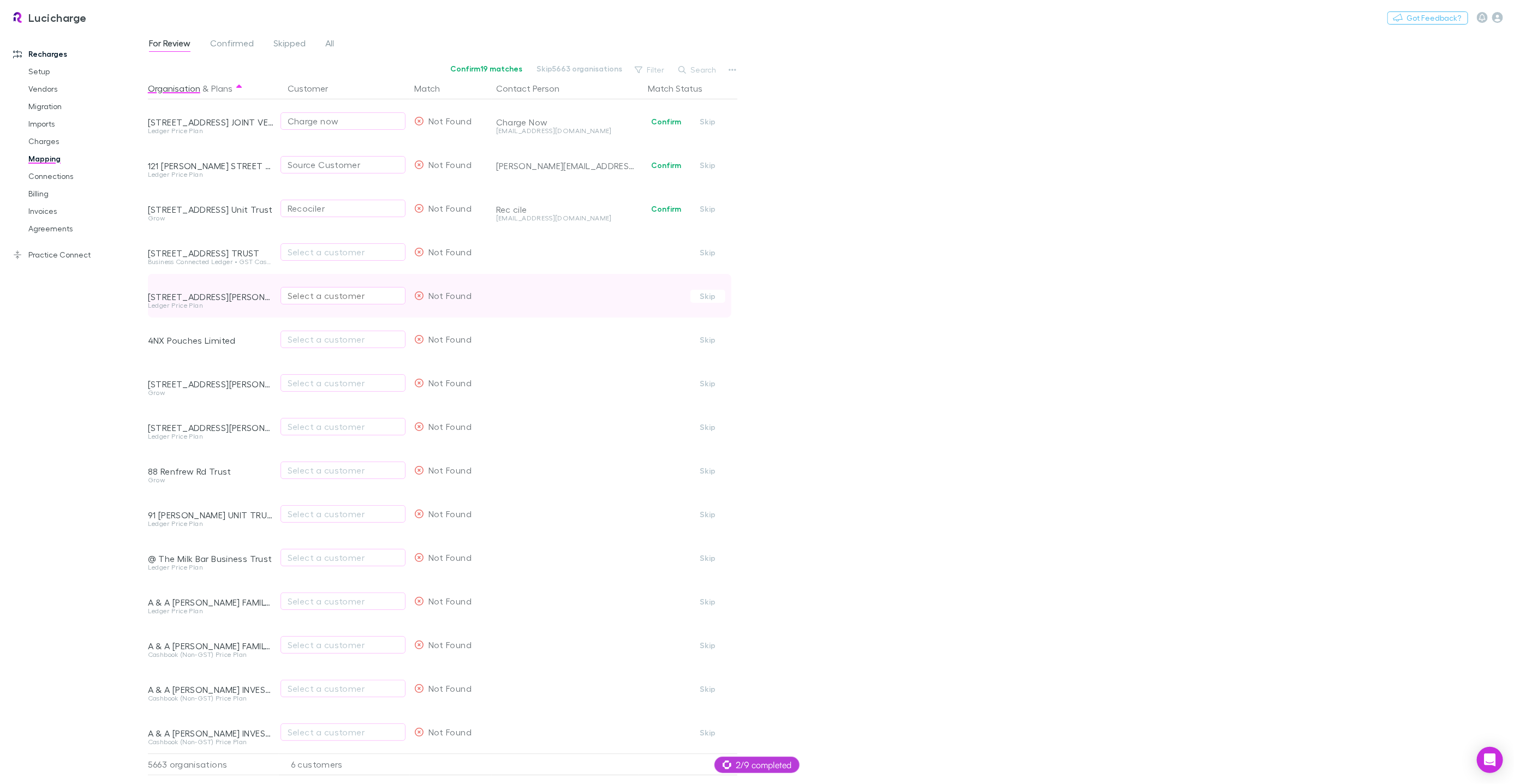
click at [355, 301] on div "Select a customer" at bounding box center [343, 296] width 110 height 13
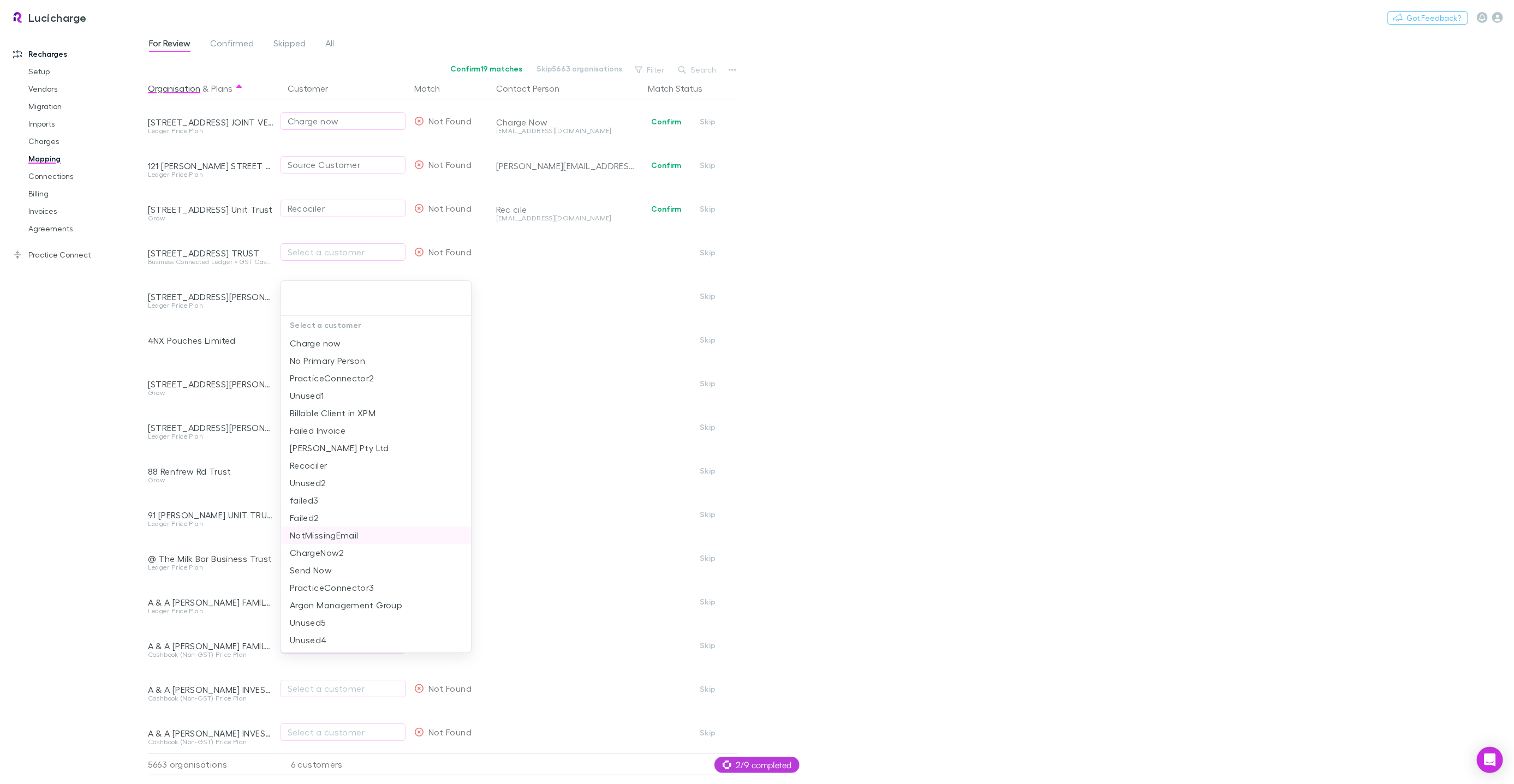
scroll to position [35, 0]
click at [369, 567] on li "Argon Management Group" at bounding box center [376, 570] width 190 height 17
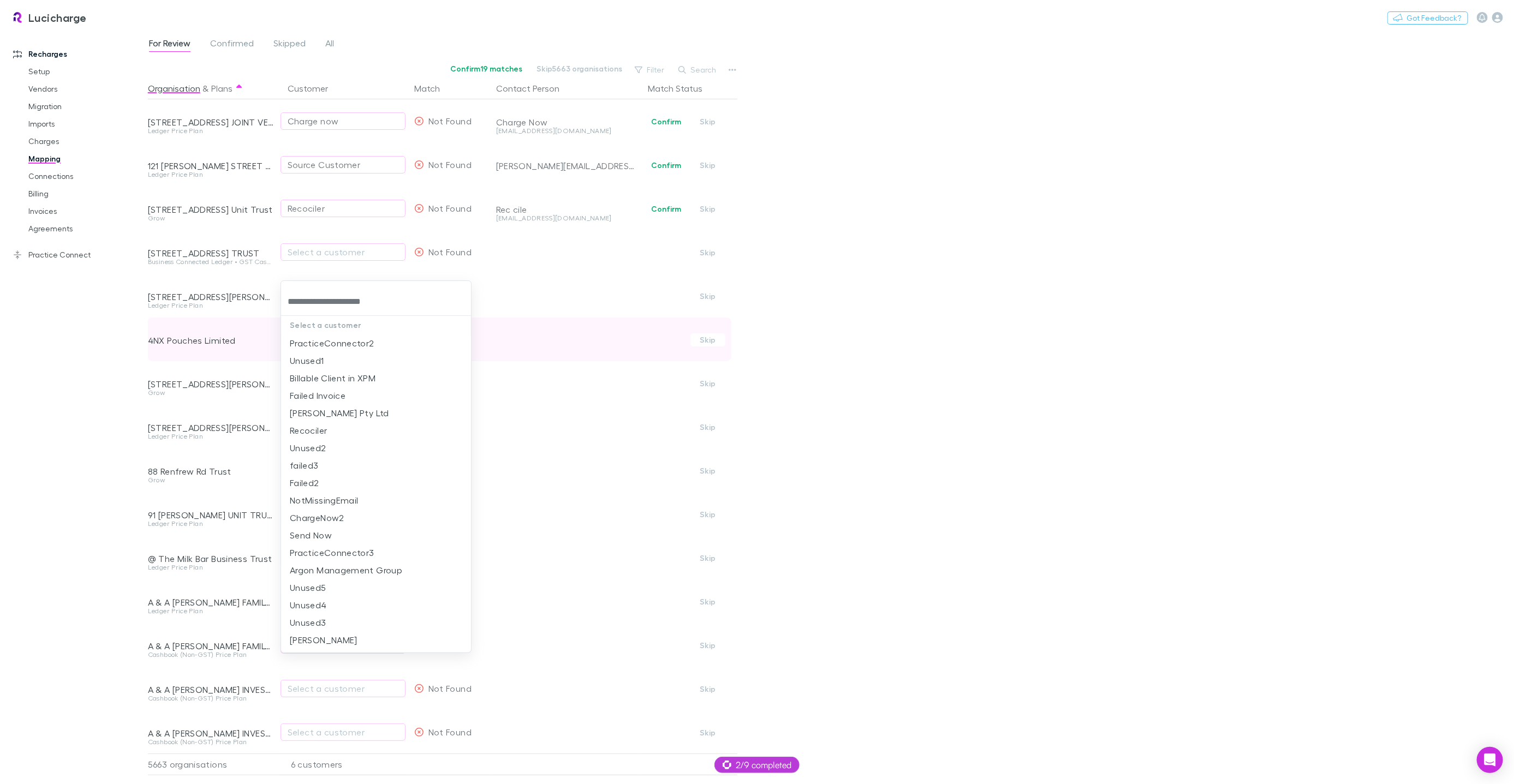
scroll to position [0, 0]
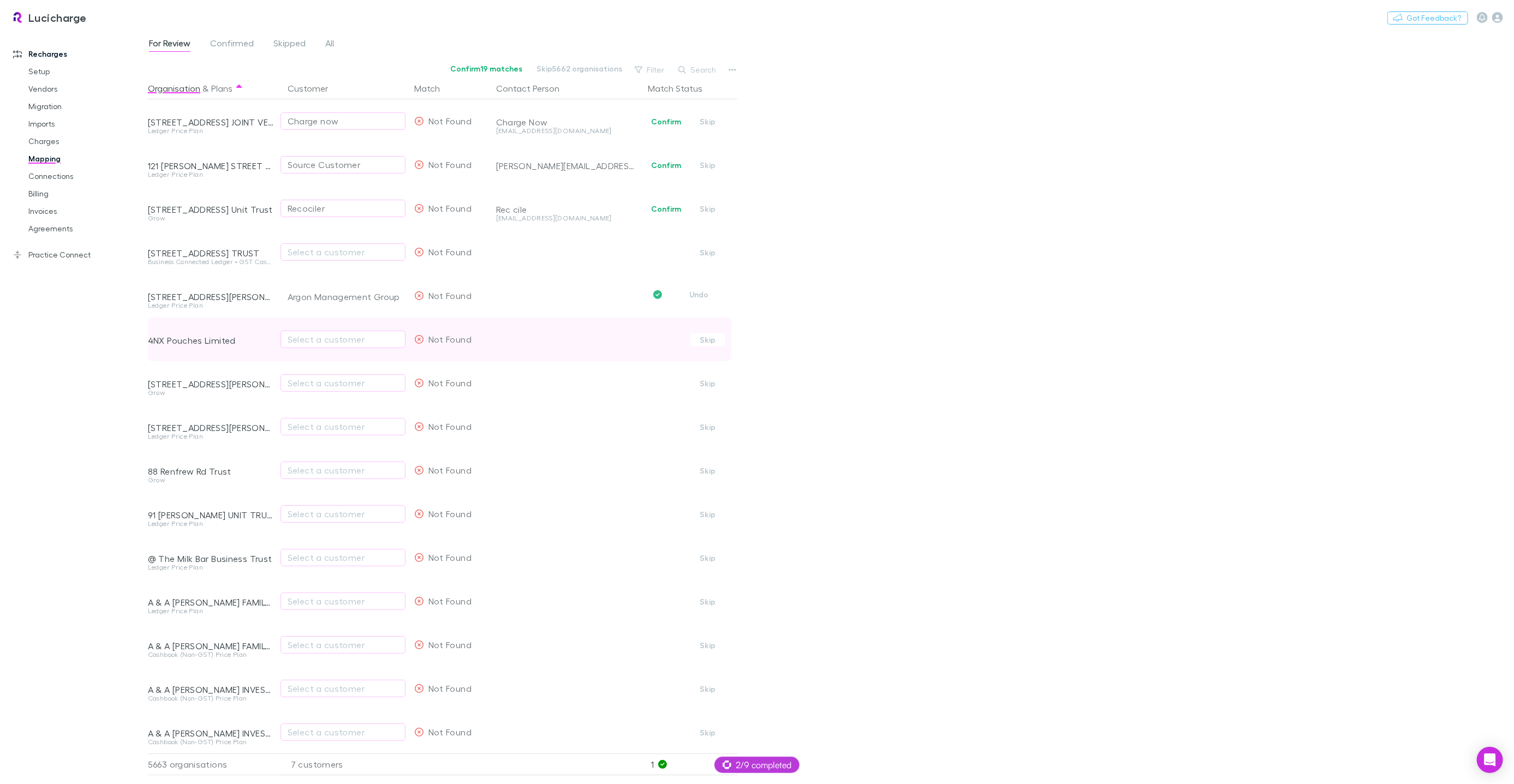
click at [698, 296] on button "Undo" at bounding box center [699, 295] width 35 height 13
click at [326, 342] on div "Select a customer" at bounding box center [343, 339] width 110 height 13
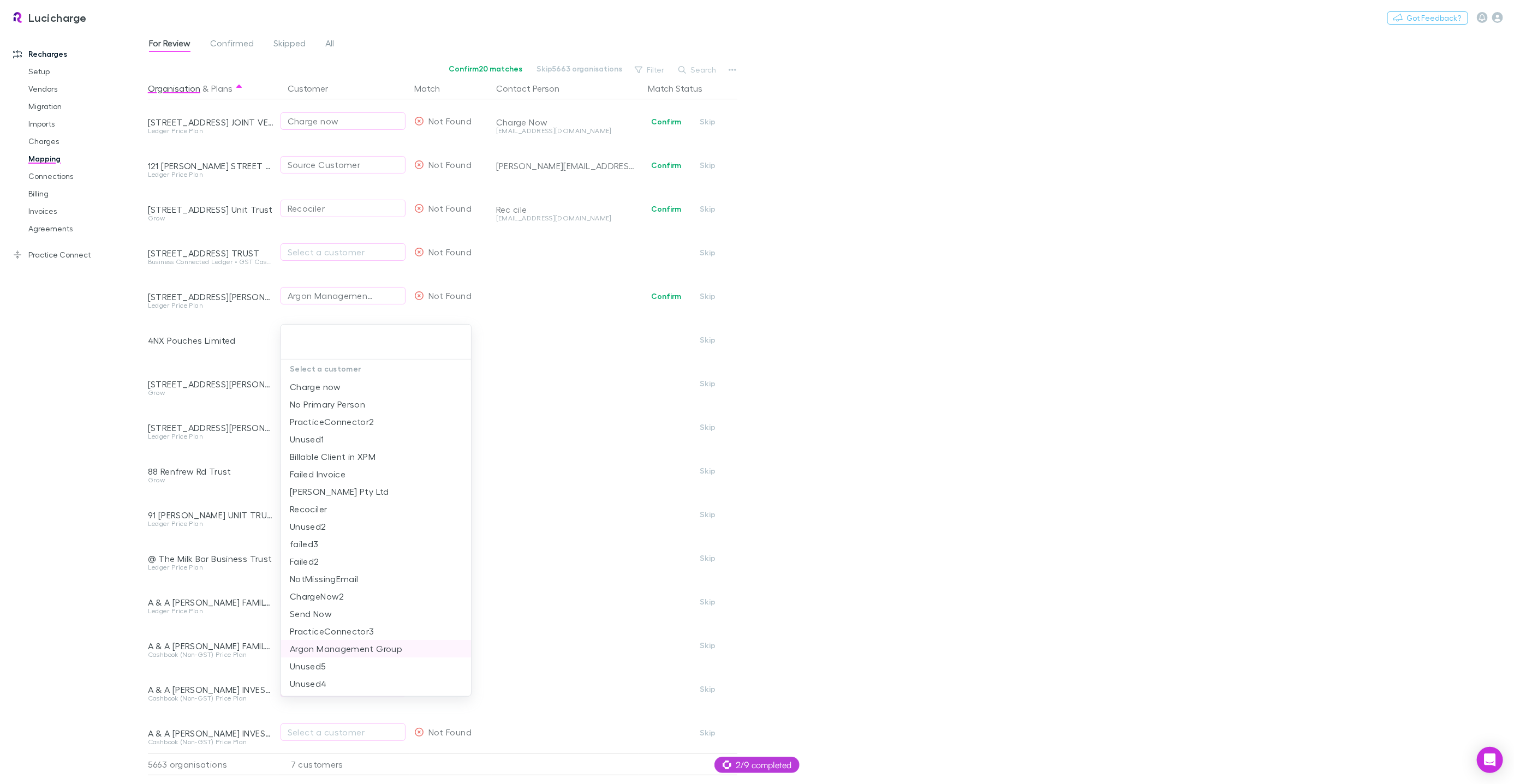
click at [365, 648] on li "Argon Management Group" at bounding box center [376, 648] width 190 height 17
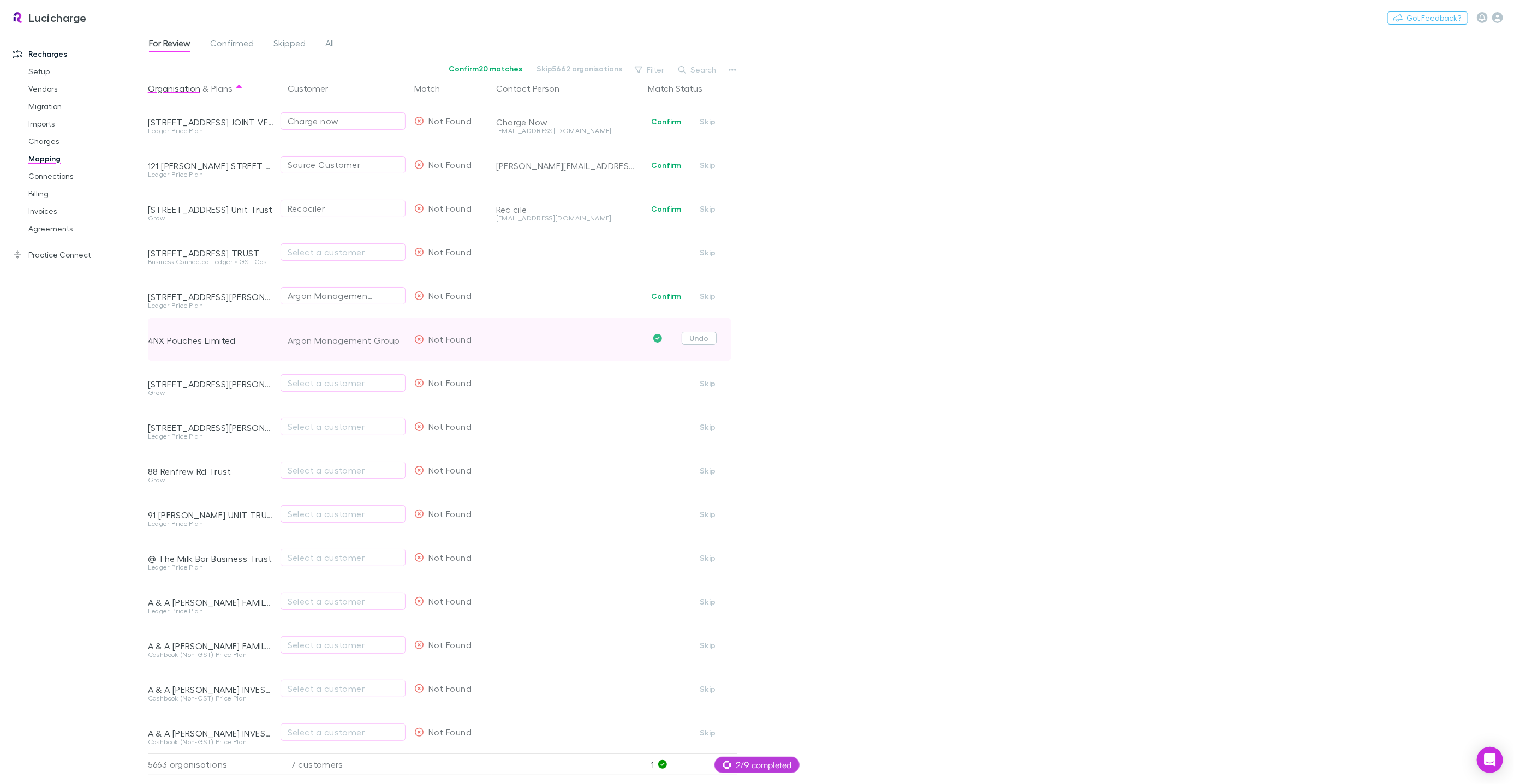
click at [709, 337] on button "Undo" at bounding box center [699, 338] width 35 height 13
click at [875, 355] on div "For Review Confirmed Skipped All Confirm 21 matches Skip 5663 organisations Fil…" at bounding box center [830, 407] width 1366 height 753
click at [51, 141] on link "Charges" at bounding box center [81, 141] width 128 height 17
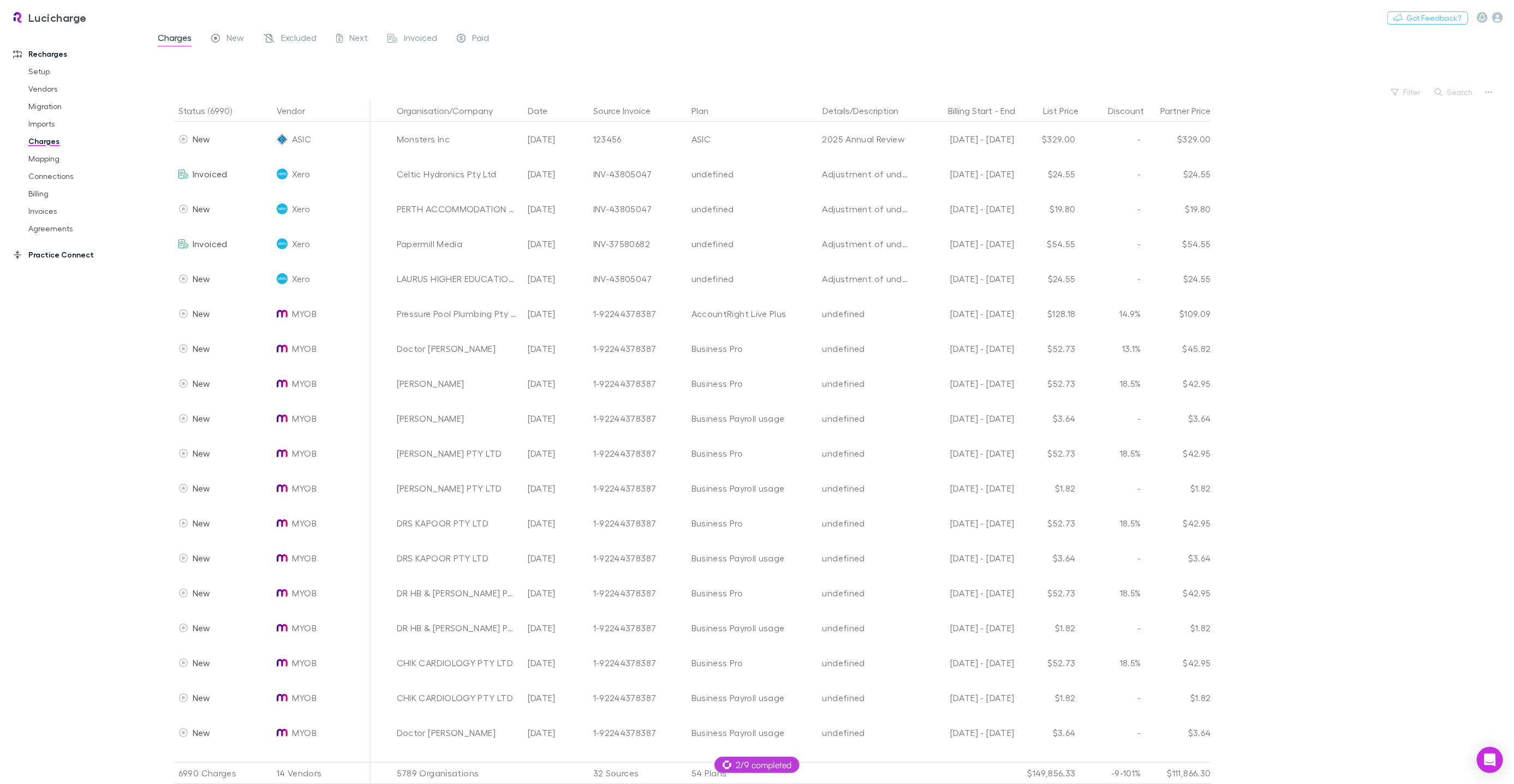
click at [67, 250] on link "Practice Connect" at bounding box center [73, 254] width 144 height 17
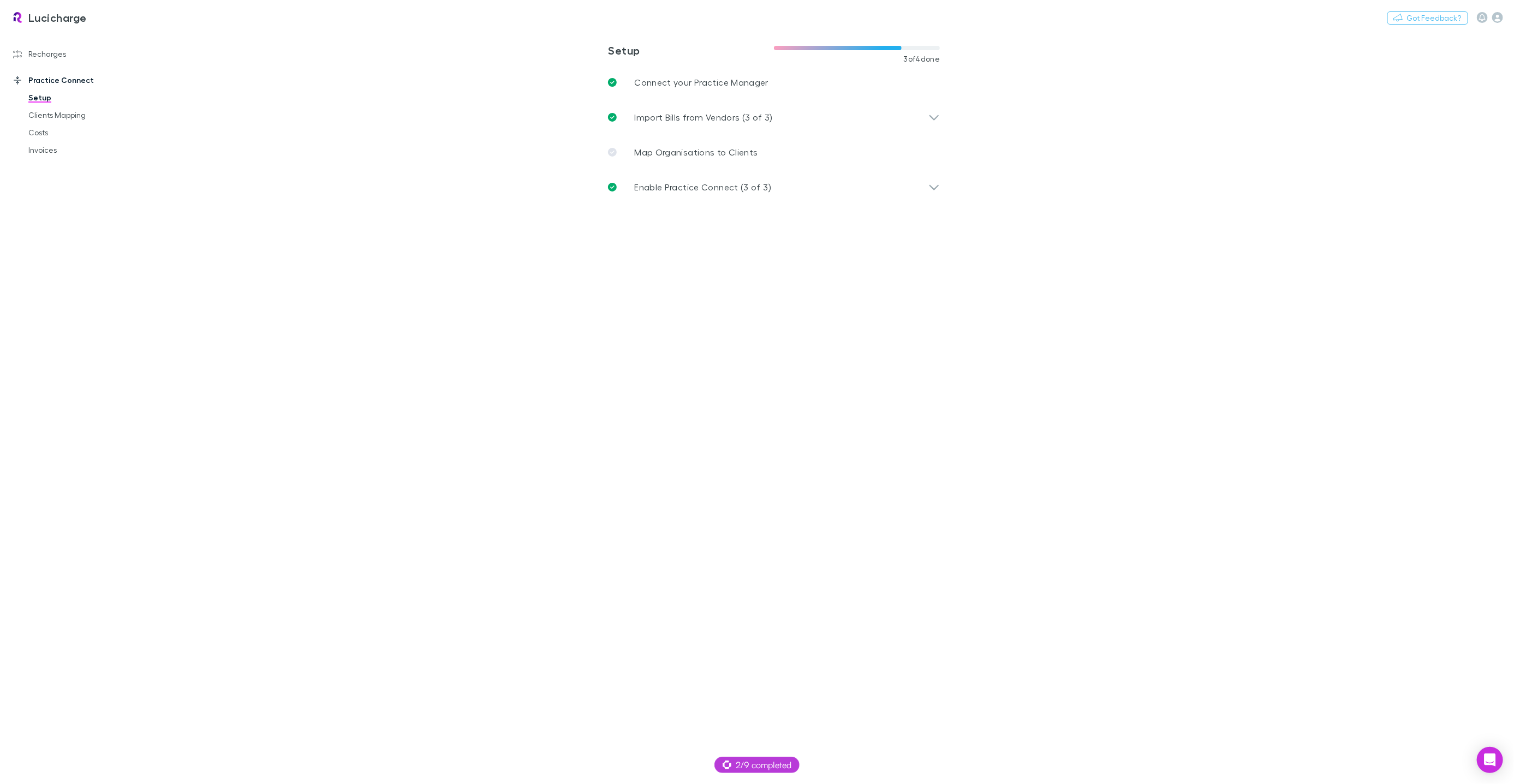
click at [302, 279] on main "**********" at bounding box center [830, 407] width 1366 height 753
click at [570, 403] on main "**********" at bounding box center [830, 407] width 1366 height 753
click at [83, 113] on link "Clients Mapping" at bounding box center [81, 115] width 128 height 17
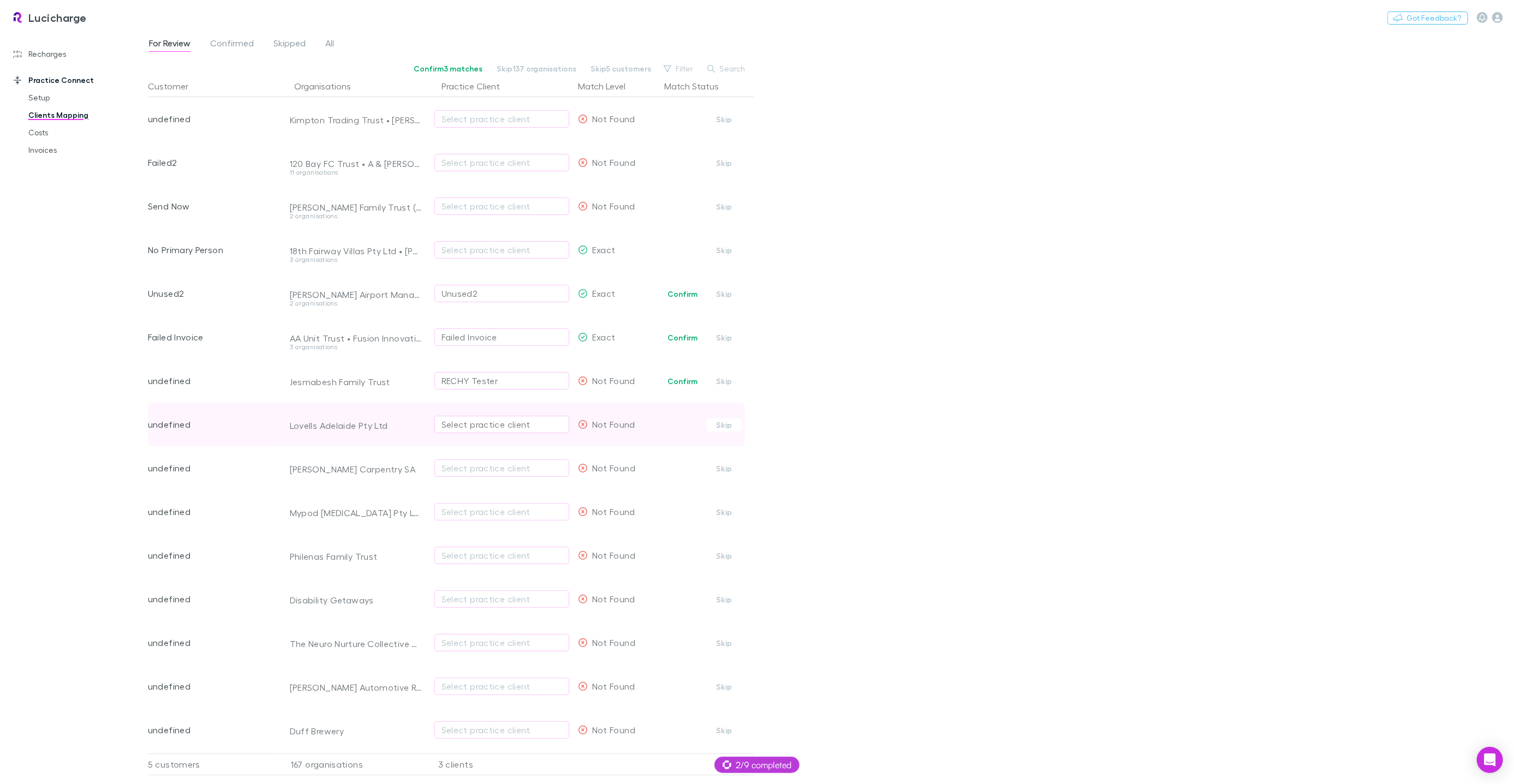
click at [510, 424] on div "Select practice client" at bounding box center [501, 424] width 120 height 13
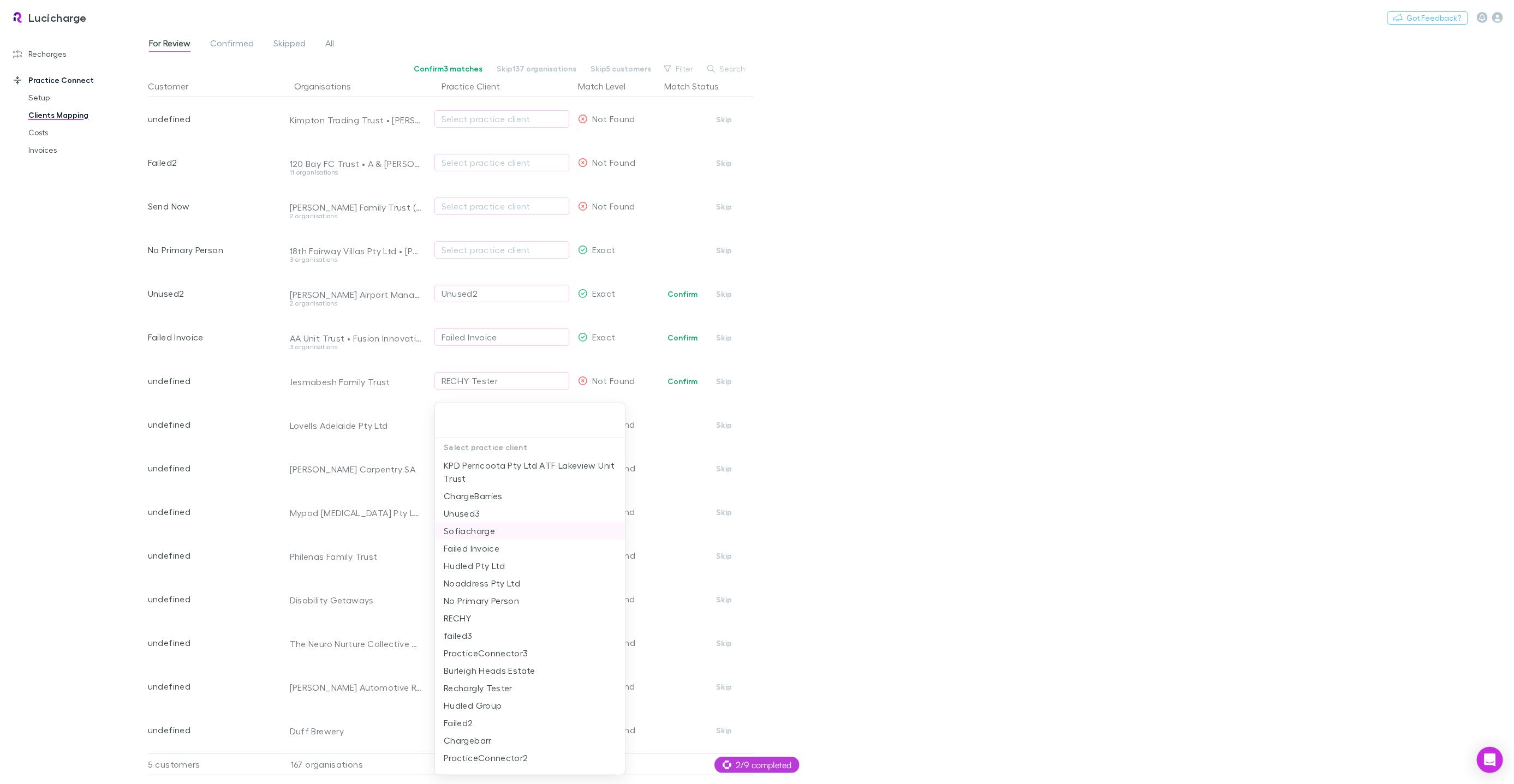
click at [506, 526] on li "Sofiacharge" at bounding box center [530, 530] width 190 height 17
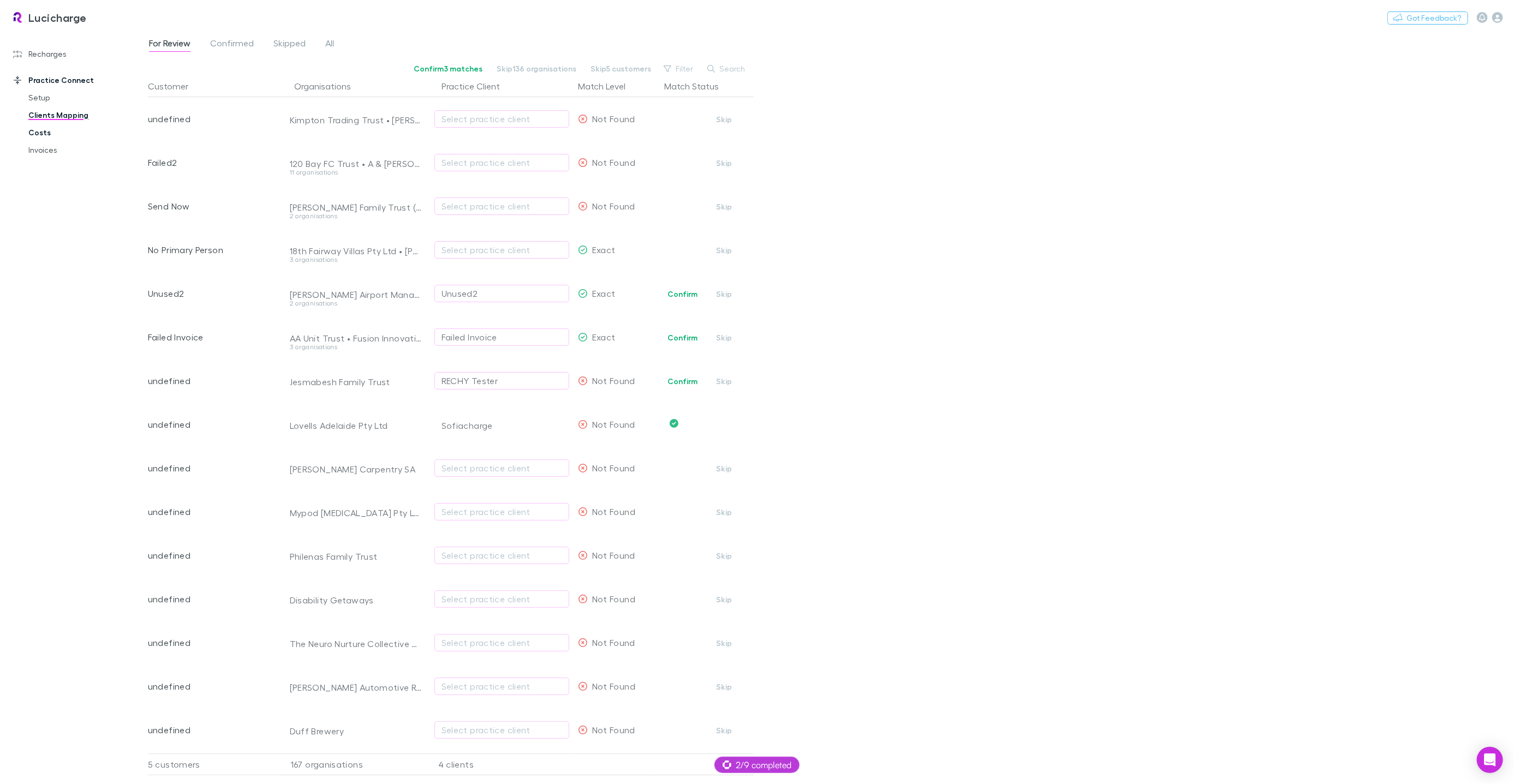
click at [42, 133] on link "Costs" at bounding box center [81, 132] width 128 height 17
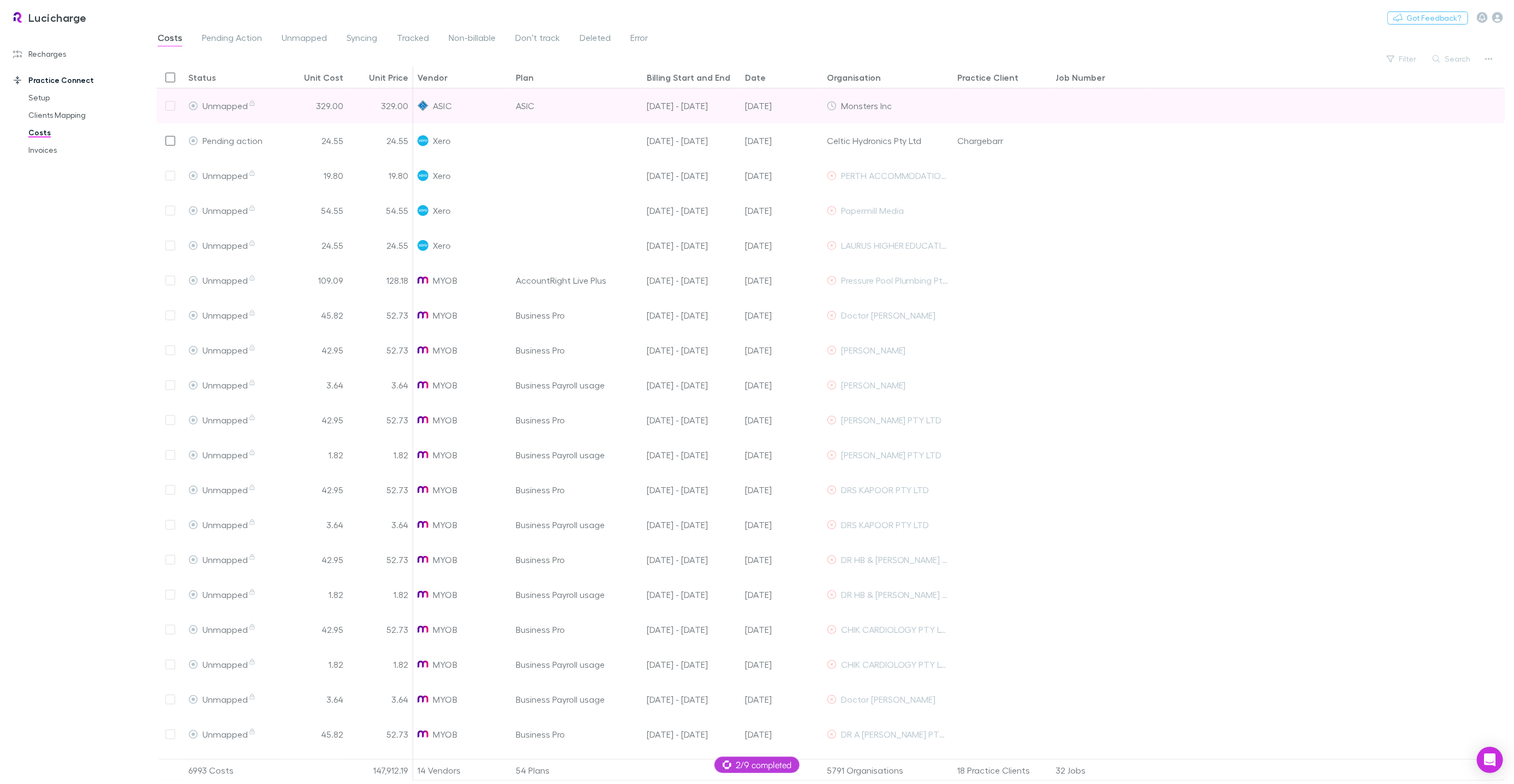
click at [853, 108] on span "Monsters Inc" at bounding box center [866, 105] width 51 height 10
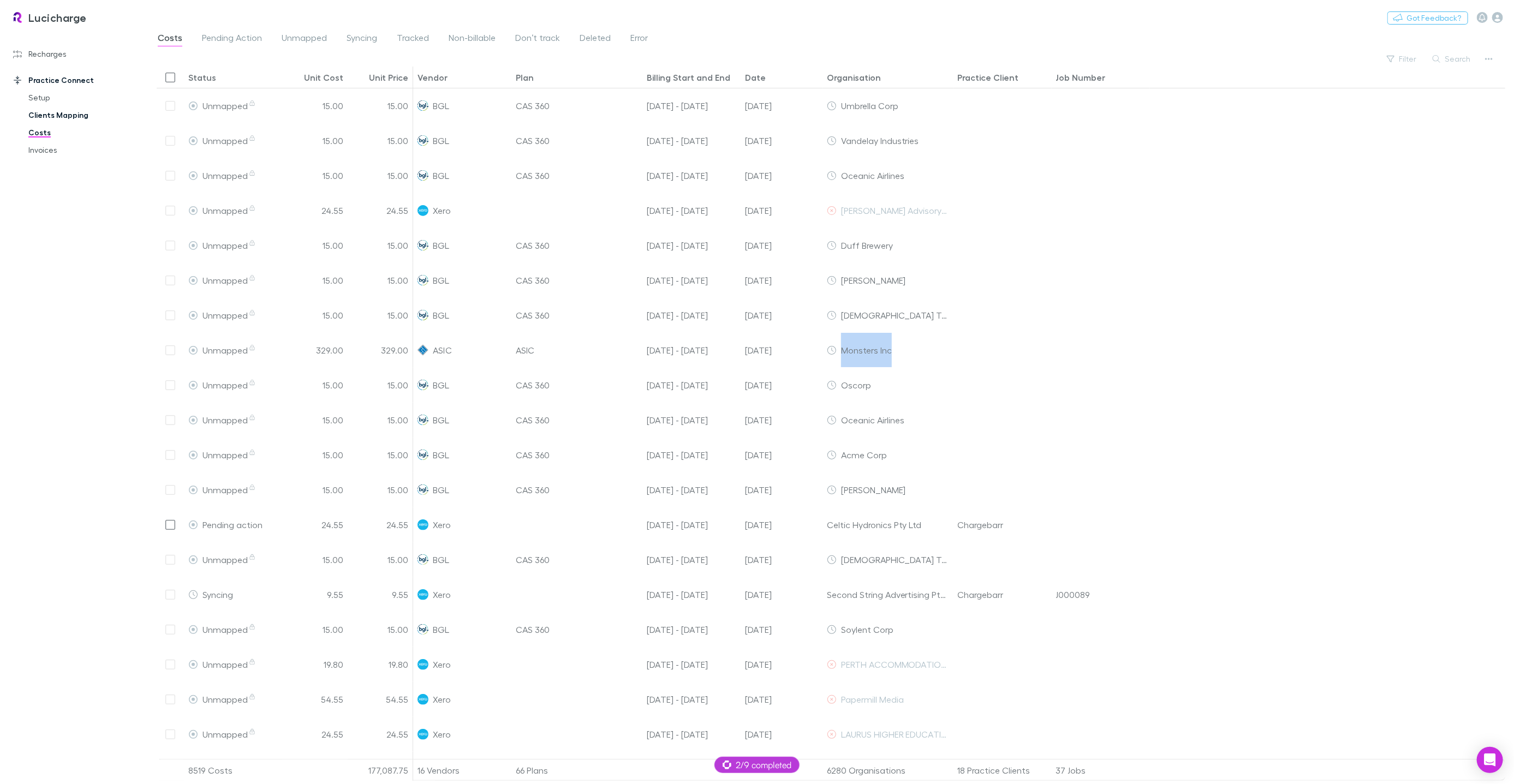
click at [53, 112] on link "Clients Mapping" at bounding box center [81, 115] width 128 height 17
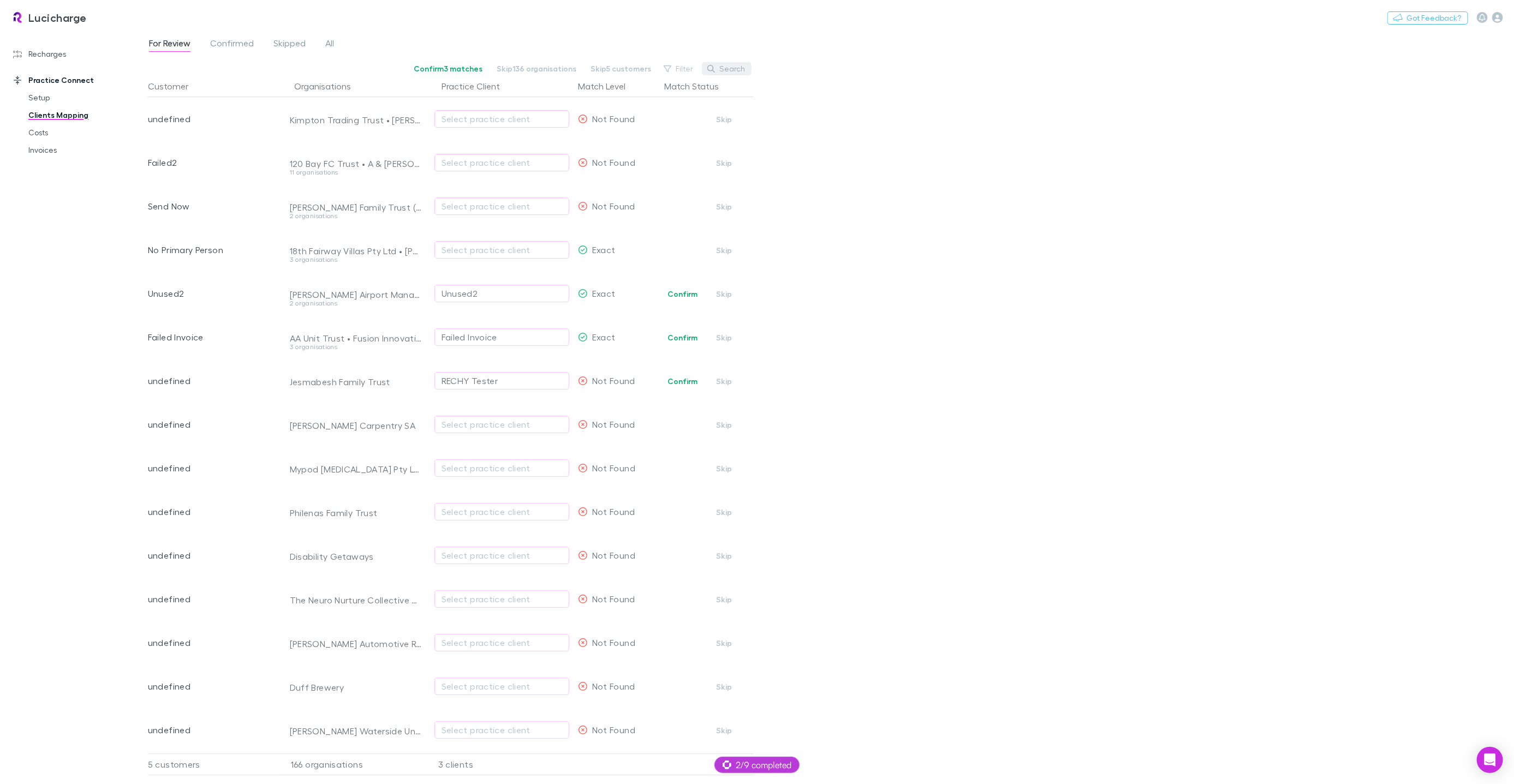
click at [727, 72] on button "Search" at bounding box center [726, 69] width 50 height 13
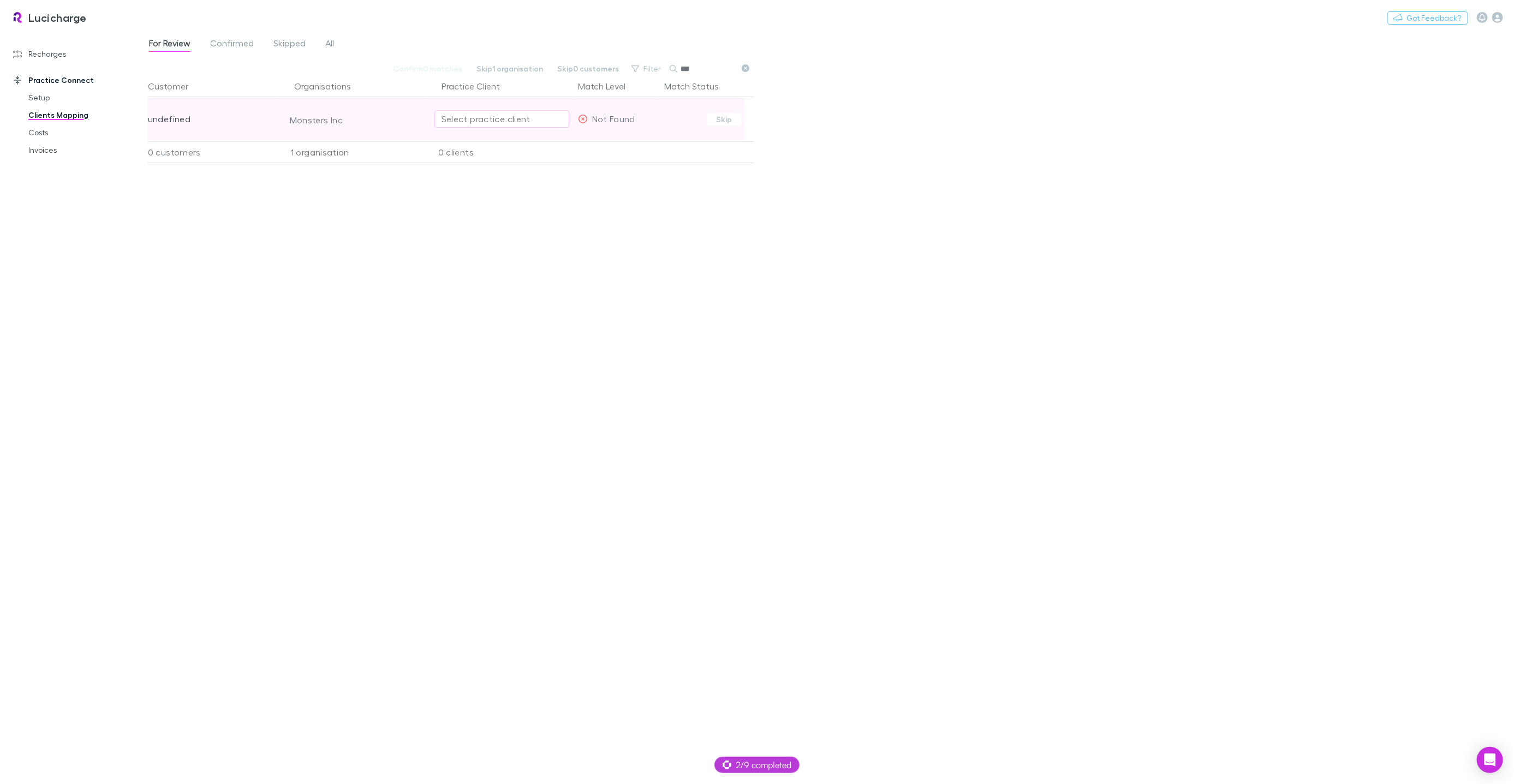
type input "***"
click at [489, 126] on button "Select practice client" at bounding box center [501, 118] width 135 height 17
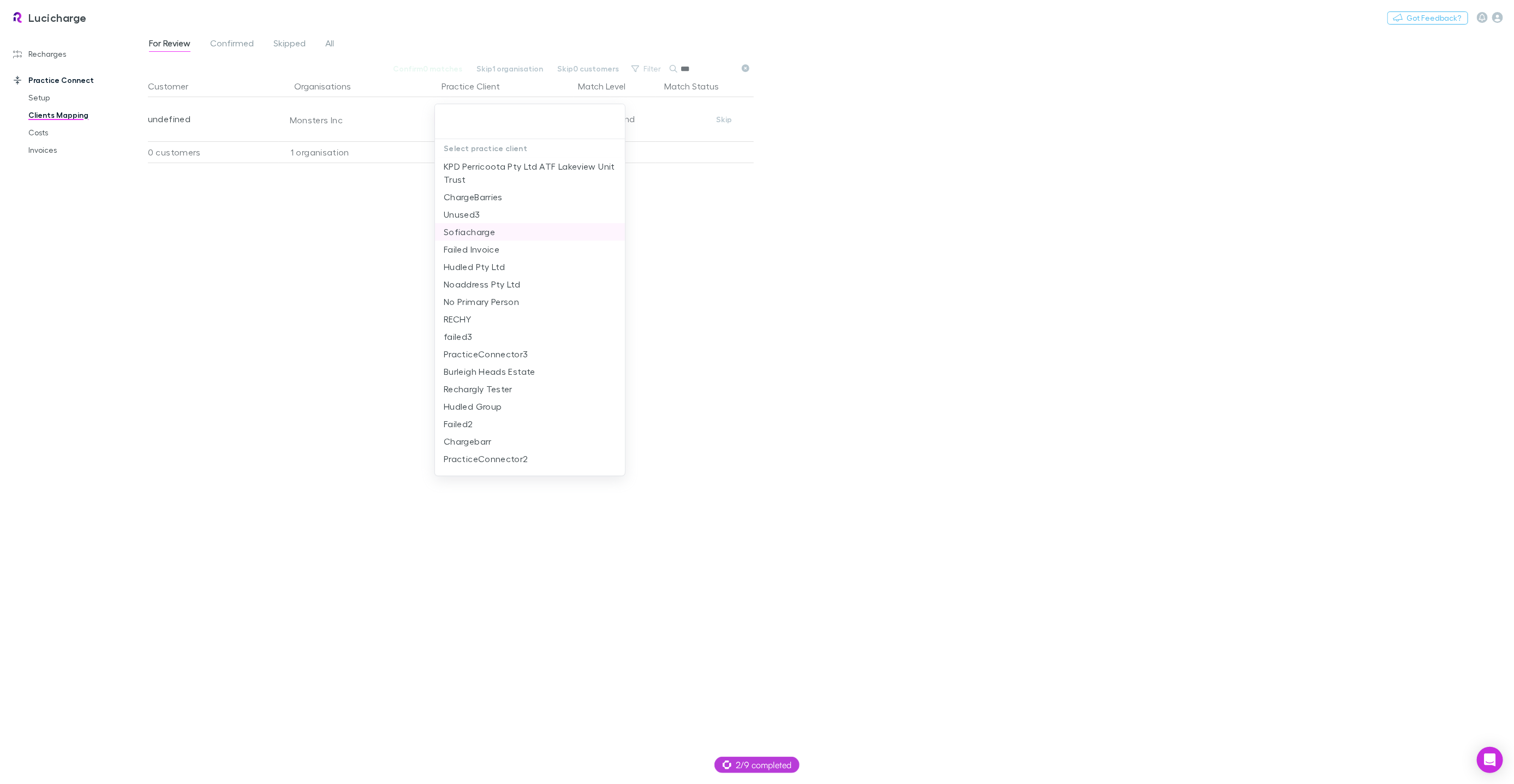
click at [506, 228] on li "Sofiacharge" at bounding box center [530, 231] width 190 height 17
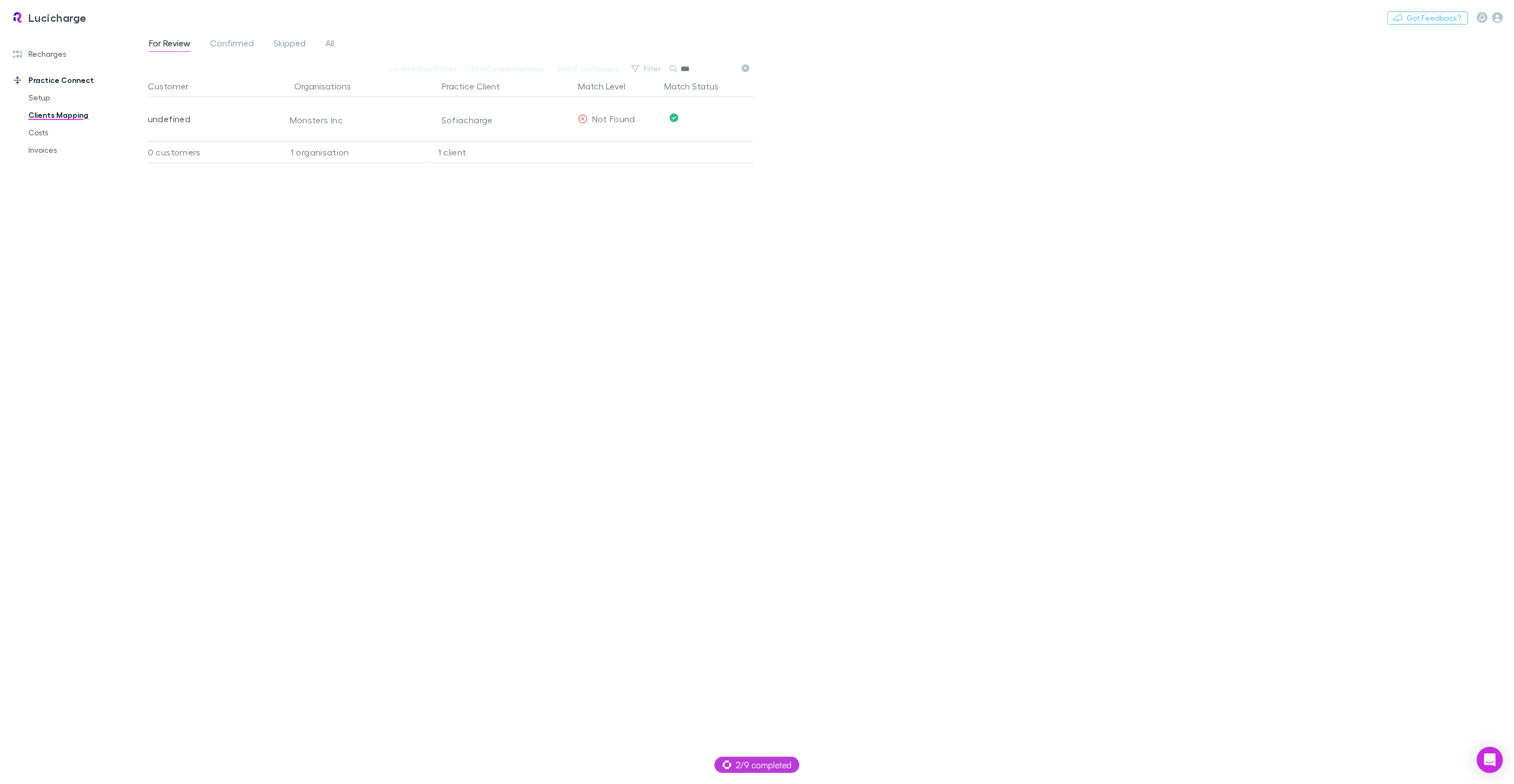
click at [364, 244] on div "Customer Organisations Practice Client Match Level Match Status undefined Monst…" at bounding box center [450, 425] width 606 height 700
click at [51, 130] on link "Costs" at bounding box center [81, 132] width 128 height 17
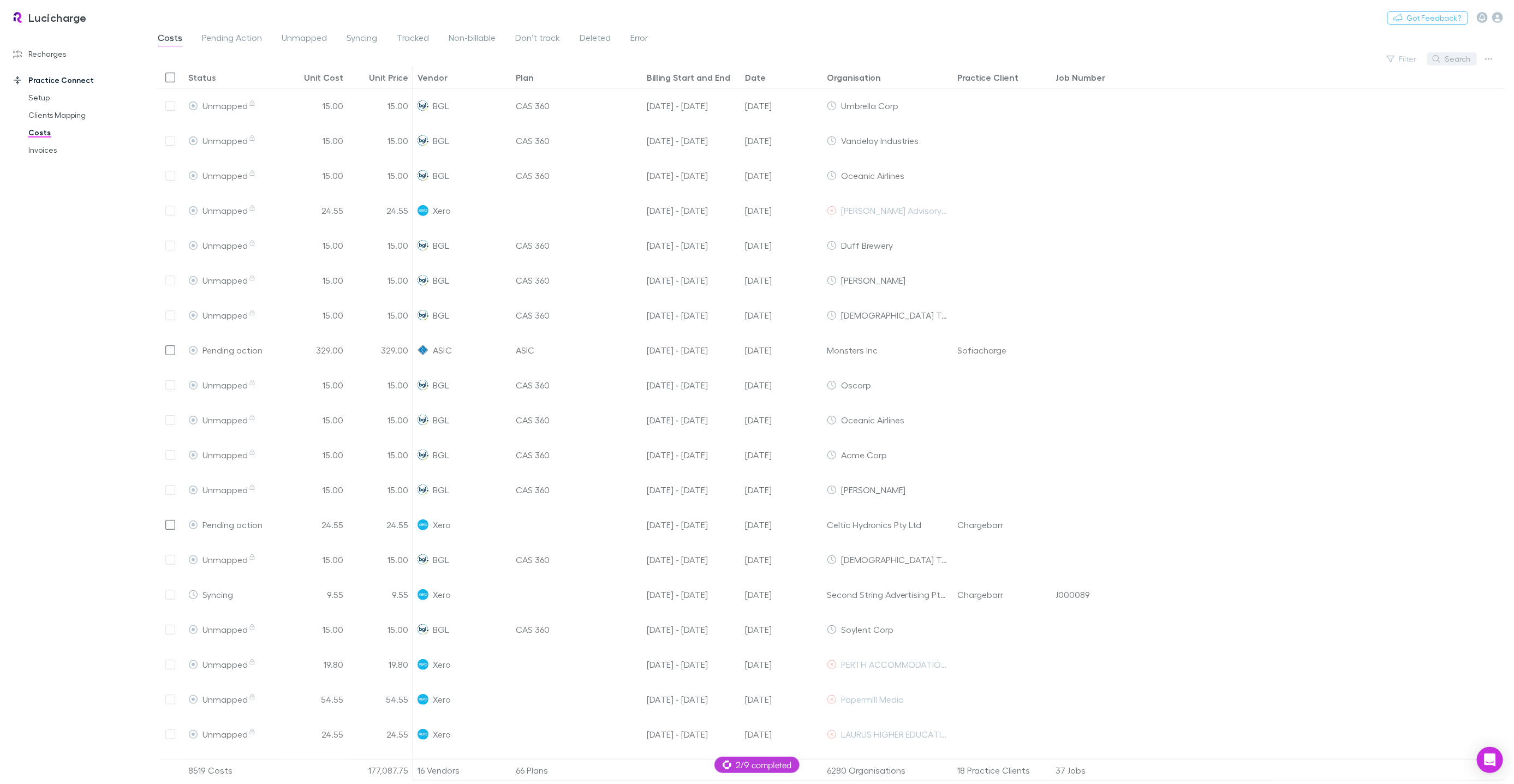
click at [1464, 61] on button "Search" at bounding box center [1452, 59] width 50 height 13
click at [1464, 61] on div "Search" at bounding box center [1454, 59] width 43 height 13
click at [1467, 53] on button "Search" at bounding box center [1452, 59] width 50 height 13
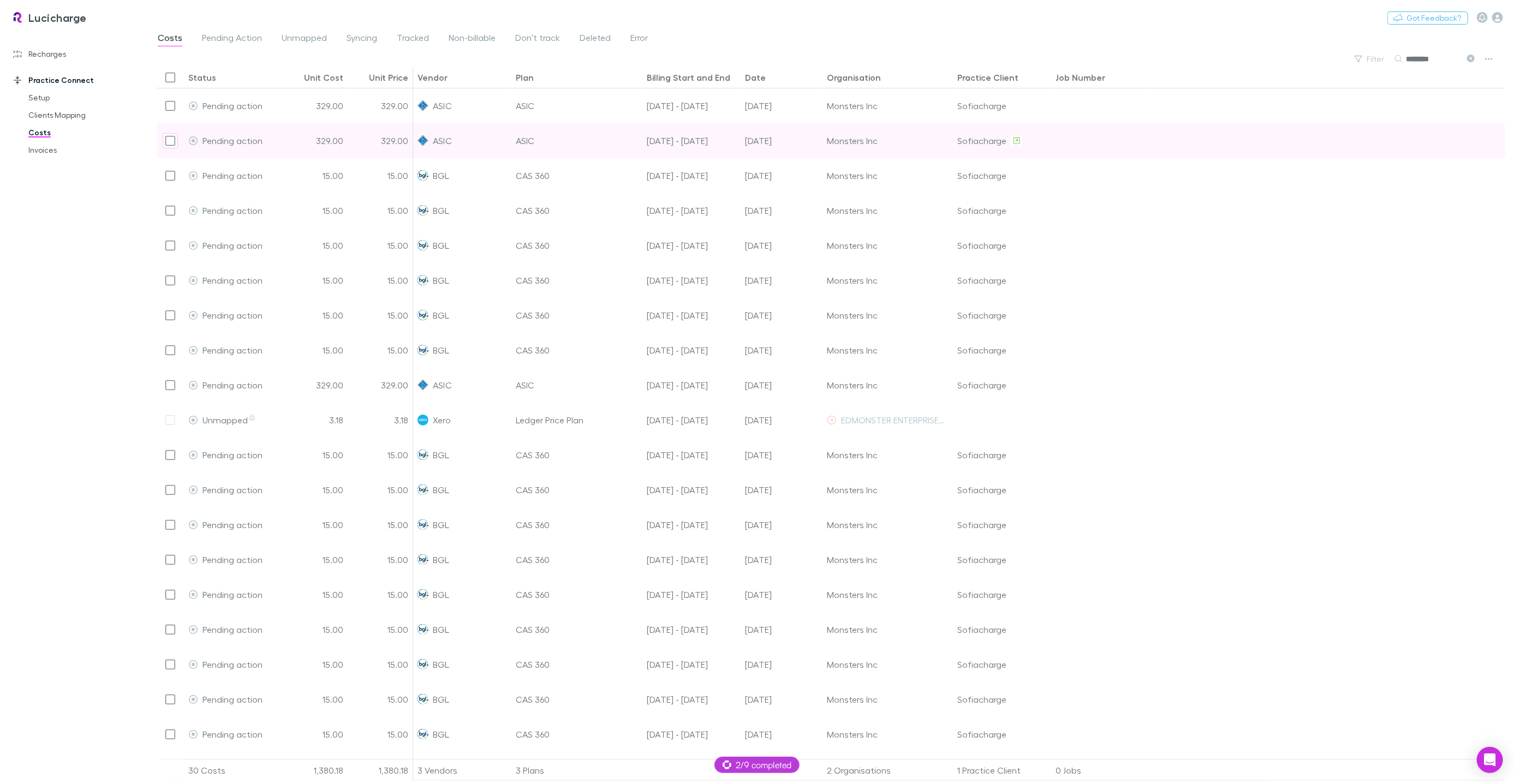
type input "********"
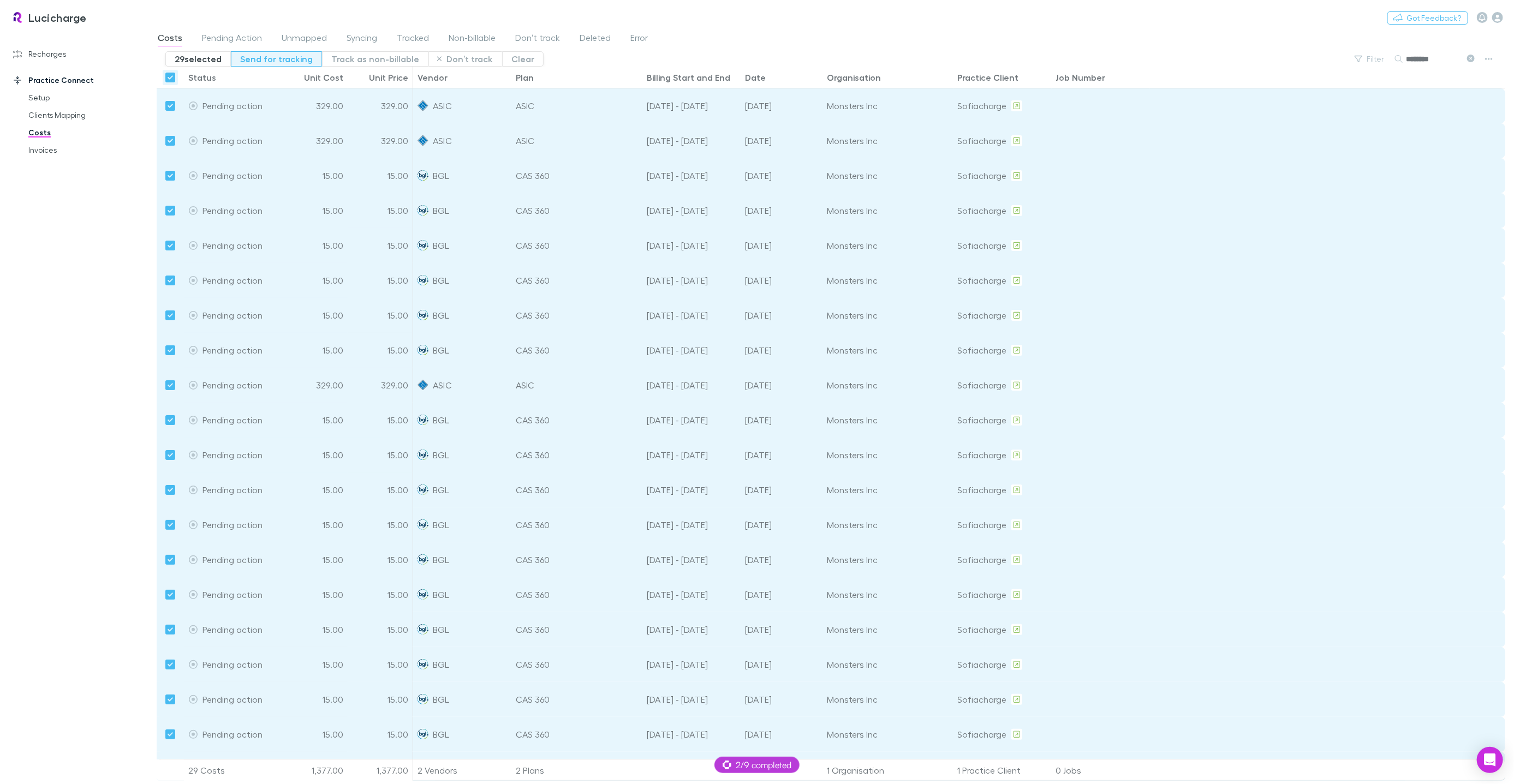
click at [291, 61] on button "Send for tracking" at bounding box center [276, 59] width 91 height 15
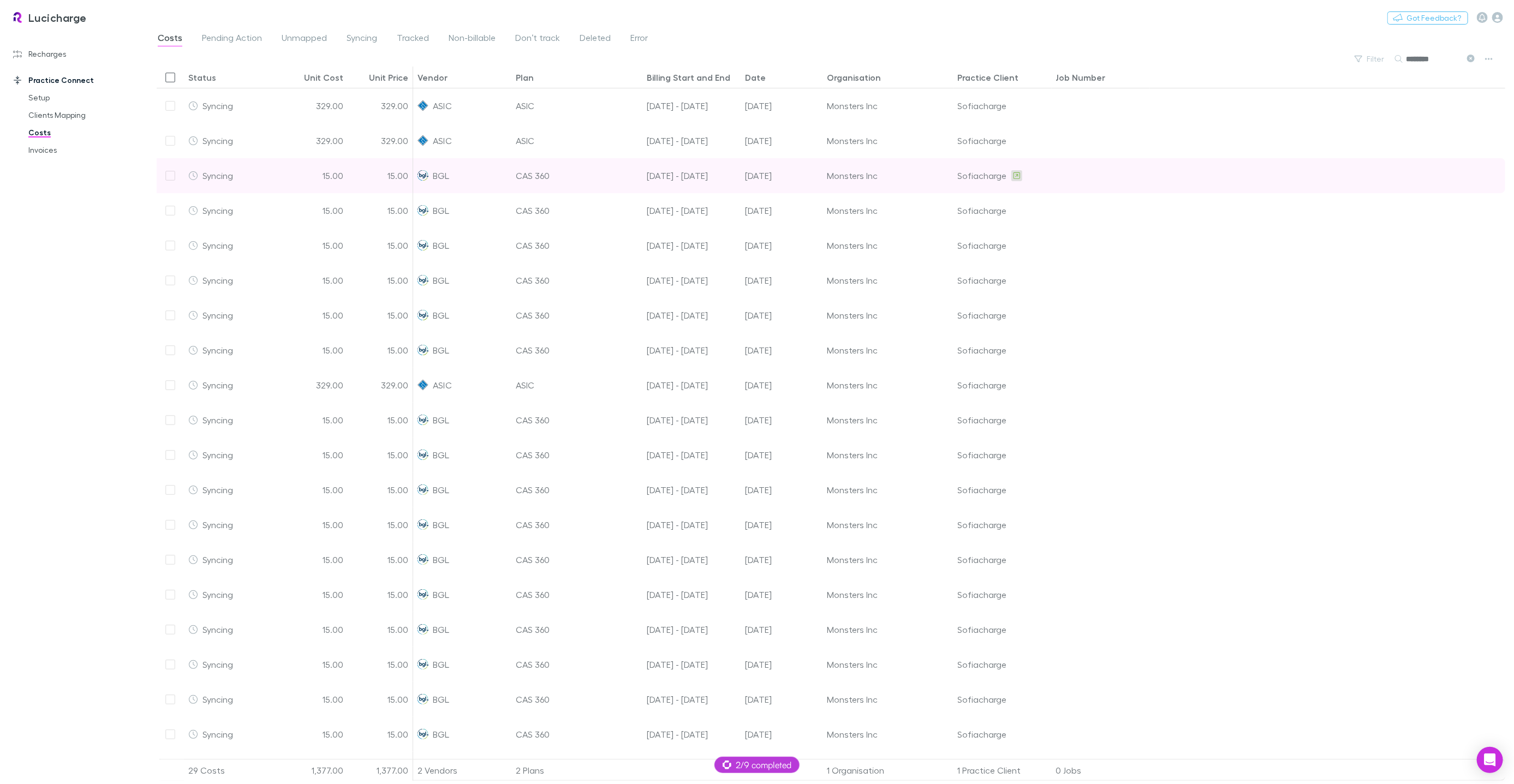
click at [1016, 177] on icon at bounding box center [1016, 175] width 6 height 7
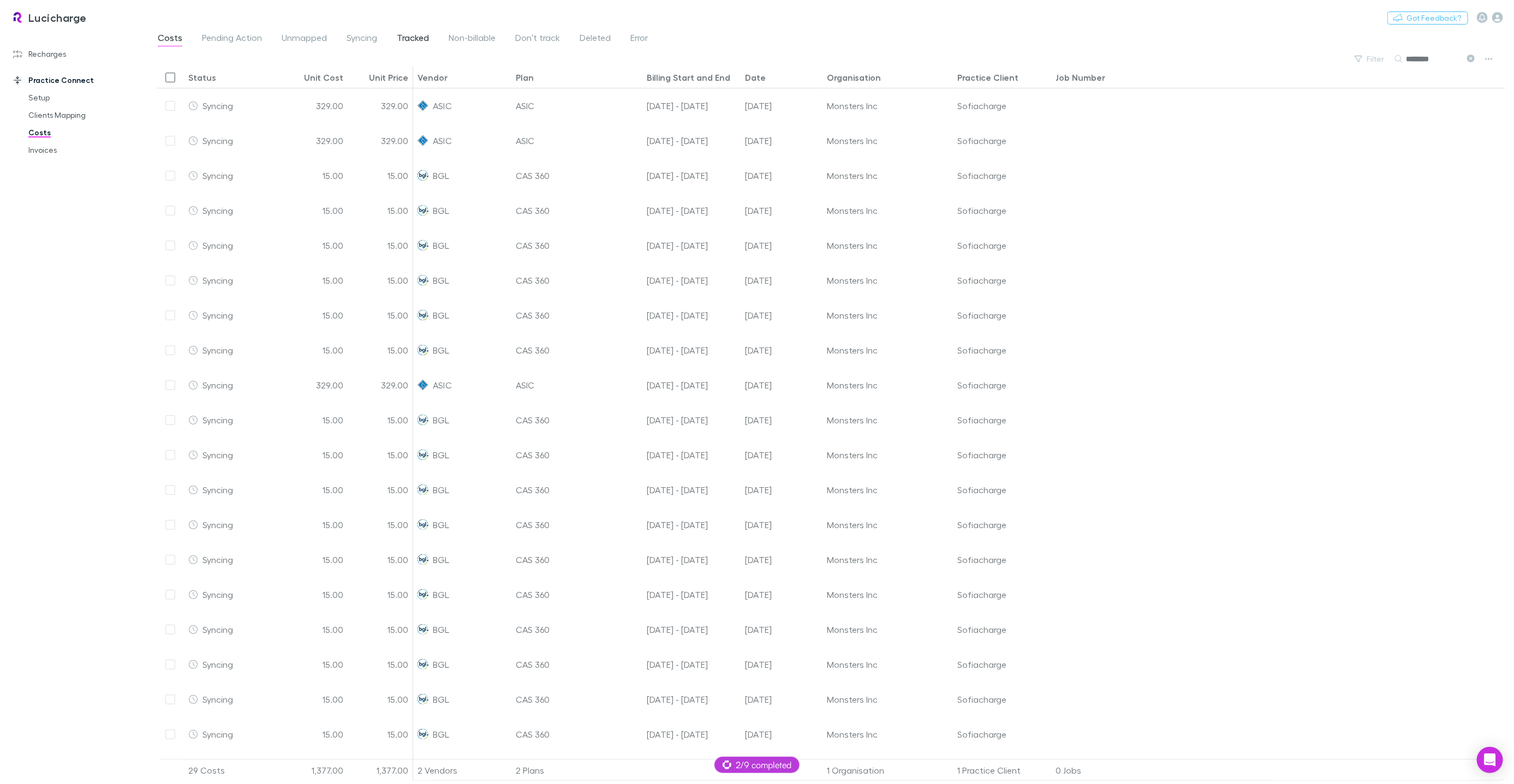
click at [401, 41] on span "Tracked" at bounding box center [413, 40] width 33 height 14
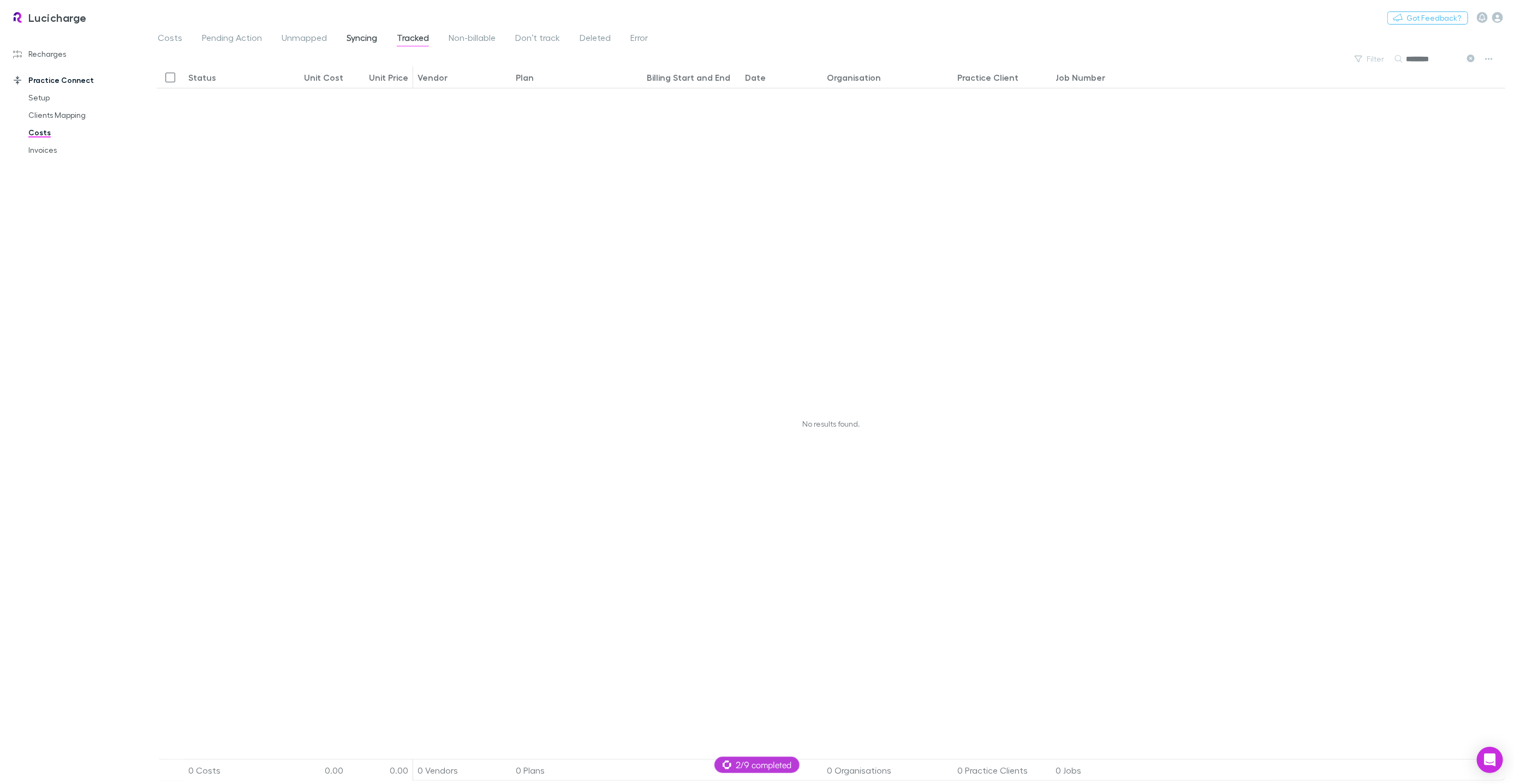
click at [359, 38] on span "Syncing" at bounding box center [362, 40] width 31 height 14
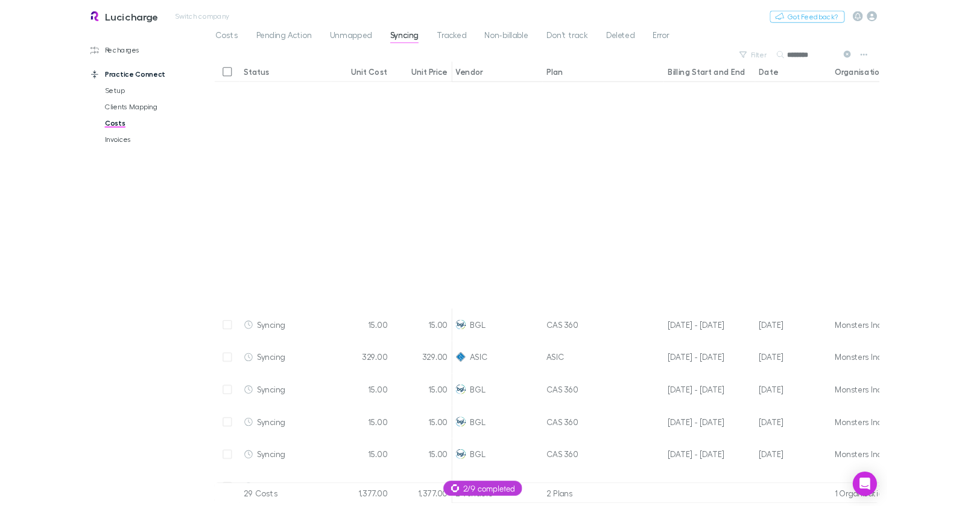
scroll to position [360, 0]
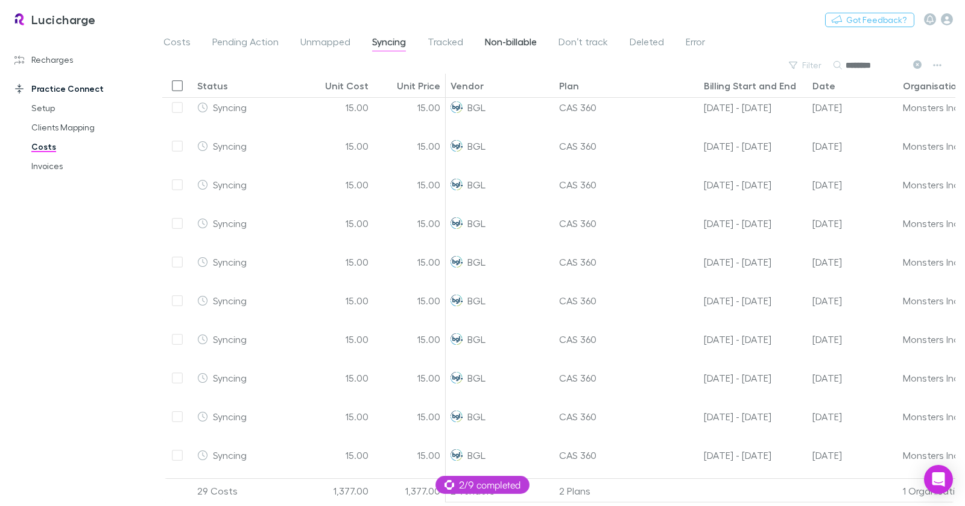
click at [500, 49] on span "Non-billable" at bounding box center [511, 44] width 52 height 16
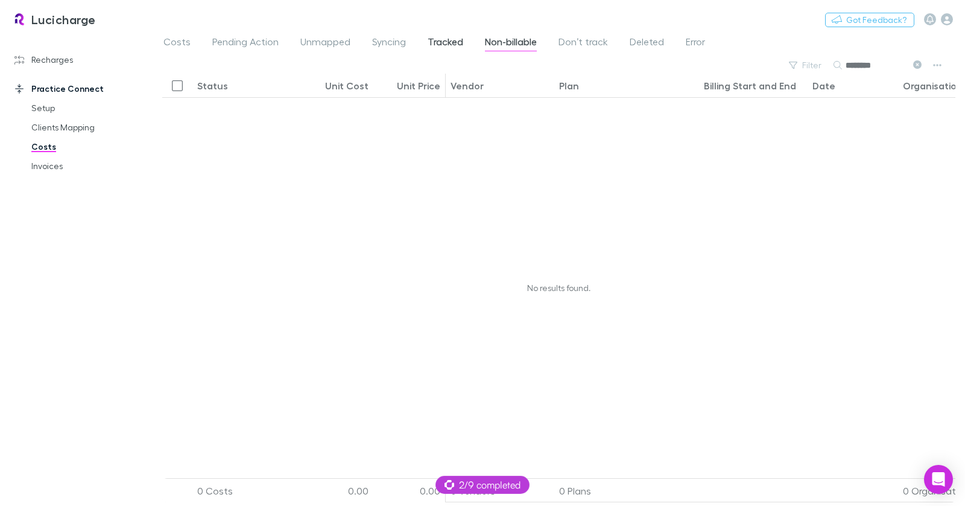
click at [451, 37] on span "Tracked" at bounding box center [446, 44] width 36 height 16
click at [401, 39] on span "Syncing" at bounding box center [389, 44] width 34 height 16
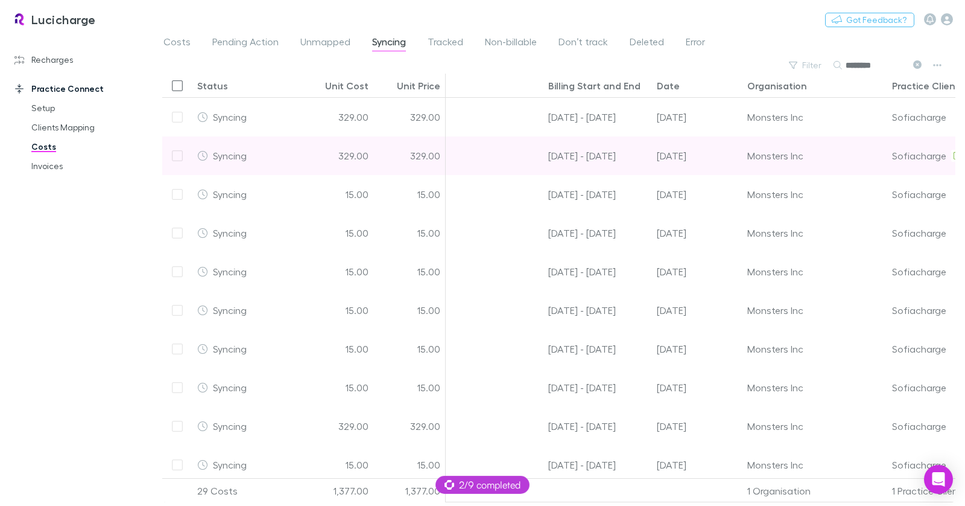
scroll to position [0, 304]
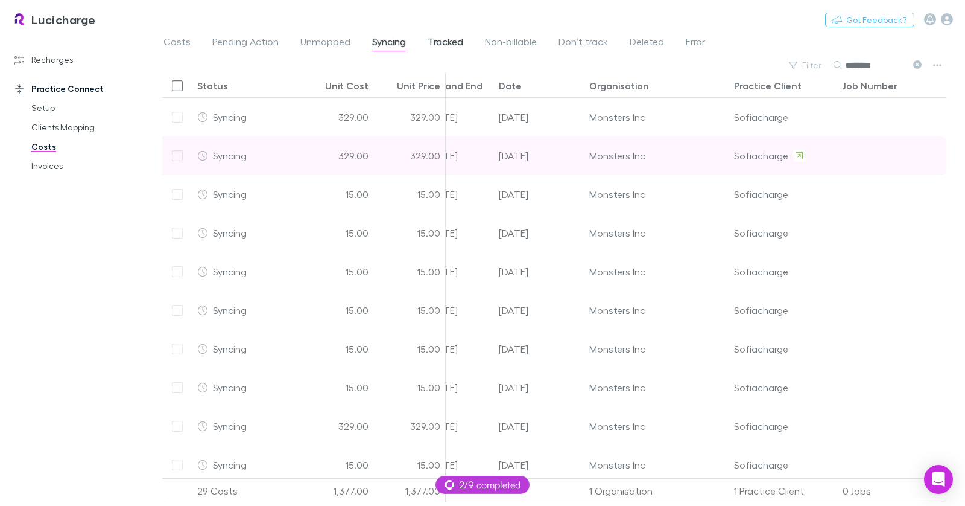
click at [440, 49] on span "Tracked" at bounding box center [446, 44] width 36 height 16
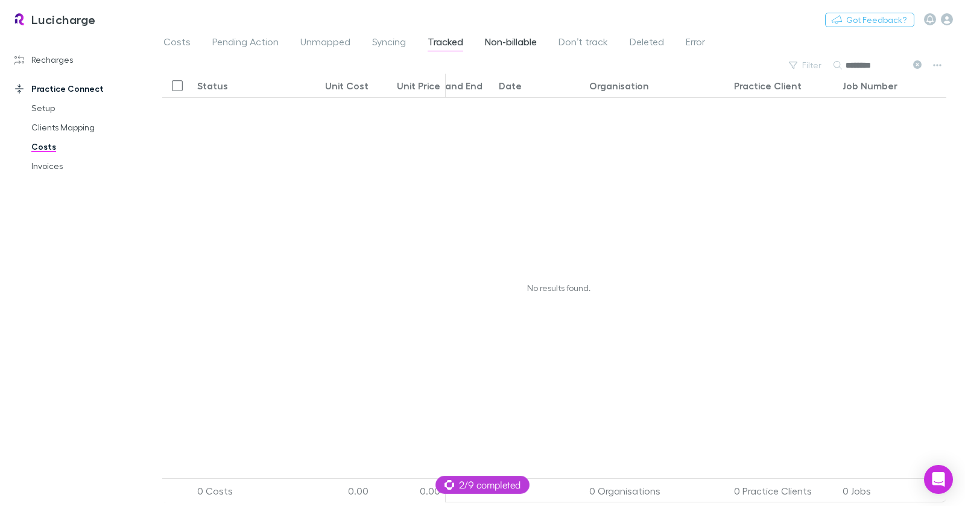
click at [508, 43] on span "Non-billable" at bounding box center [511, 44] width 52 height 16
click at [437, 37] on span "Tracked" at bounding box center [446, 44] width 36 height 16
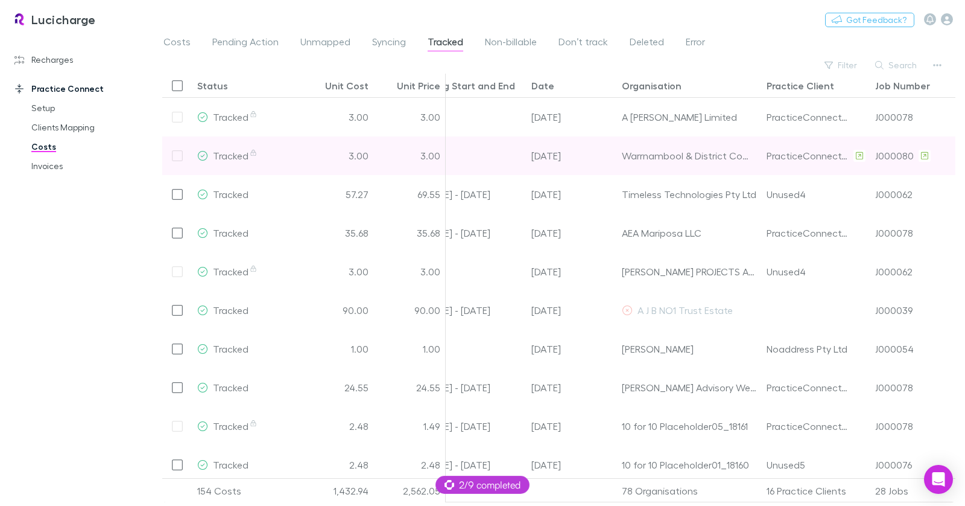
scroll to position [0, 304]
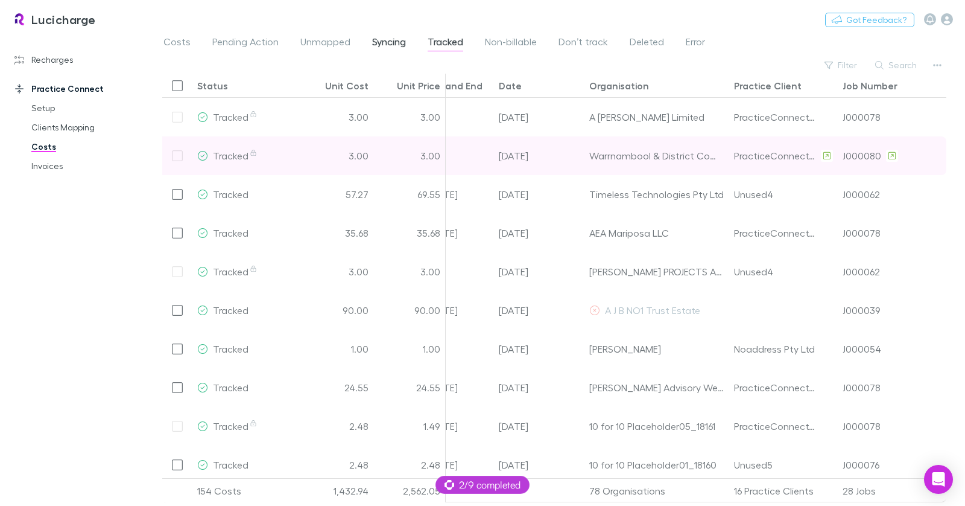
click at [380, 38] on span "Syncing" at bounding box center [389, 44] width 34 height 16
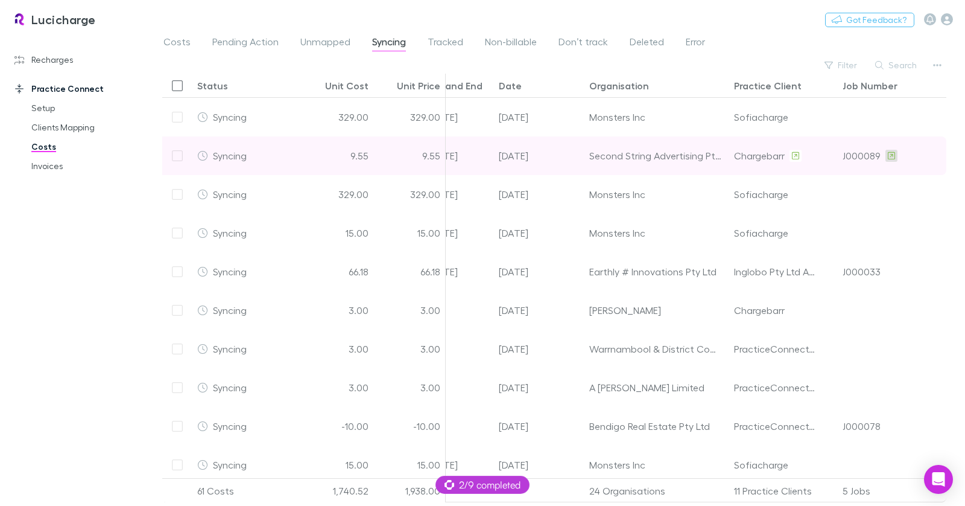
click at [888, 156] on icon at bounding box center [891, 155] width 7 height 8
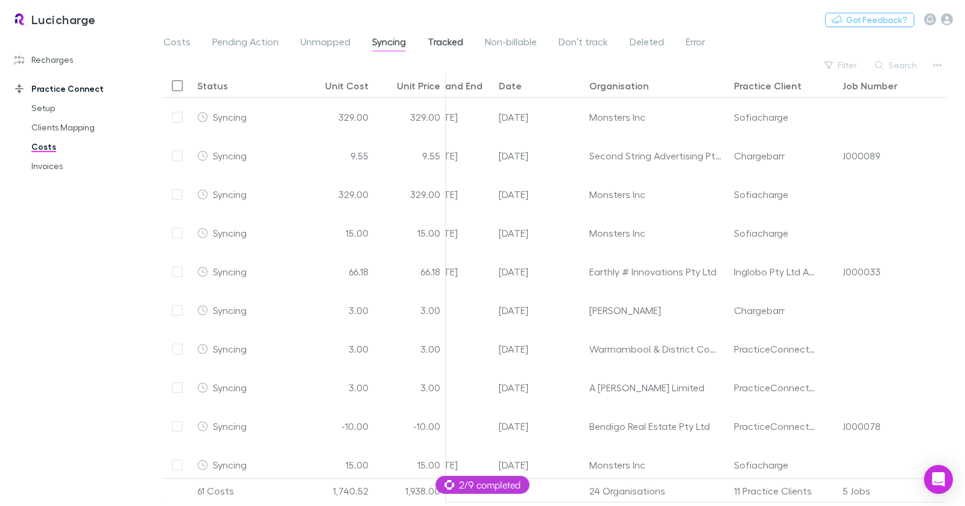
click at [462, 40] on link "Tracked" at bounding box center [446, 43] width 38 height 19
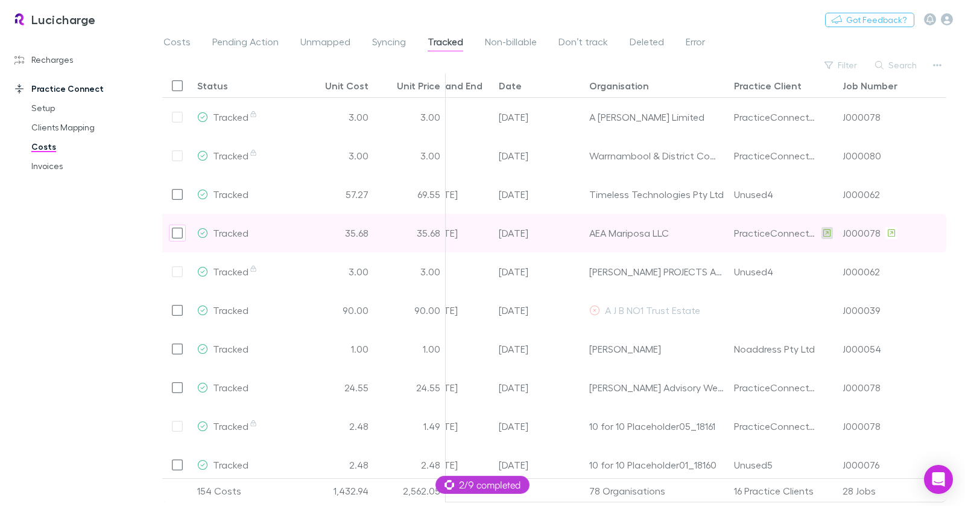
click at [824, 233] on icon at bounding box center [827, 232] width 7 height 7
